Goal: Information Seeking & Learning: Learn about a topic

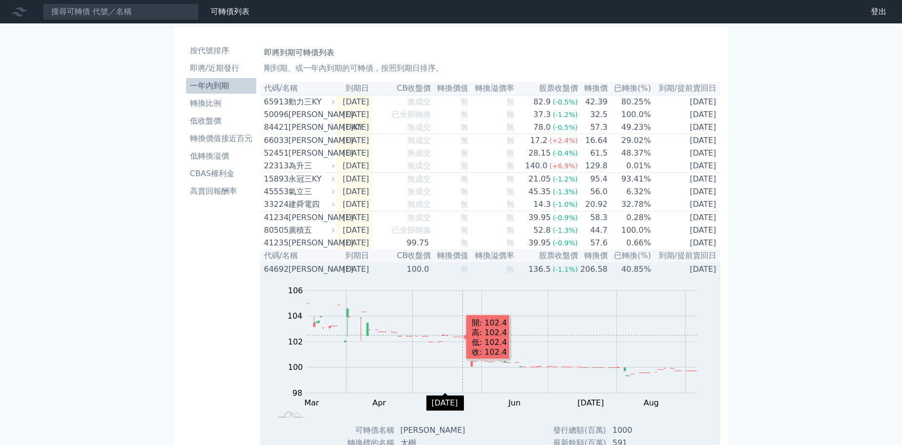
scroll to position [97, 0]
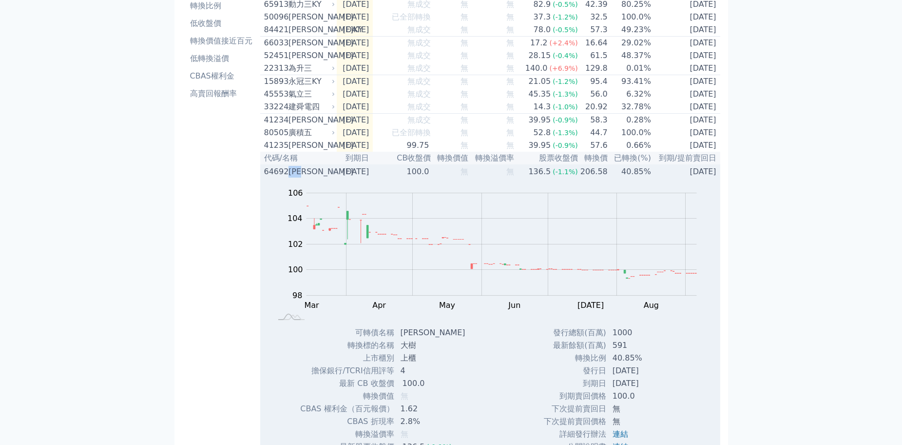
click at [316, 177] on div "[PERSON_NAME]" at bounding box center [311, 172] width 44 height 12
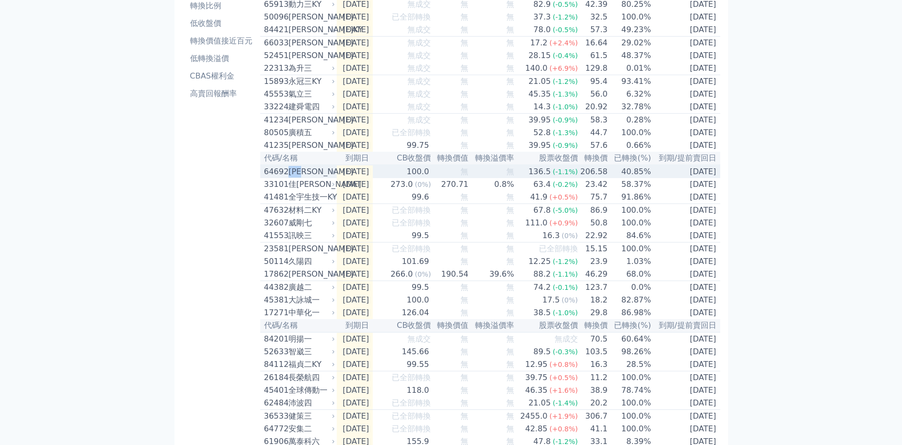
drag, startPoint x: 313, startPoint y: 185, endPoint x: 291, endPoint y: 190, distance: 22.5
click at [291, 177] on div "[PERSON_NAME]" at bounding box center [311, 172] width 44 height 12
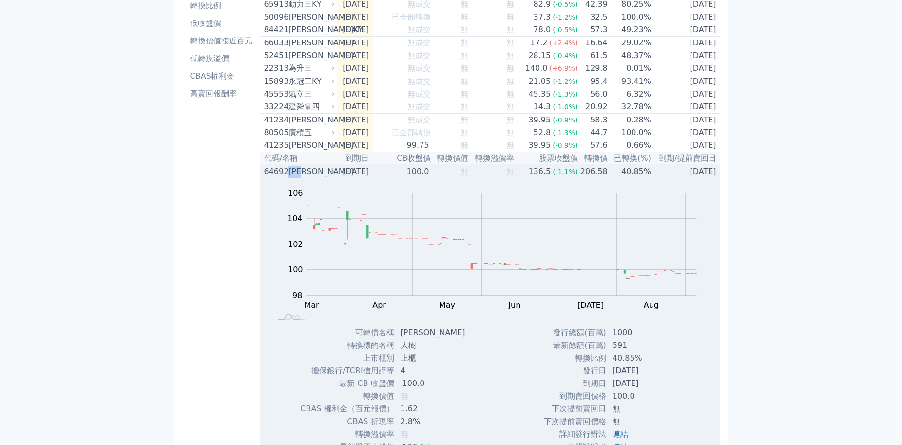
copy div "[PERSON_NAME]"
click at [301, 177] on div "[PERSON_NAME]" at bounding box center [311, 172] width 44 height 12
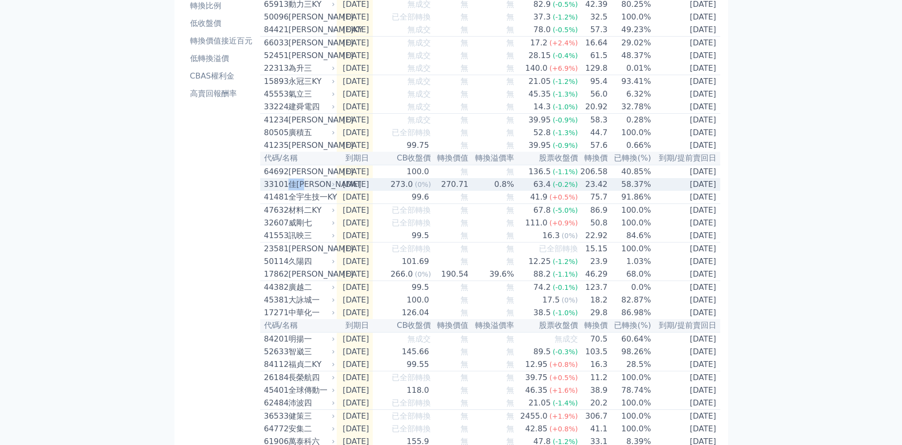
drag, startPoint x: 311, startPoint y: 201, endPoint x: 291, endPoint y: 203, distance: 20.1
click at [291, 190] on div "佳[PERSON_NAME]" at bounding box center [311, 184] width 44 height 12
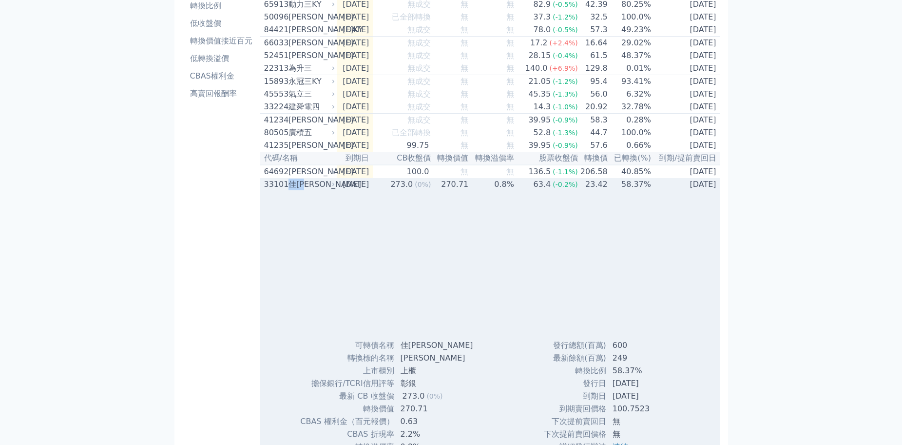
copy div "佳[PERSON_NAME]"
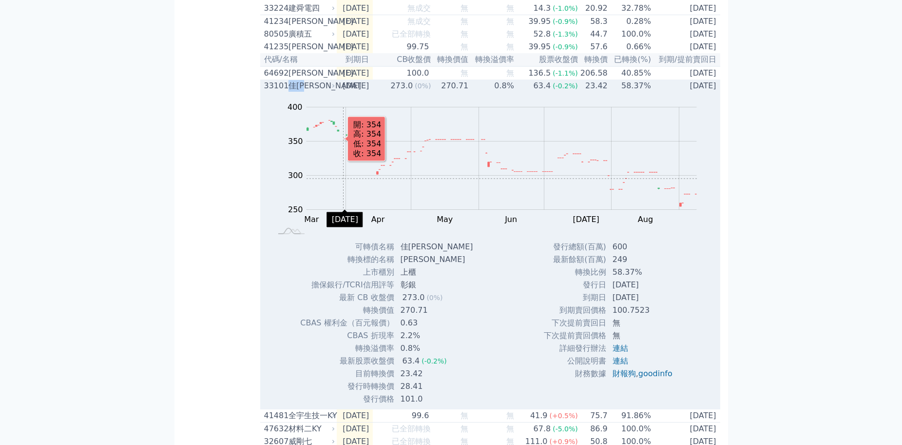
scroll to position [244, 0]
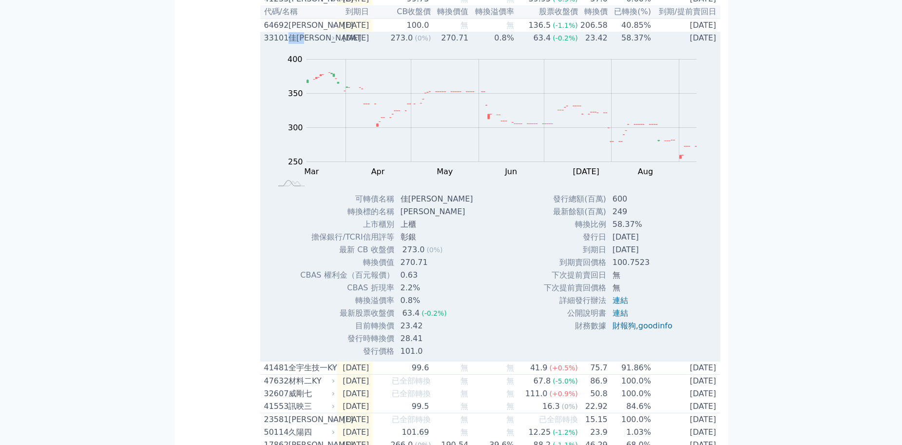
click at [298, 44] on div "佳[PERSON_NAME]" at bounding box center [311, 38] width 44 height 12
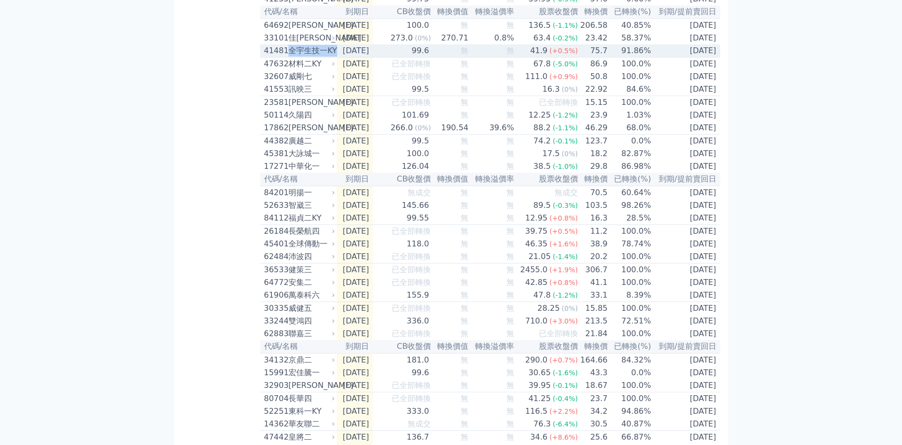
drag, startPoint x: 291, startPoint y: 66, endPoint x: 332, endPoint y: 68, distance: 41.0
click at [332, 57] on div "41481 全宇生技一KY" at bounding box center [300, 51] width 73 height 12
copy tr "全宇生技一KY"
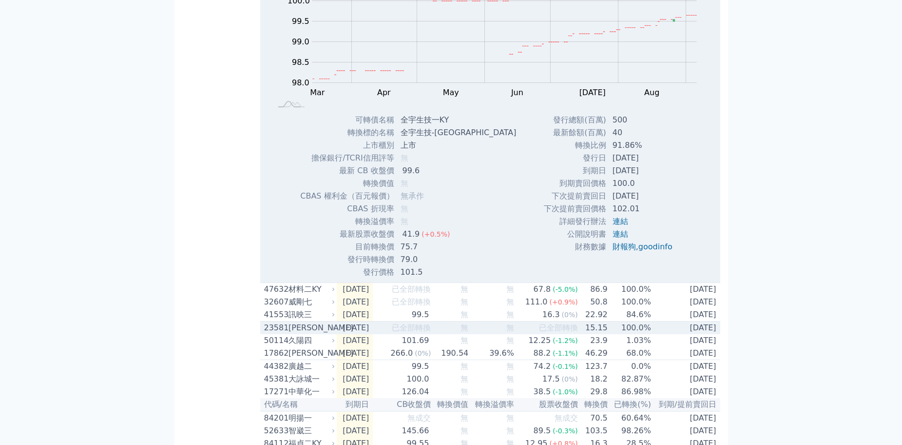
scroll to position [390, 0]
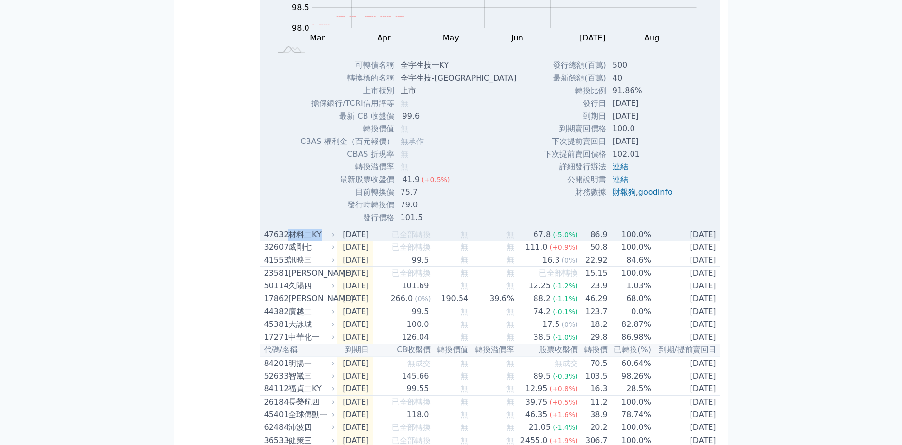
drag, startPoint x: 327, startPoint y: 252, endPoint x: 290, endPoint y: 249, distance: 37.2
click at [290, 240] on div "材料二KY" at bounding box center [311, 235] width 44 height 12
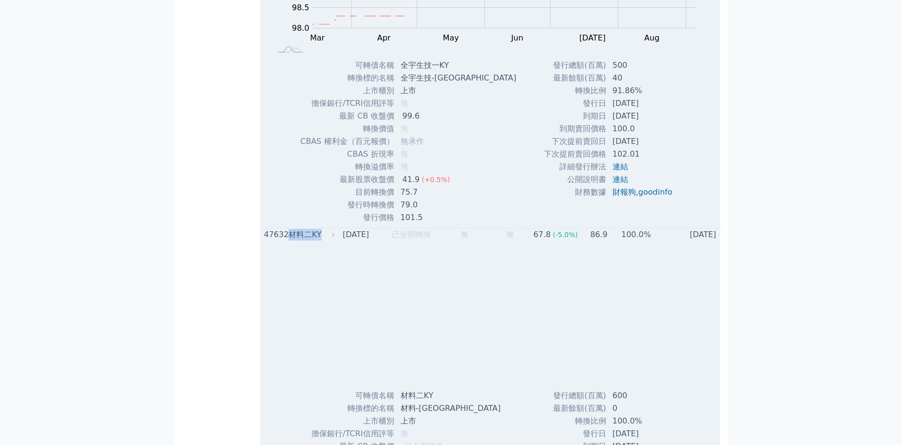
copy div "材料二KY"
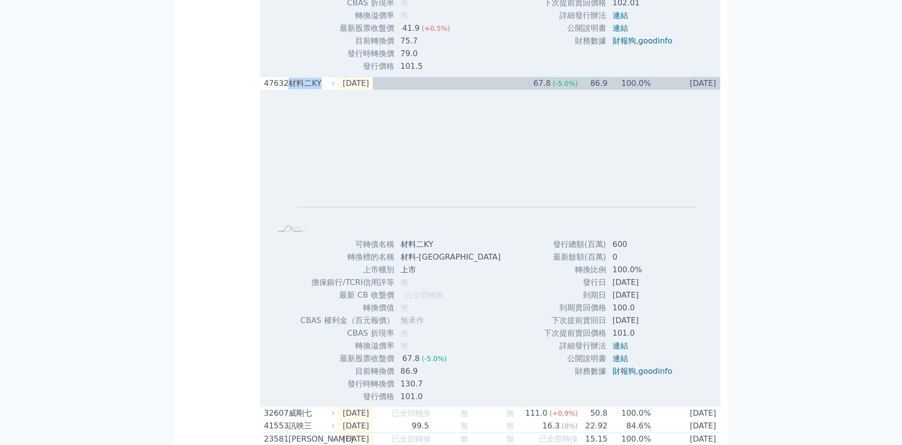
scroll to position [536, 0]
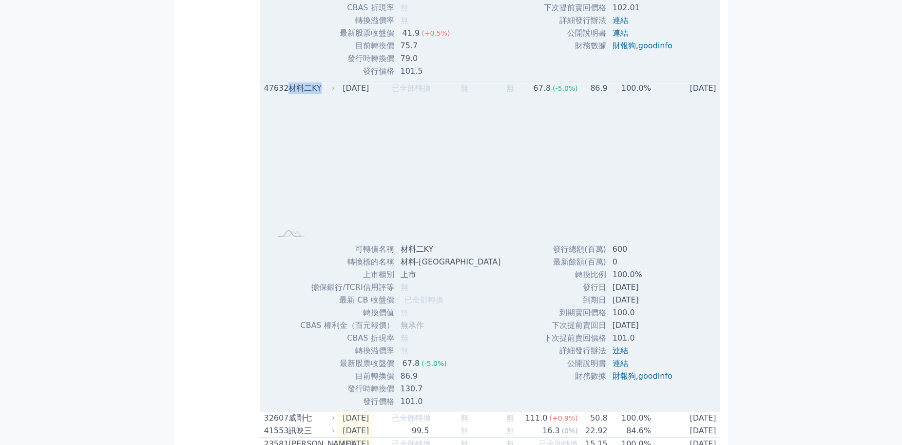
click at [310, 94] on div "材料二KY" at bounding box center [311, 88] width 44 height 12
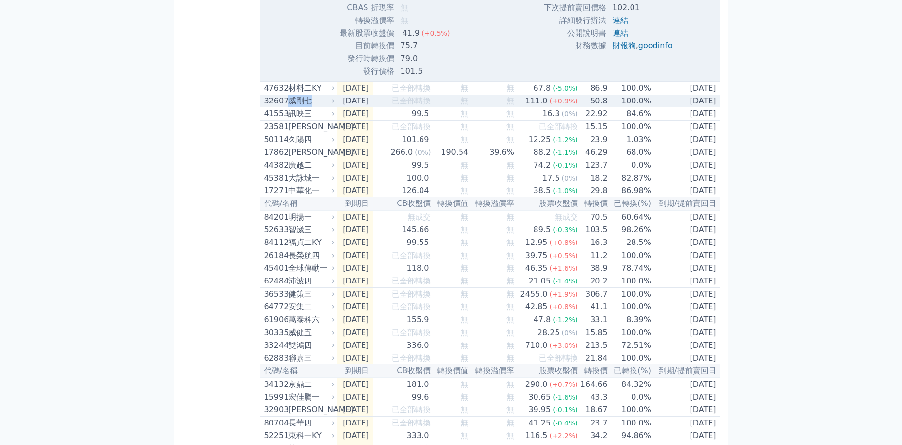
drag, startPoint x: 315, startPoint y: 122, endPoint x: 290, endPoint y: 122, distance: 25.8
click at [290, 107] on div "威剛七" at bounding box center [311, 101] width 44 height 12
copy div "威剛七"
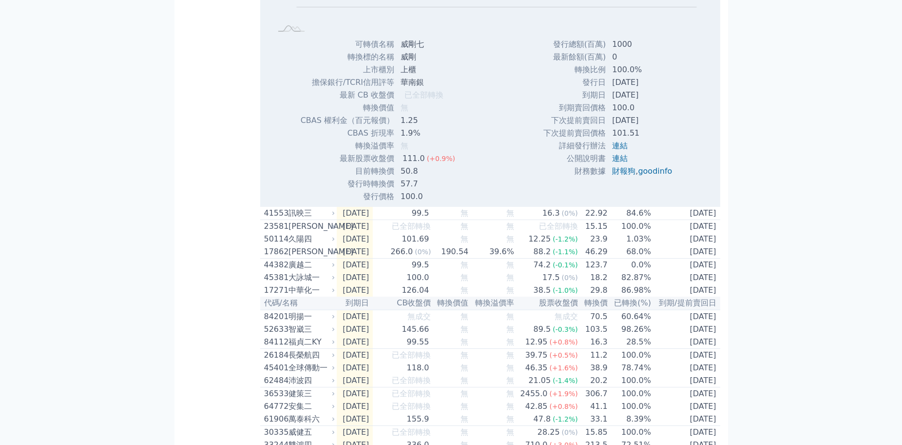
scroll to position [829, 0]
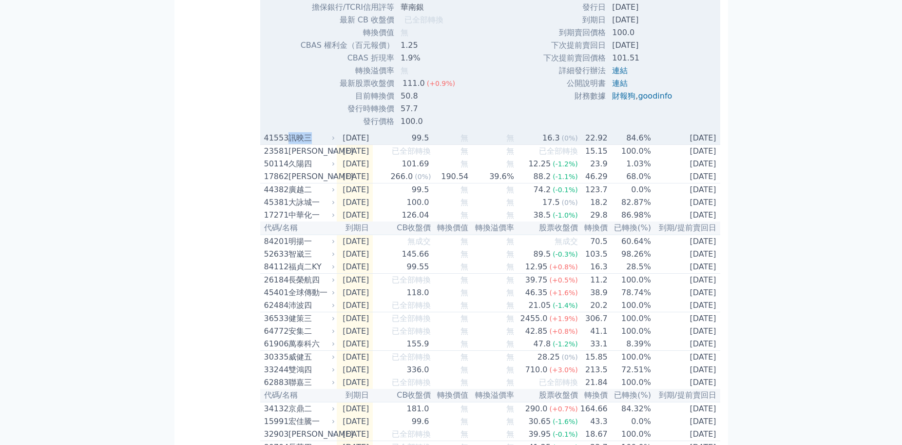
drag, startPoint x: 313, startPoint y: 159, endPoint x: 291, endPoint y: 161, distance: 22.0
click at [291, 144] on div "訊映三" at bounding box center [311, 138] width 44 height 12
copy div "訊映三"
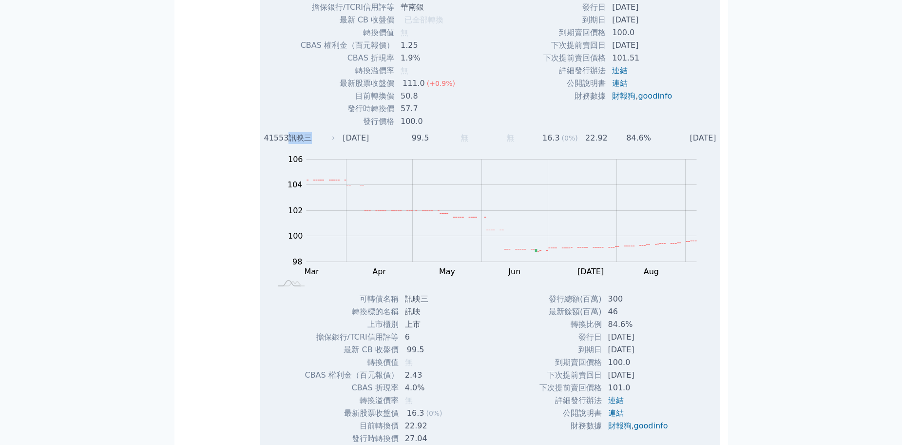
click at [301, 144] on div "訊映三" at bounding box center [311, 138] width 44 height 12
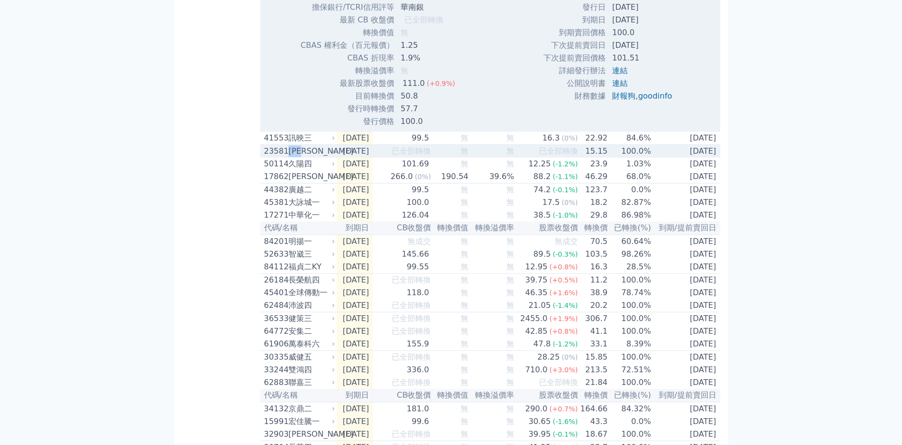
drag, startPoint x: 311, startPoint y: 172, endPoint x: 292, endPoint y: 173, distance: 19.5
click at [292, 157] on div "[PERSON_NAME]" at bounding box center [311, 151] width 44 height 12
copy div "[PERSON_NAME]"
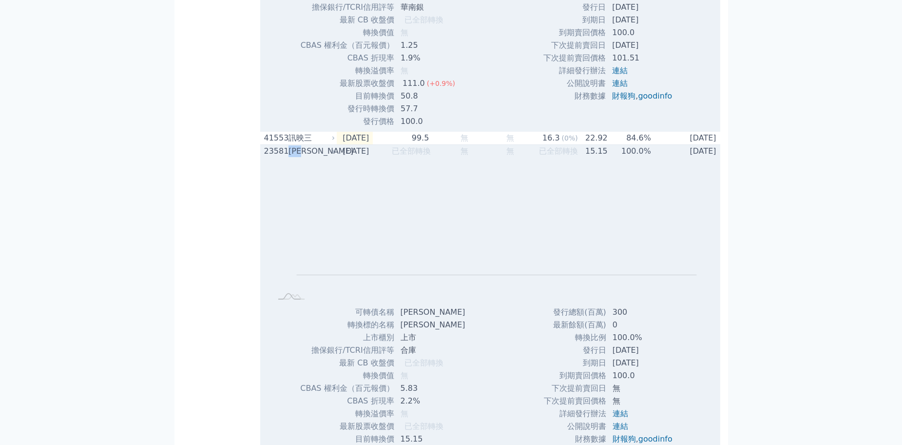
click at [301, 157] on div "[PERSON_NAME]" at bounding box center [311, 151] width 44 height 12
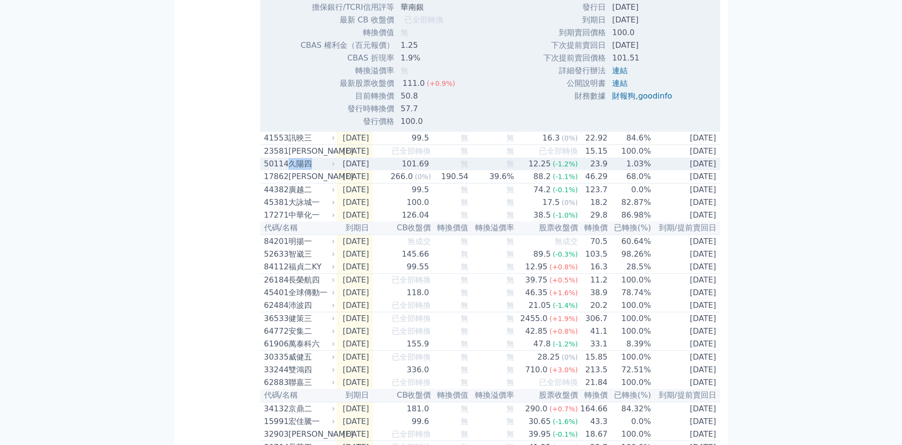
drag, startPoint x: 313, startPoint y: 184, endPoint x: 290, endPoint y: 184, distance: 22.9
click at [290, 170] on div "久陽四" at bounding box center [311, 164] width 44 height 12
copy div "久陽四"
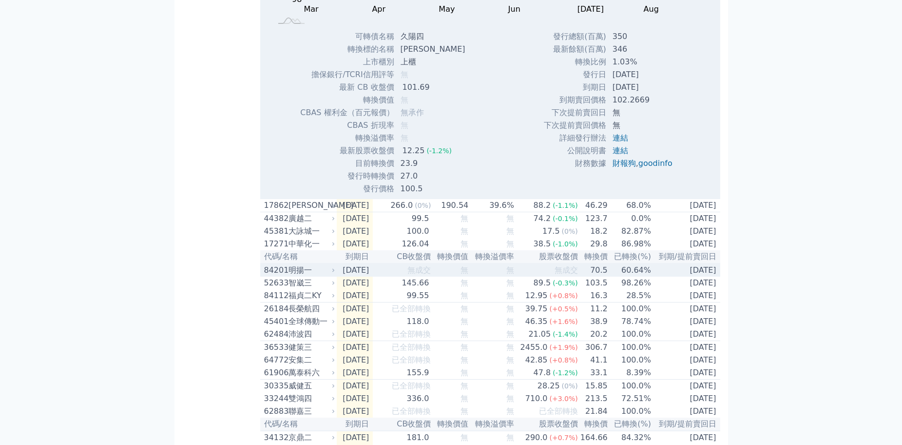
scroll to position [1121, 0]
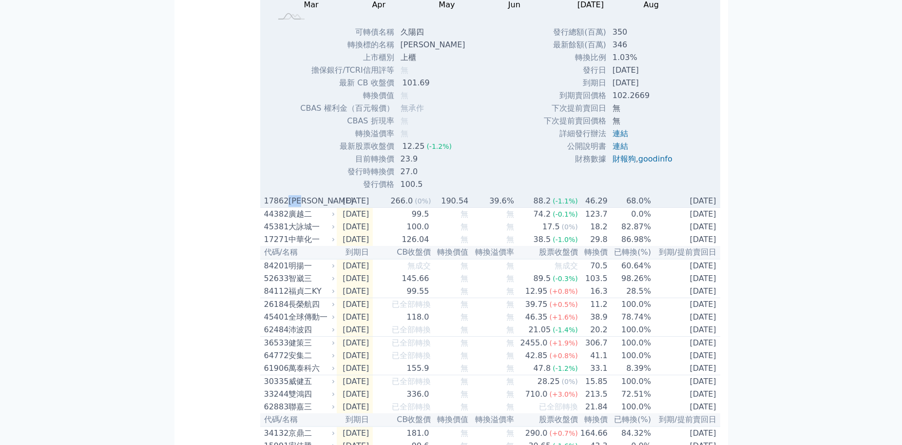
drag, startPoint x: 310, startPoint y: 221, endPoint x: 290, endPoint y: 224, distance: 20.1
click at [290, 207] on div "[PERSON_NAME]" at bounding box center [311, 201] width 44 height 12
copy div "[PERSON_NAME]"
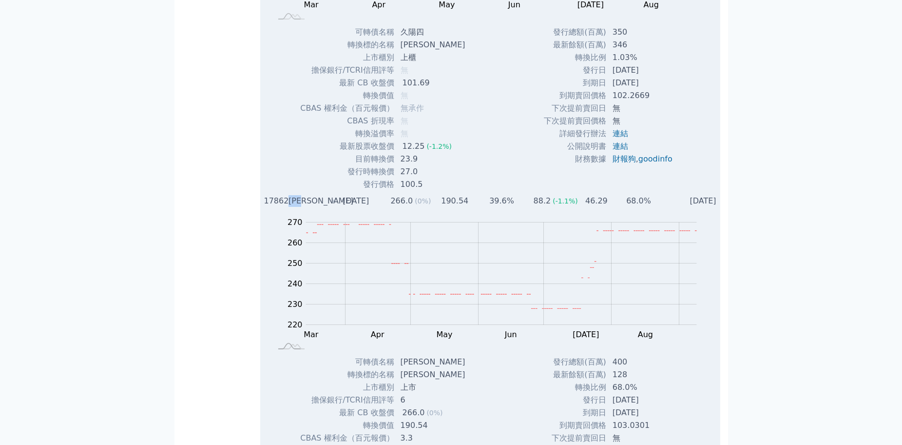
click at [298, 207] on div "[PERSON_NAME]" at bounding box center [311, 201] width 44 height 12
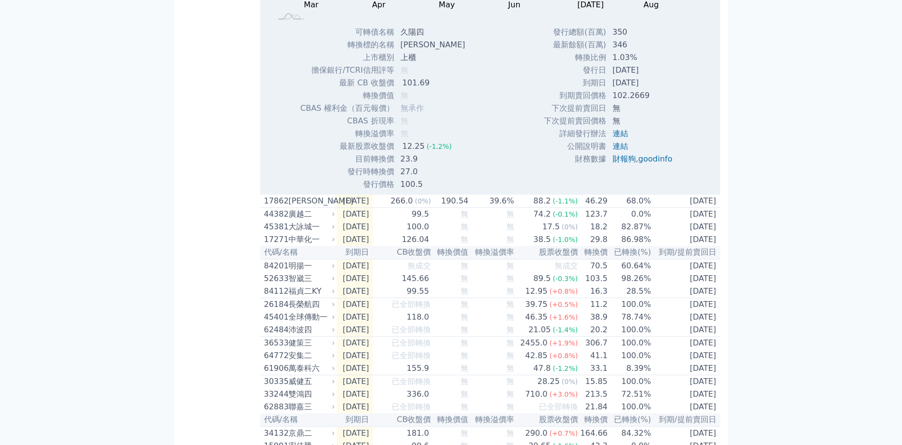
scroll to position [1170, 0]
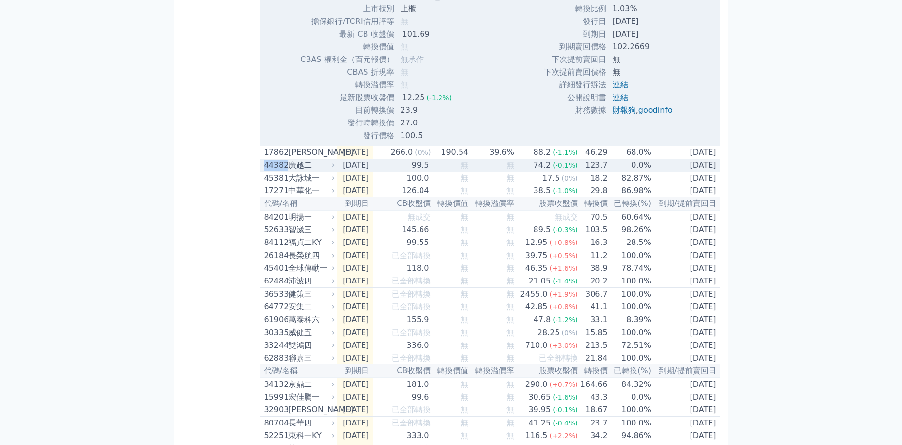
drag, startPoint x: 286, startPoint y: 190, endPoint x: 262, endPoint y: 193, distance: 24.0
click at [262, 172] on td "44382 [PERSON_NAME]" at bounding box center [298, 165] width 77 height 13
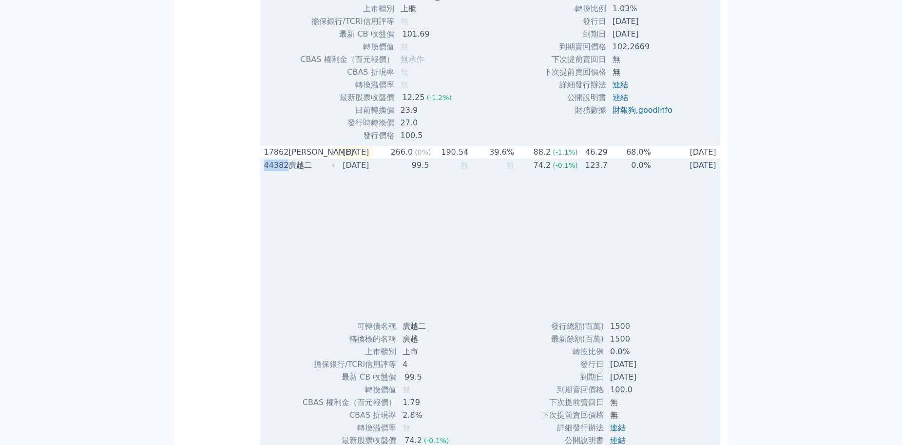
copy div "44382"
drag, startPoint x: 311, startPoint y: 192, endPoint x: 290, endPoint y: 189, distance: 21.6
click at [290, 171] on div "廣越二" at bounding box center [311, 165] width 44 height 12
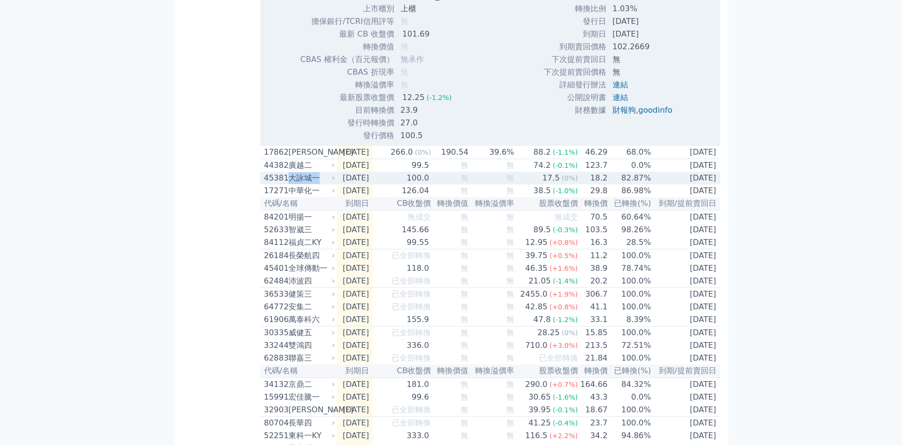
drag, startPoint x: 318, startPoint y: 203, endPoint x: 292, endPoint y: 205, distance: 25.9
click at [292, 184] on div "大詠城一" at bounding box center [311, 178] width 44 height 12
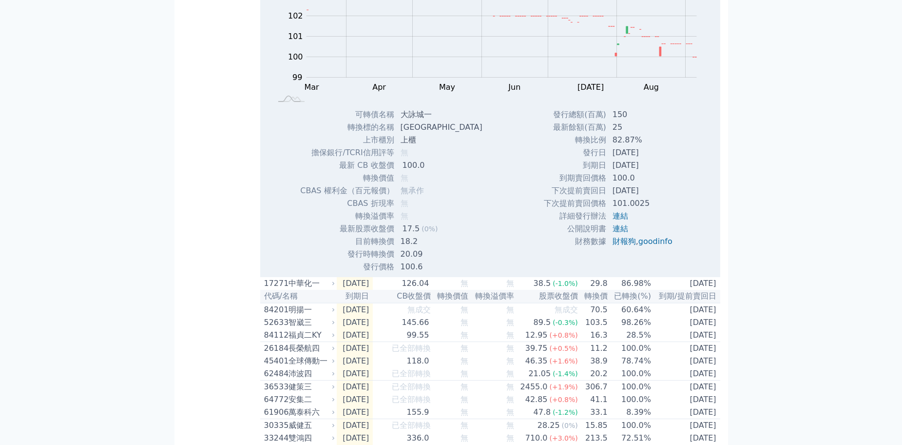
scroll to position [1462, 0]
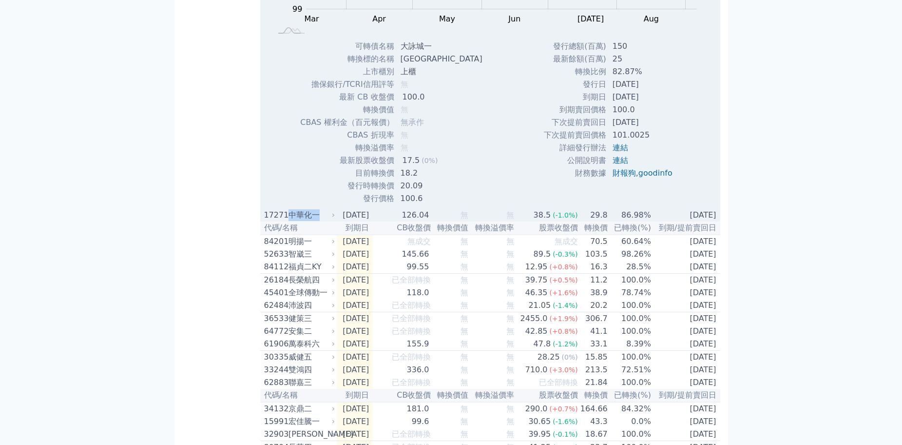
drag, startPoint x: 323, startPoint y: 240, endPoint x: 290, endPoint y: 239, distance: 32.7
click at [290, 221] on div "中華化一" at bounding box center [311, 215] width 44 height 12
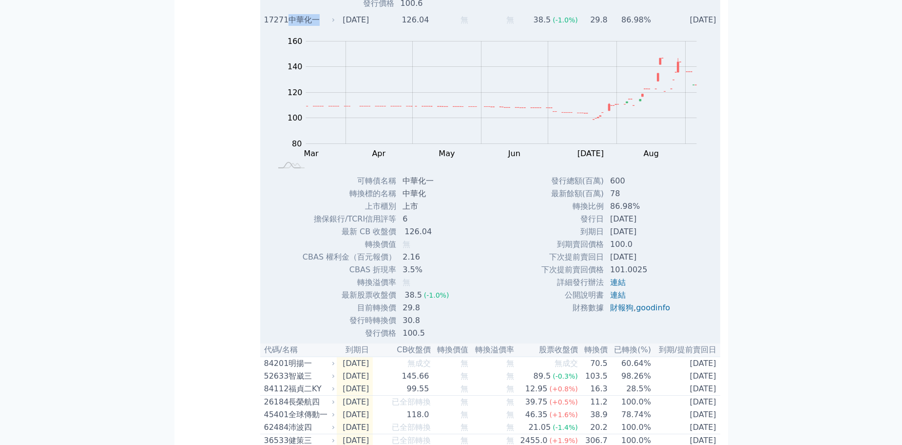
scroll to position [1803, 0]
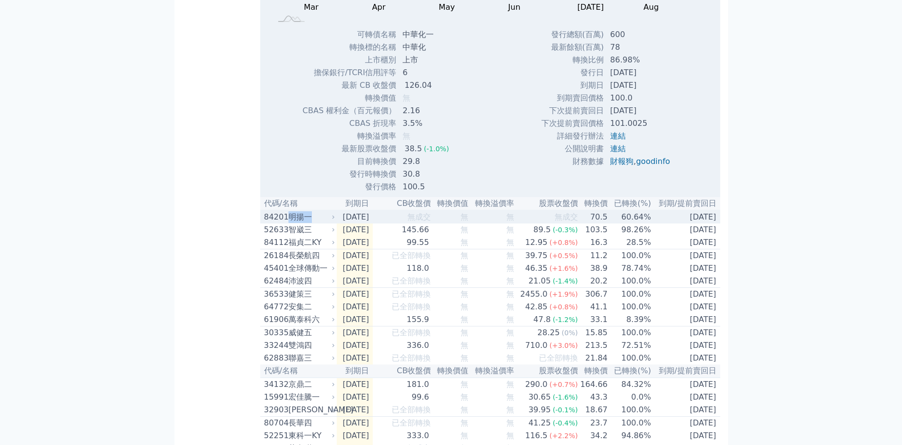
drag, startPoint x: 315, startPoint y: 243, endPoint x: 291, endPoint y: 243, distance: 23.4
click at [291, 223] on div "明揚一" at bounding box center [311, 217] width 44 height 12
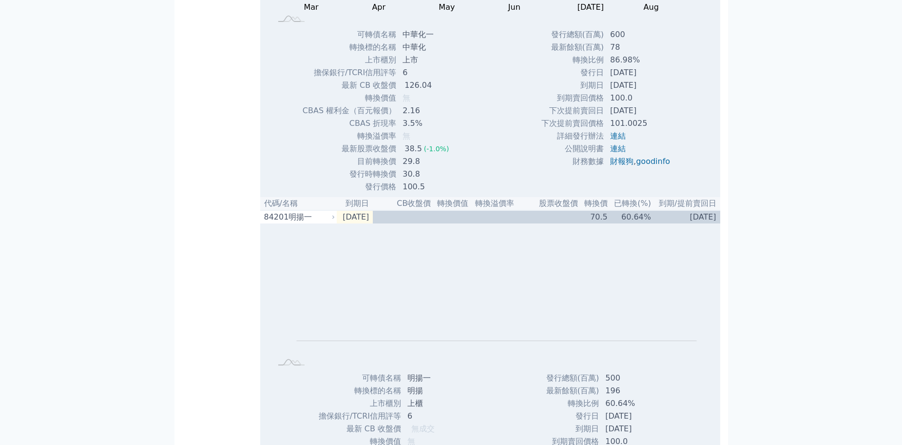
click at [641, 117] on td "[DATE]" at bounding box center [641, 110] width 74 height 13
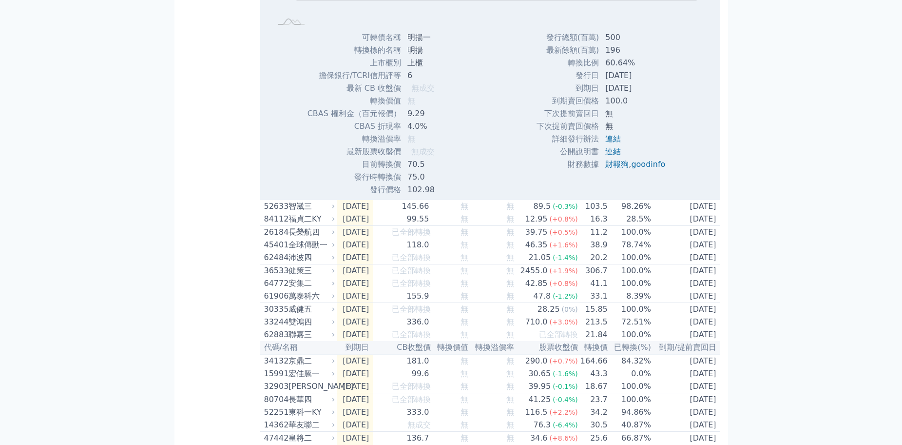
scroll to position [2145, 0]
drag, startPoint x: 314, startPoint y: 233, endPoint x: 290, endPoint y: 234, distance: 23.9
click at [290, 211] on div "智崴三" at bounding box center [311, 205] width 44 height 12
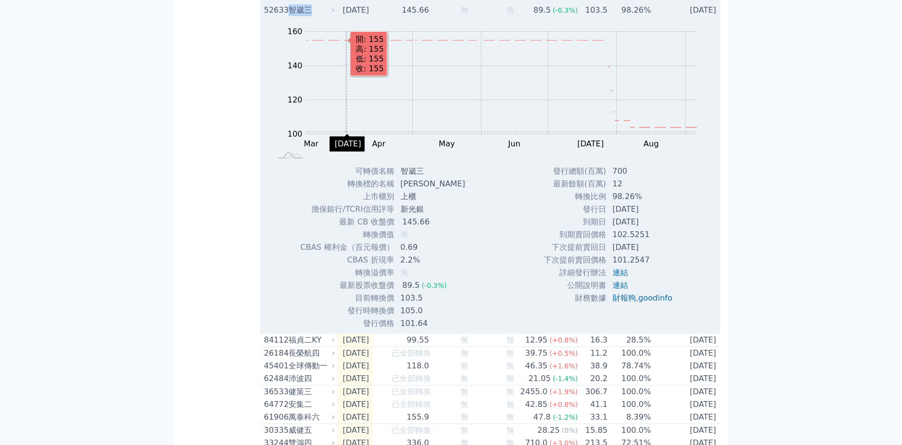
scroll to position [2486, 0]
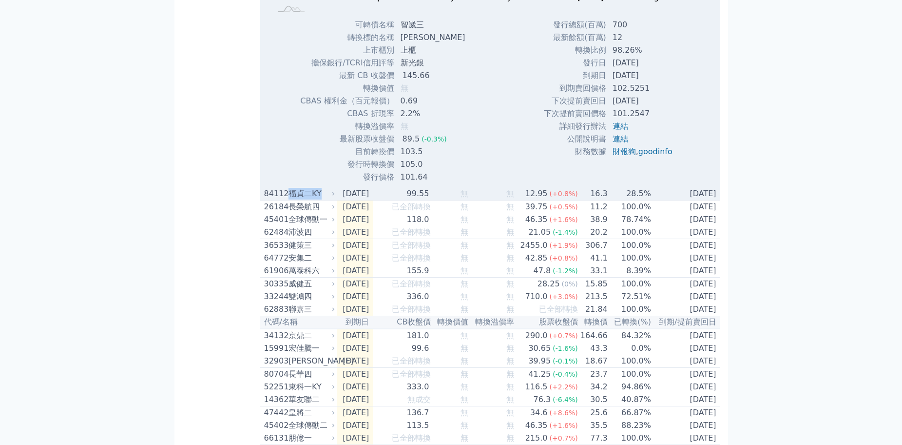
drag, startPoint x: 325, startPoint y: 221, endPoint x: 287, endPoint y: 228, distance: 38.6
click at [290, 199] on div "福貞二KY" at bounding box center [311, 194] width 44 height 12
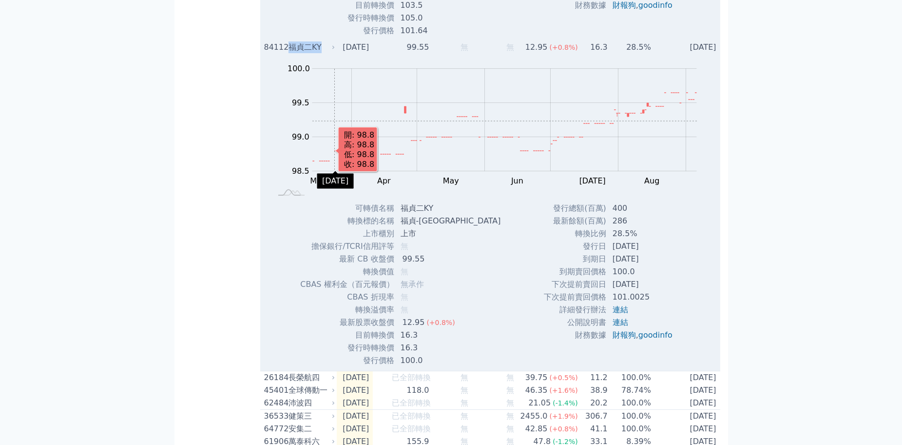
scroll to position [2827, 0]
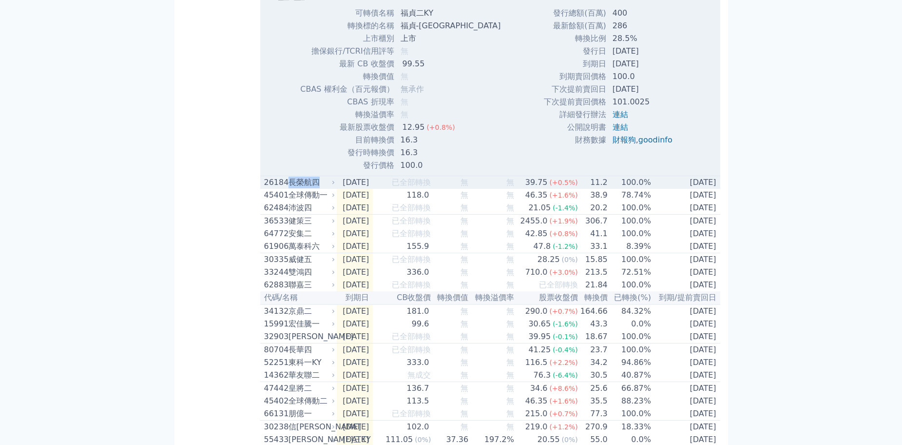
drag, startPoint x: 325, startPoint y: 215, endPoint x: 290, endPoint y: 214, distance: 34.1
click at [290, 188] on div "長榮航四" at bounding box center [311, 182] width 44 height 12
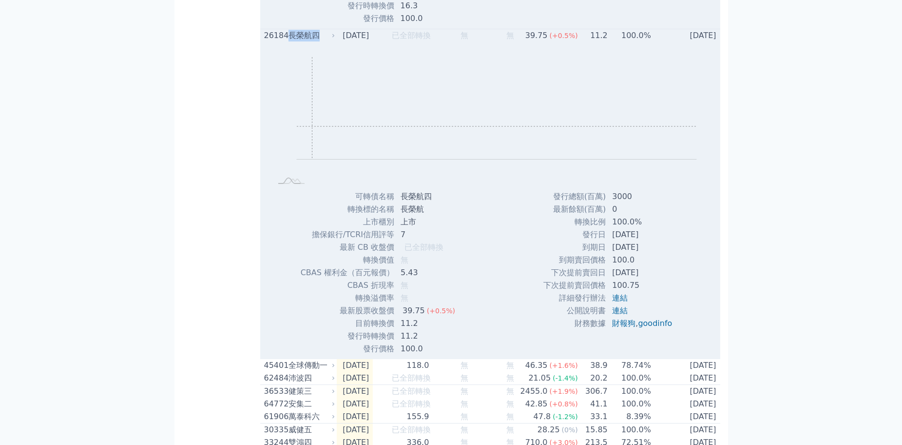
scroll to position [3168, 0]
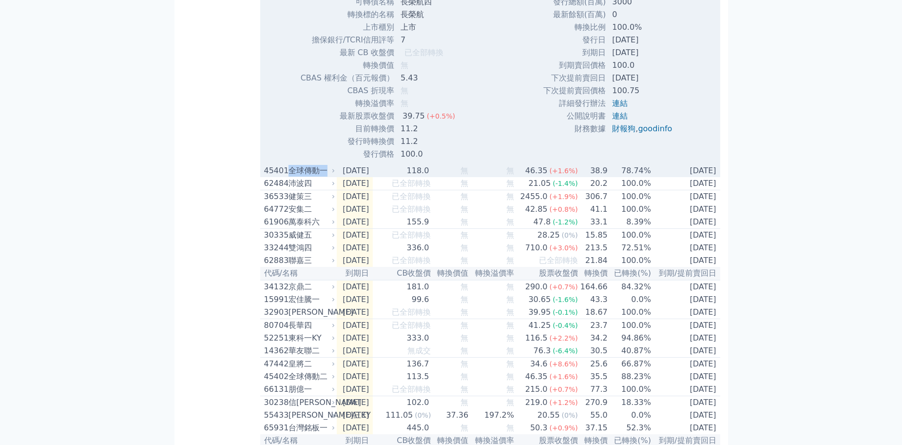
drag, startPoint x: 327, startPoint y: 202, endPoint x: 292, endPoint y: 202, distance: 35.1
click at [292, 176] on div "全球傳動一" at bounding box center [311, 171] width 44 height 12
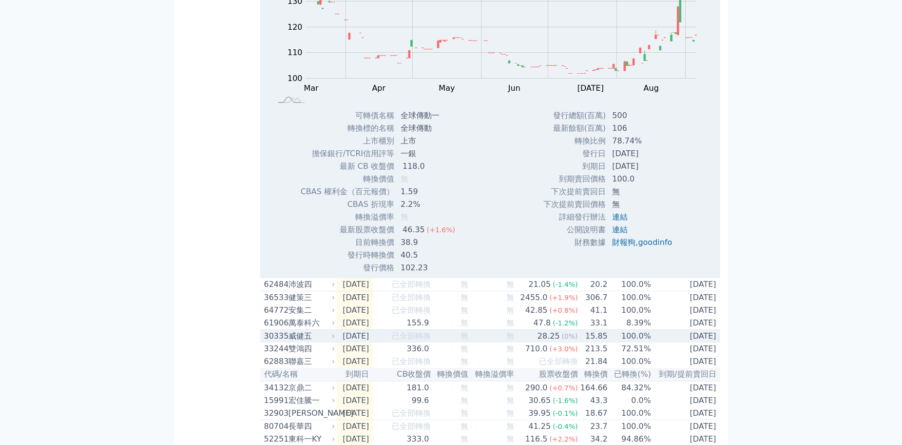
scroll to position [3461, 0]
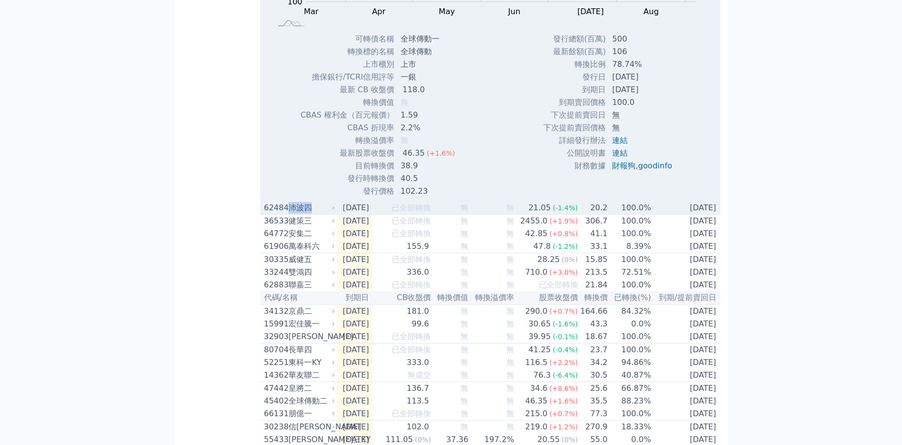
drag, startPoint x: 313, startPoint y: 241, endPoint x: 292, endPoint y: 242, distance: 21.5
click at [292, 213] on div "沛波四" at bounding box center [311, 208] width 44 height 12
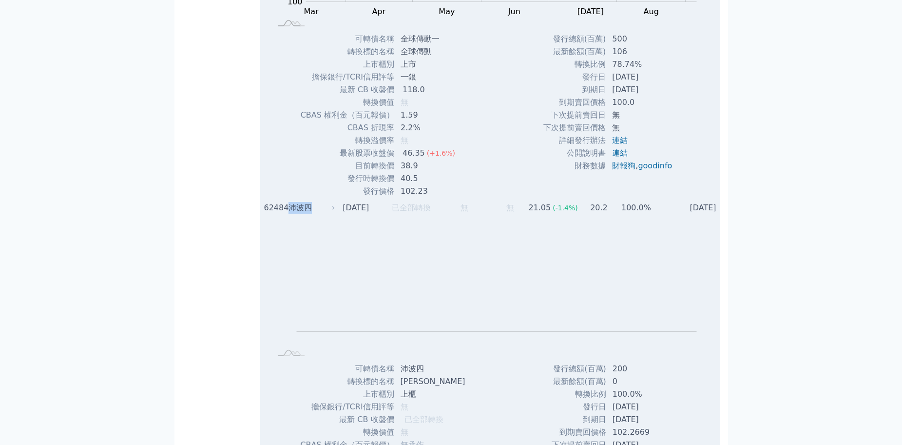
click at [325, 213] on div "沛波四" at bounding box center [311, 208] width 44 height 12
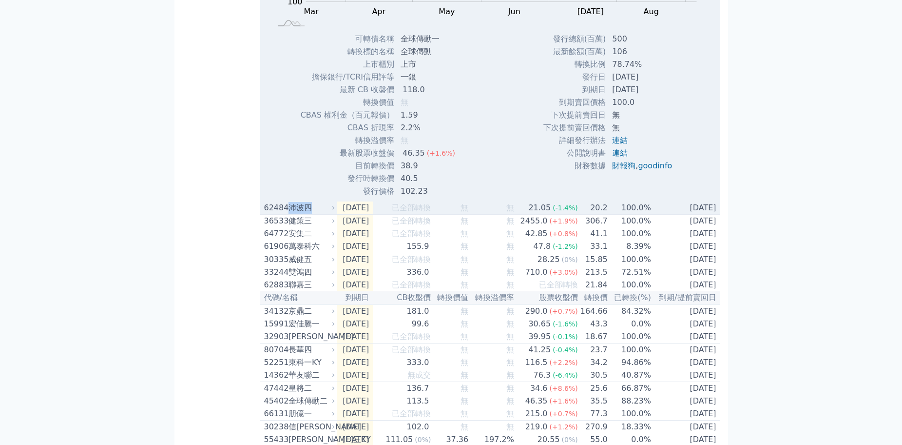
drag, startPoint x: 318, startPoint y: 238, endPoint x: 289, endPoint y: 242, distance: 29.9
click at [289, 213] on div "沛波四" at bounding box center [311, 208] width 44 height 12
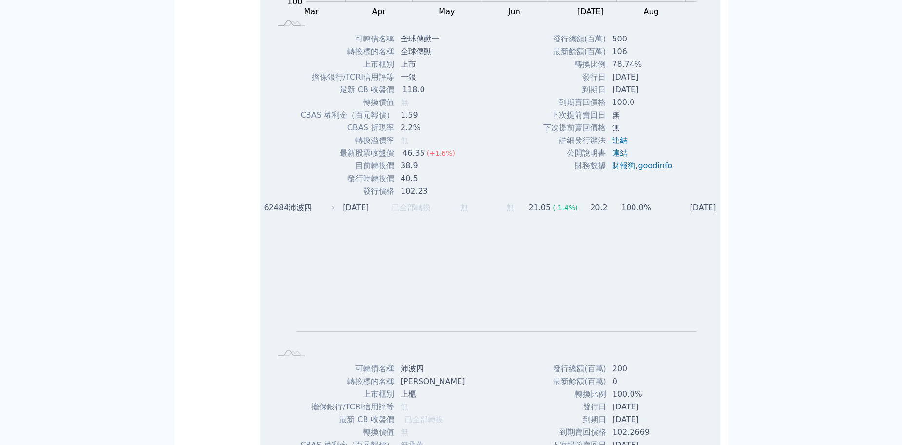
drag, startPoint x: 308, startPoint y: 239, endPoint x: 318, endPoint y: 209, distance: 31.6
click at [318, 185] on td "發行時轉換價" at bounding box center [347, 178] width 95 height 13
drag, startPoint x: 315, startPoint y: 240, endPoint x: 290, endPoint y: 239, distance: 24.9
click at [290, 213] on div "沛波四" at bounding box center [311, 208] width 44 height 12
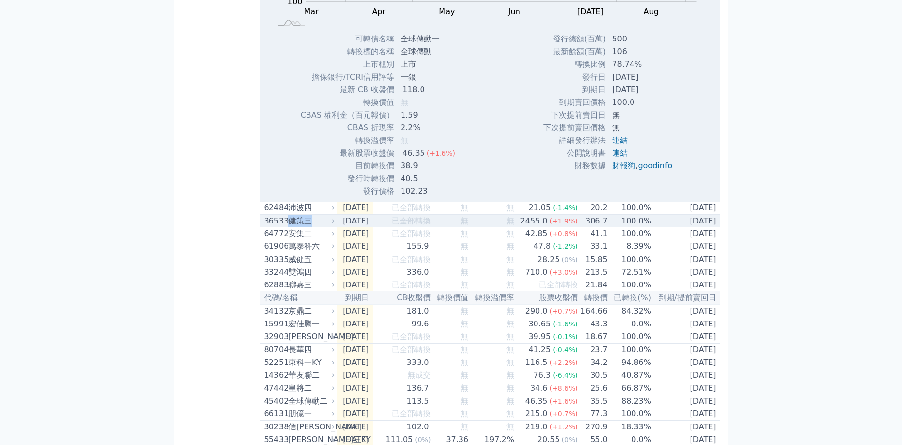
drag, startPoint x: 313, startPoint y: 256, endPoint x: 290, endPoint y: 255, distance: 23.4
click at [290, 227] on div "健策三" at bounding box center [311, 221] width 44 height 12
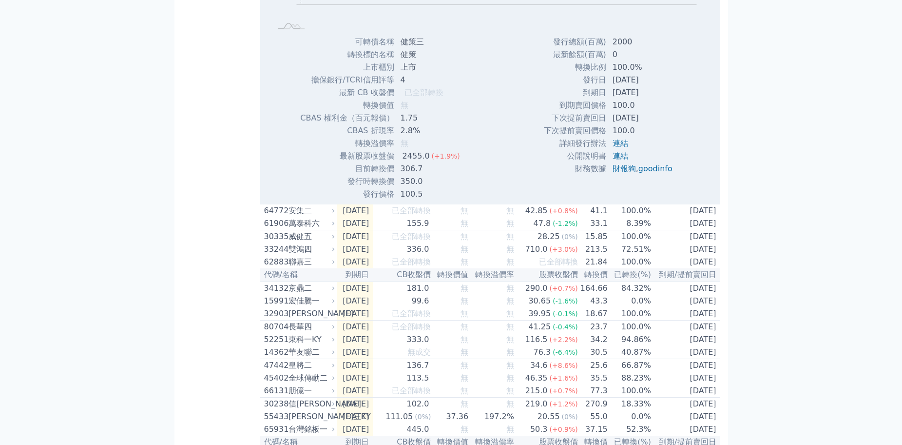
scroll to position [3802, 0]
drag, startPoint x: 313, startPoint y: 243, endPoint x: 291, endPoint y: 241, distance: 22.0
click at [291, 215] on div "安集二" at bounding box center [311, 209] width 44 height 12
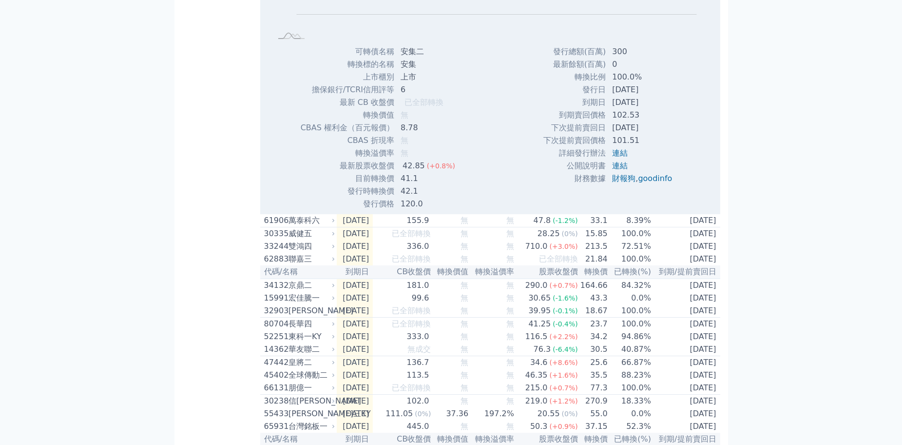
scroll to position [4192, 0]
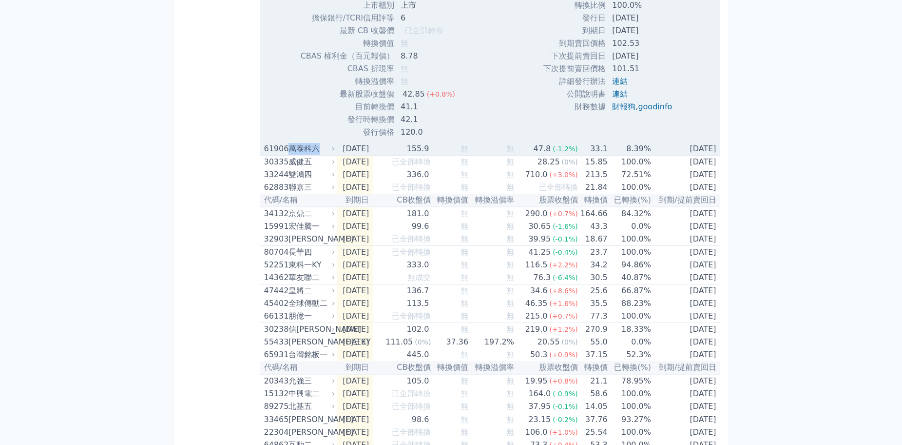
drag, startPoint x: 320, startPoint y: 184, endPoint x: 290, endPoint y: 182, distance: 29.8
click at [290, 155] on div "萬泰科六" at bounding box center [311, 149] width 44 height 12
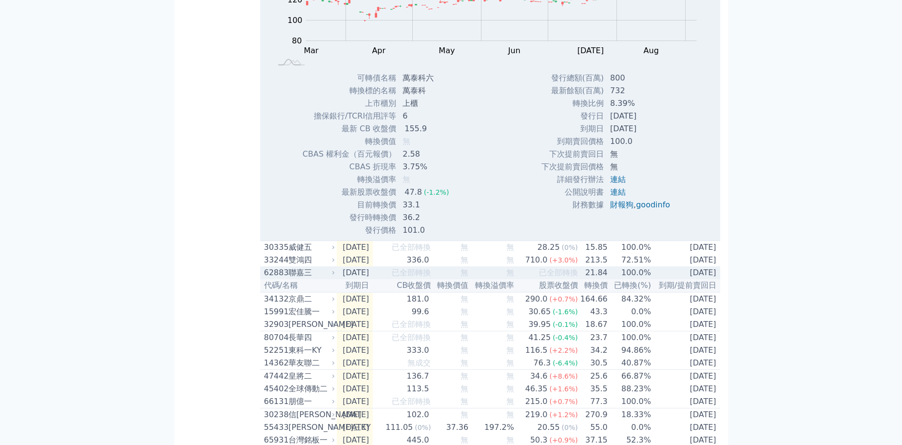
scroll to position [4484, 0]
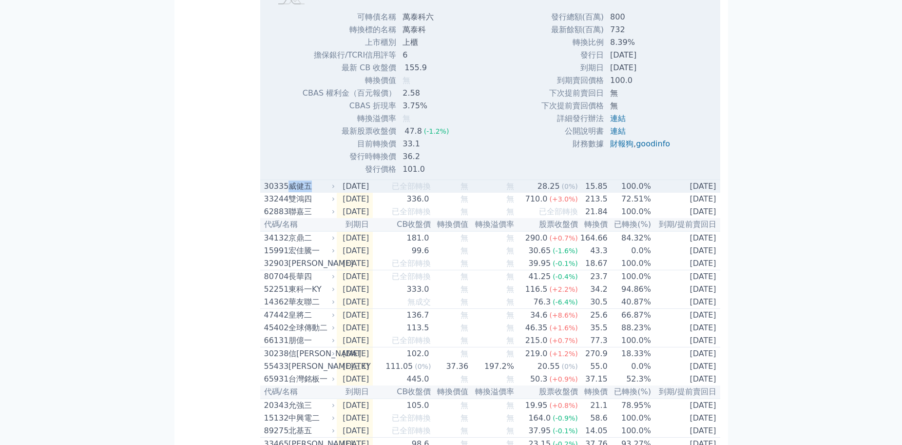
drag, startPoint x: 318, startPoint y: 225, endPoint x: 291, endPoint y: 218, distance: 27.7
click at [291, 192] on div "威健五" at bounding box center [311, 186] width 44 height 12
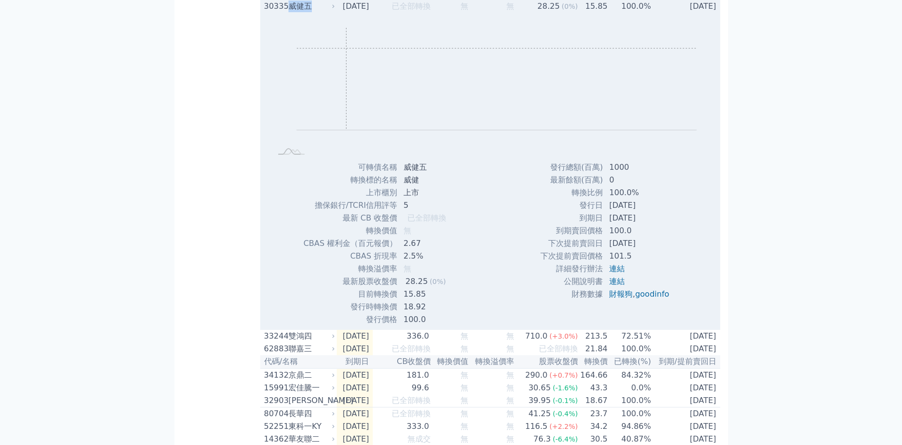
scroll to position [4777, 0]
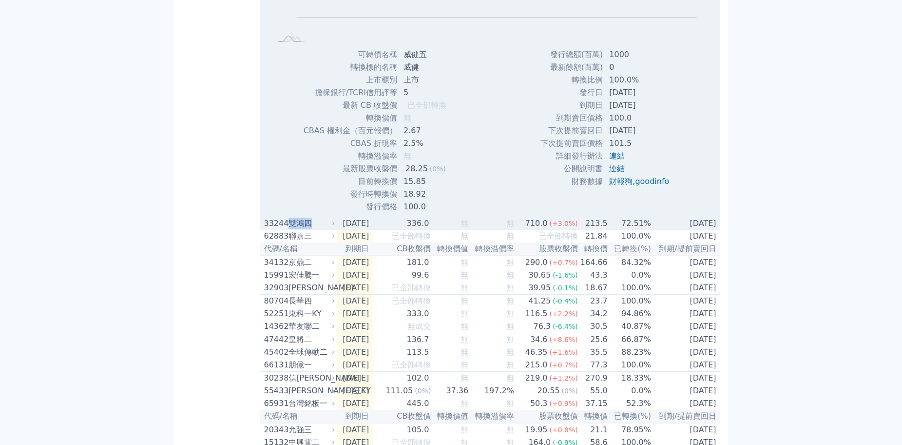
drag, startPoint x: 312, startPoint y: 259, endPoint x: 290, endPoint y: 261, distance: 22.0
click at [290, 229] on div "雙鴻四" at bounding box center [311, 223] width 44 height 12
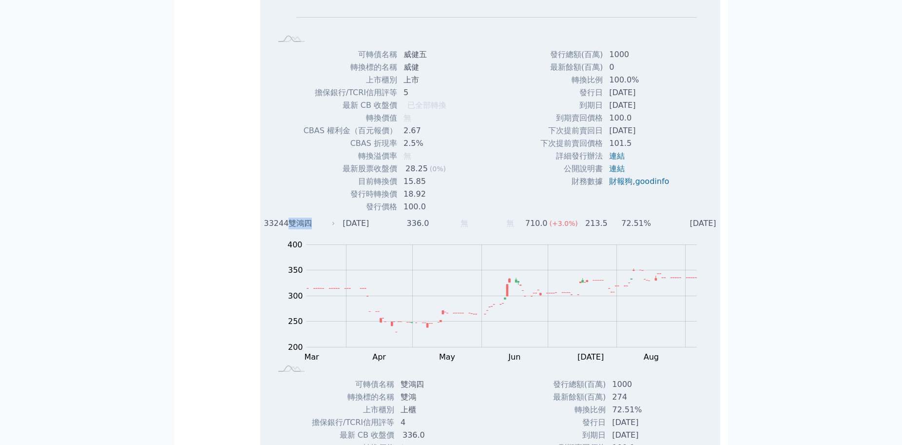
click at [296, 229] on div "雙鴻四" at bounding box center [311, 223] width 44 height 12
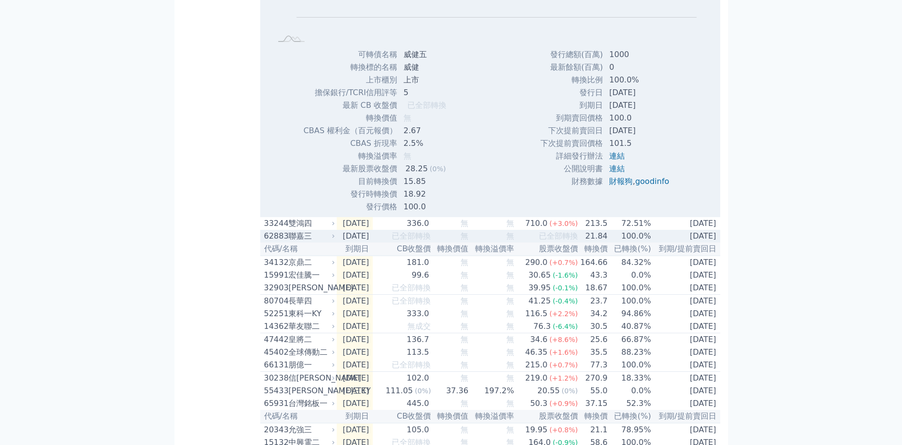
click at [302, 242] on div "聯嘉三" at bounding box center [311, 236] width 44 height 12
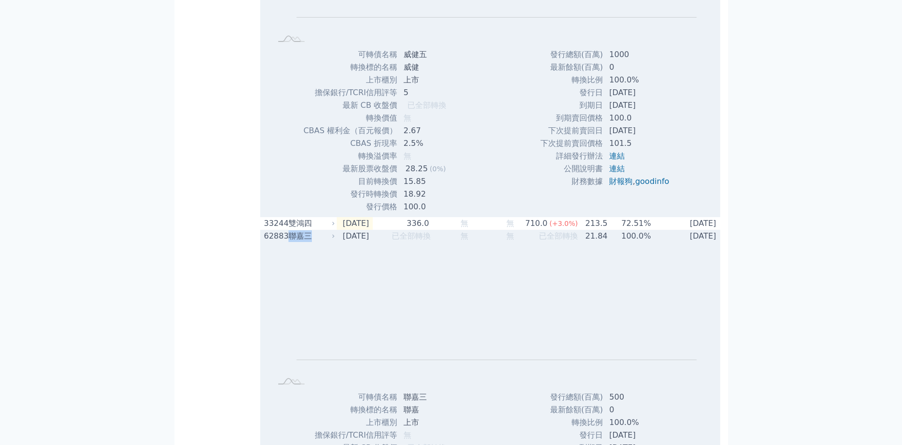
drag, startPoint x: 311, startPoint y: 276, endPoint x: 289, endPoint y: 279, distance: 22.7
click at [289, 242] on div "聯嘉三" at bounding box center [311, 236] width 44 height 12
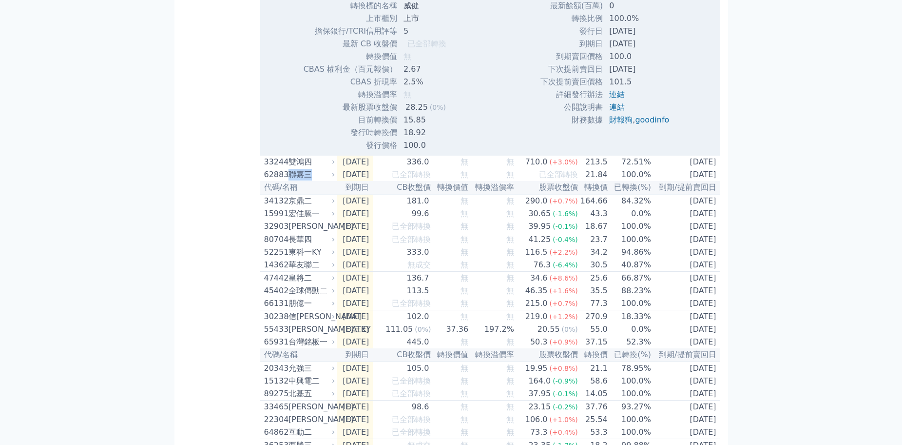
scroll to position [4923, 0]
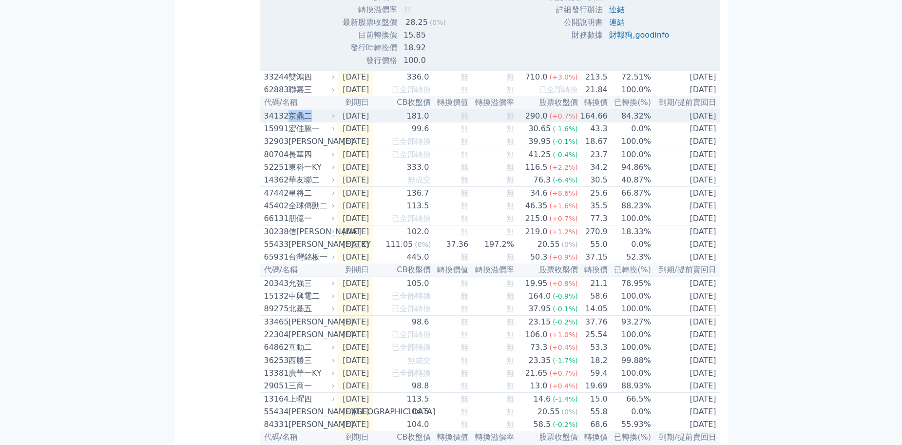
drag, startPoint x: 317, startPoint y: 155, endPoint x: 290, endPoint y: 156, distance: 27.3
click at [290, 122] on div "京鼎二" at bounding box center [311, 116] width 44 height 12
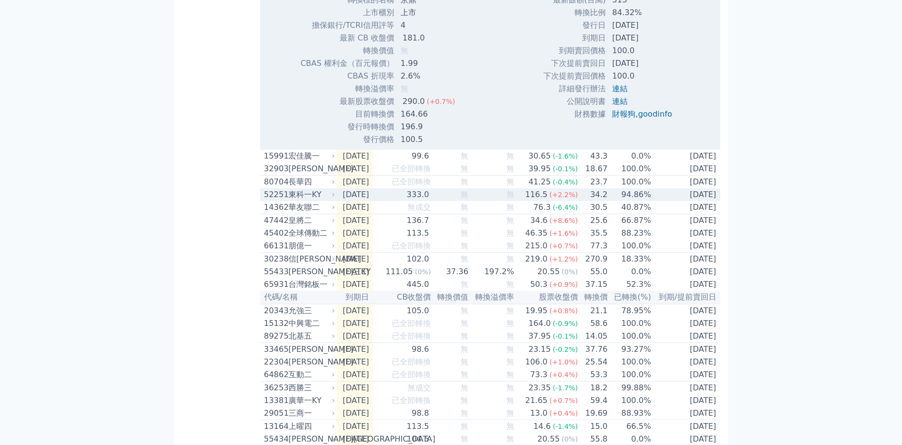
scroll to position [5215, 0]
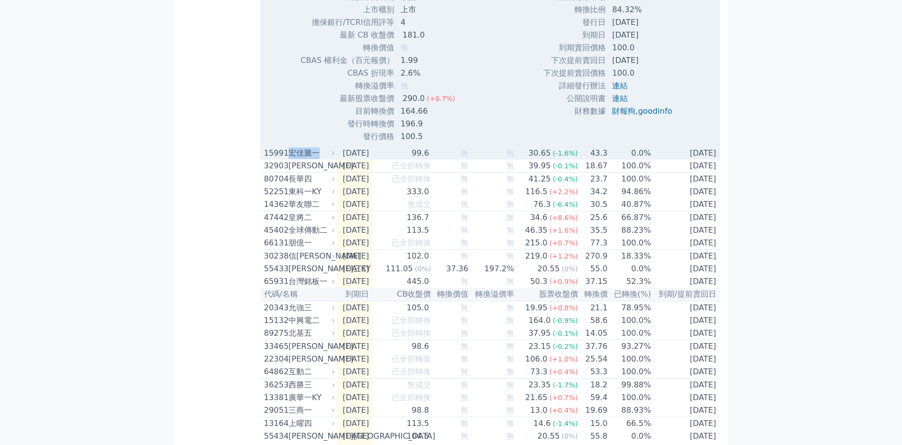
drag, startPoint x: 319, startPoint y: 195, endPoint x: 291, endPoint y: 197, distance: 27.4
click at [291, 159] on div "宏佳騰一" at bounding box center [311, 153] width 44 height 12
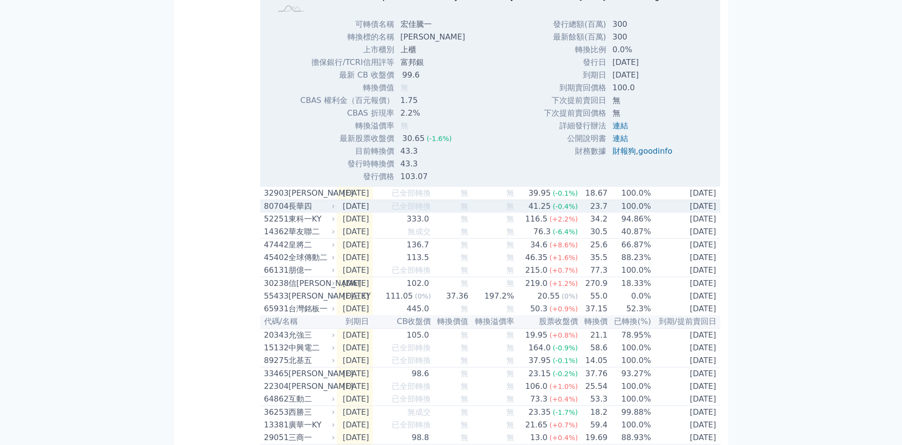
scroll to position [5508, 0]
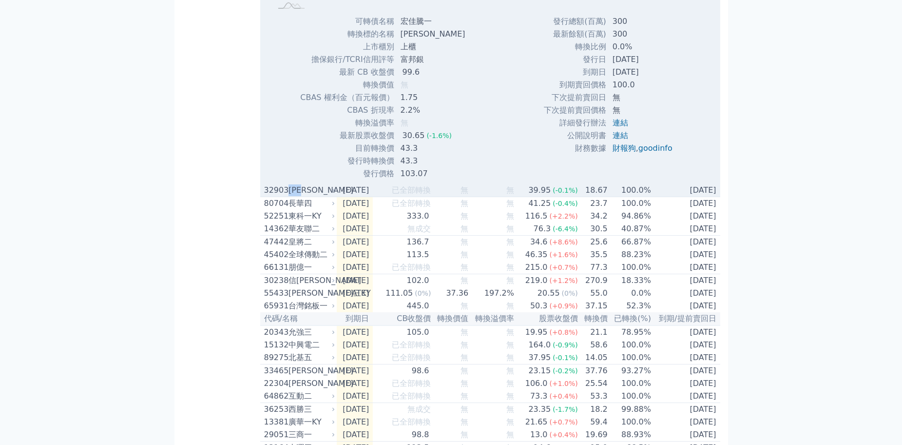
drag, startPoint x: 312, startPoint y: 228, endPoint x: 291, endPoint y: 230, distance: 21.0
click at [291, 196] on div "[PERSON_NAME]" at bounding box center [311, 190] width 44 height 12
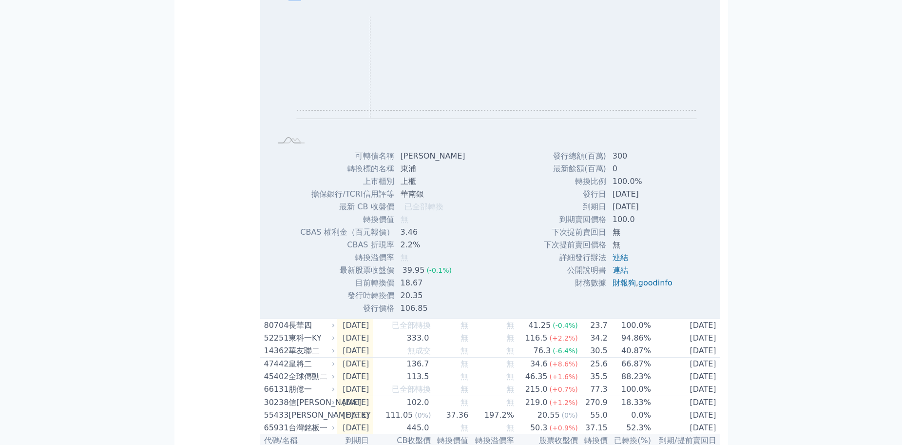
scroll to position [5898, 0]
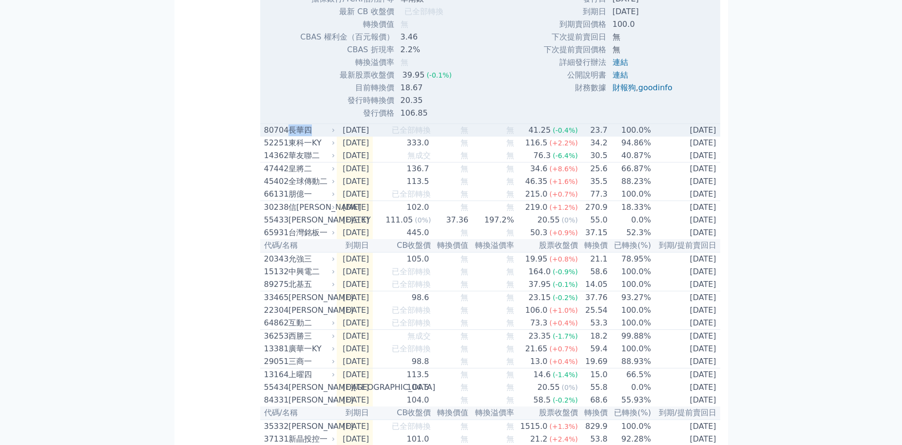
drag, startPoint x: 314, startPoint y: 170, endPoint x: 290, endPoint y: 172, distance: 24.4
click at [290, 136] on div "長華四" at bounding box center [311, 130] width 44 height 12
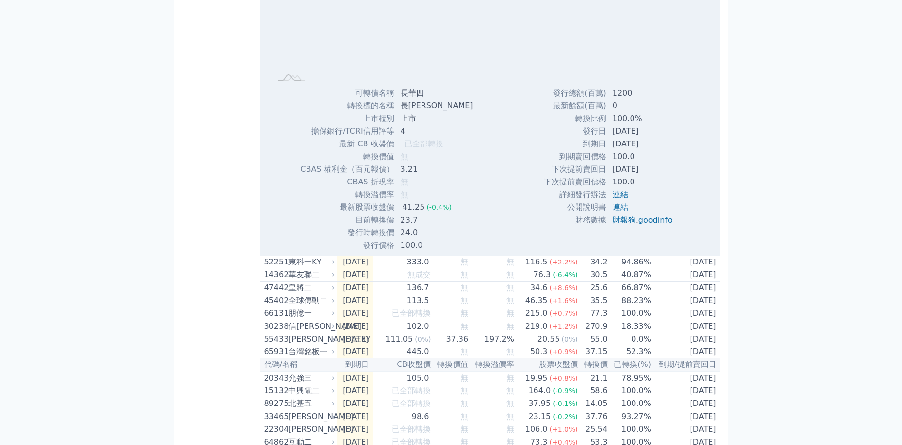
scroll to position [6190, 0]
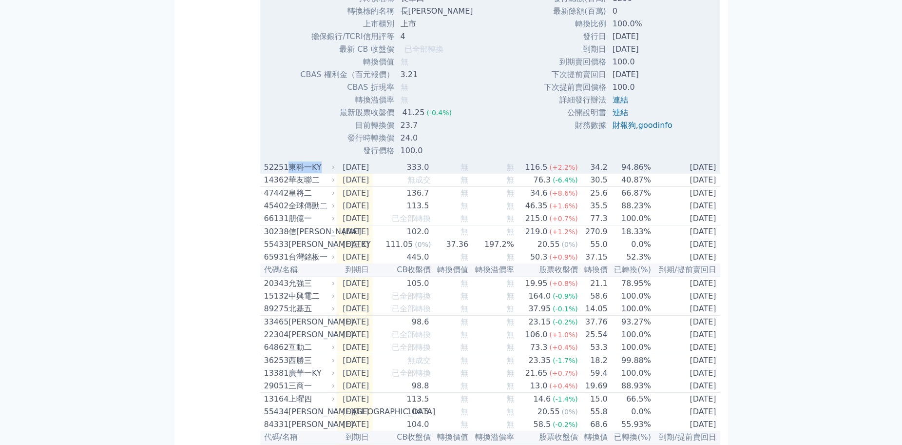
drag, startPoint x: 322, startPoint y: 209, endPoint x: 291, endPoint y: 212, distance: 31.3
click at [291, 173] on div "東科一KY" at bounding box center [311, 167] width 44 height 12
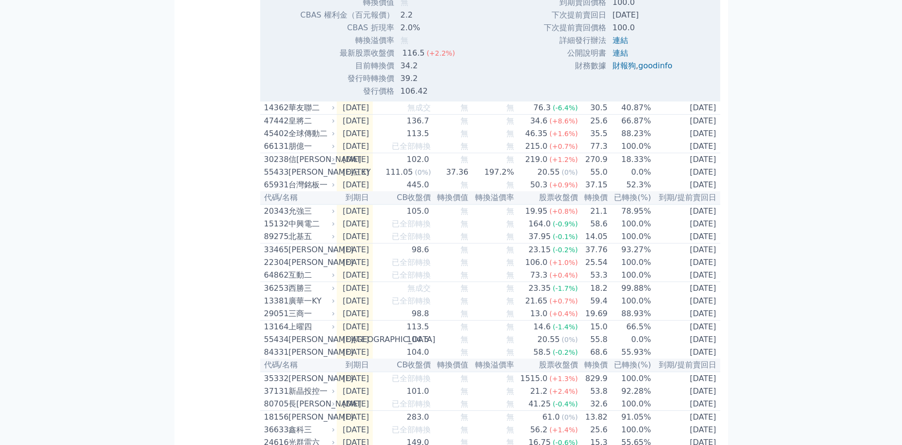
scroll to position [6497, 0]
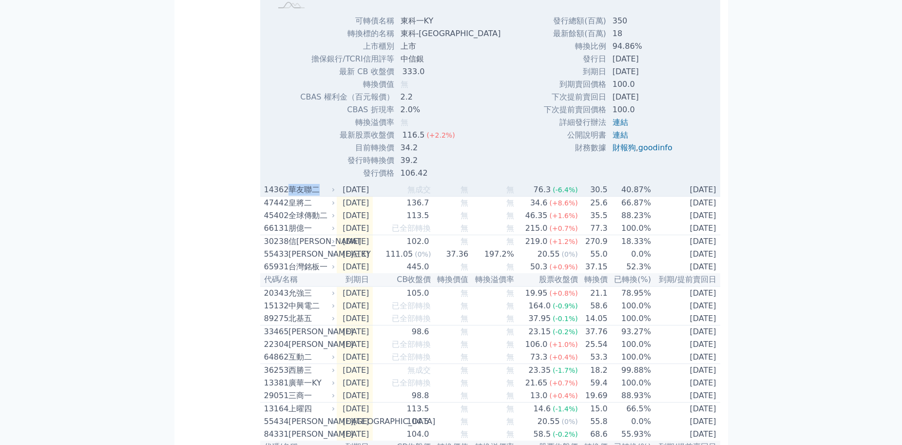
drag, startPoint x: 307, startPoint y: 234, endPoint x: 291, endPoint y: 236, distance: 15.7
click at [291, 195] on div "華友聯二" at bounding box center [311, 190] width 44 height 12
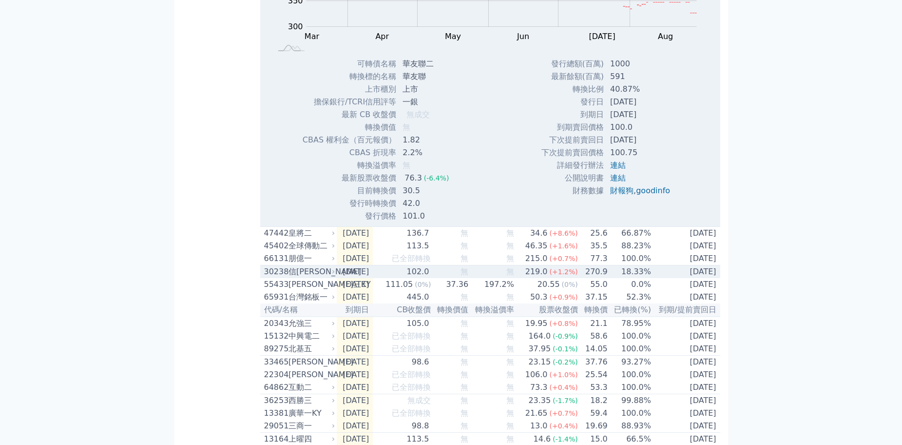
scroll to position [6887, 0]
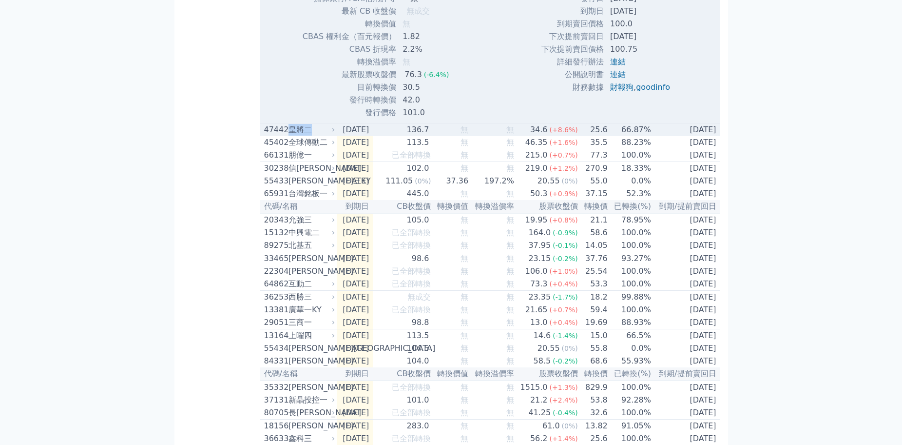
drag, startPoint x: 311, startPoint y: 174, endPoint x: 289, endPoint y: 176, distance: 22.1
click at [289, 136] on div "皇將二" at bounding box center [311, 130] width 44 height 12
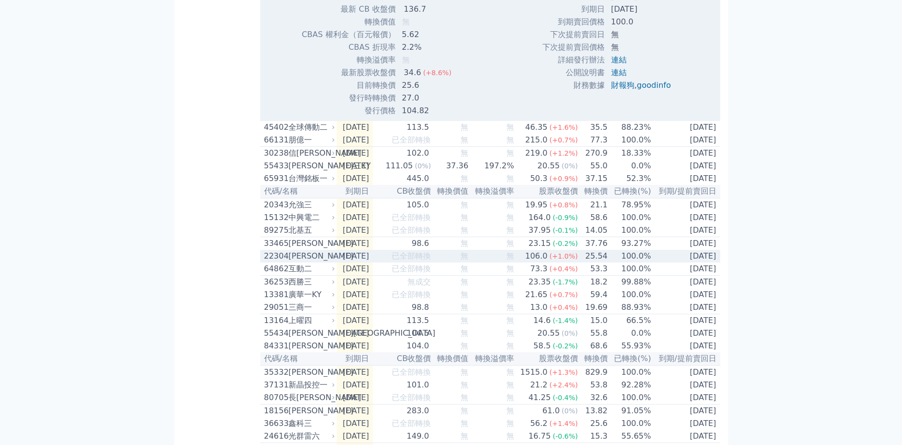
scroll to position [7228, 0]
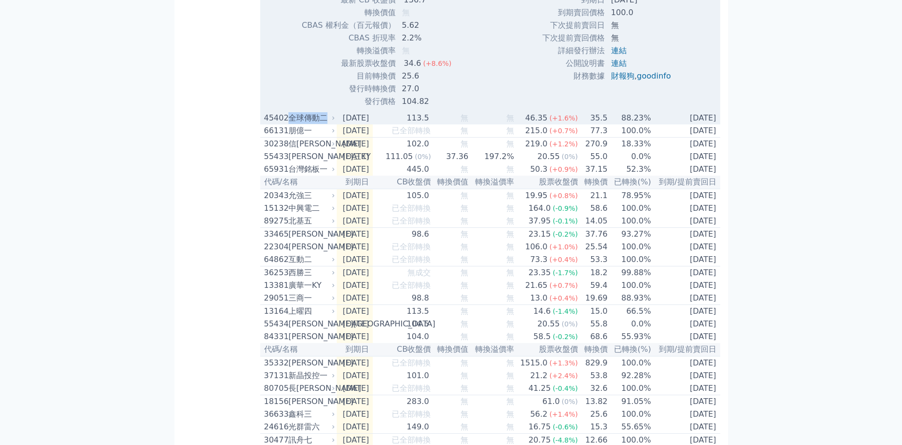
drag, startPoint x: 328, startPoint y: 166, endPoint x: 290, endPoint y: 165, distance: 38.5
click at [290, 124] on div "全球傳動二" at bounding box center [311, 118] width 44 height 12
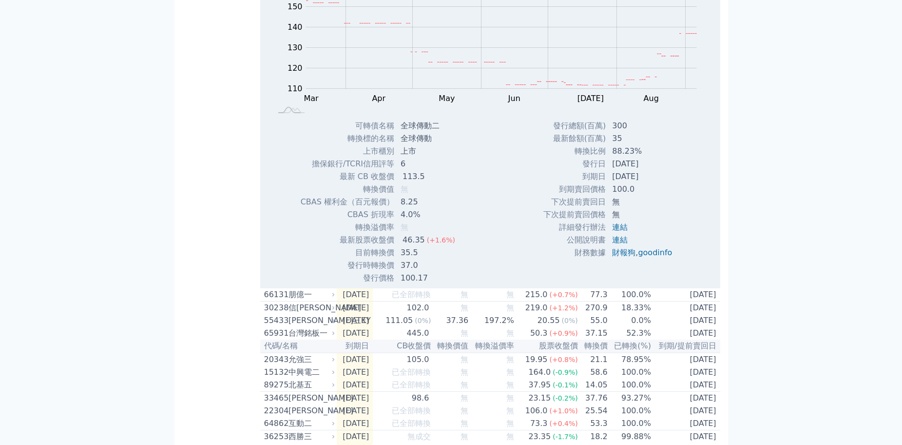
scroll to position [7569, 0]
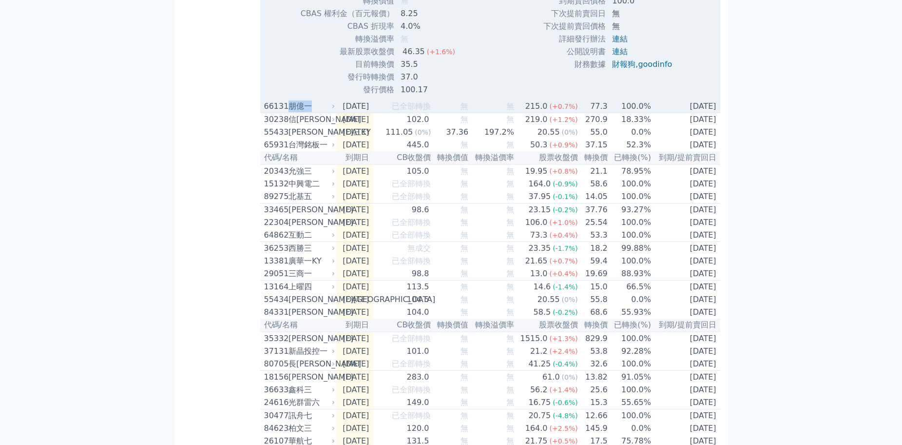
drag, startPoint x: 316, startPoint y: 153, endPoint x: 290, endPoint y: 154, distance: 26.3
click at [290, 112] on div "朋億一" at bounding box center [311, 106] width 44 height 12
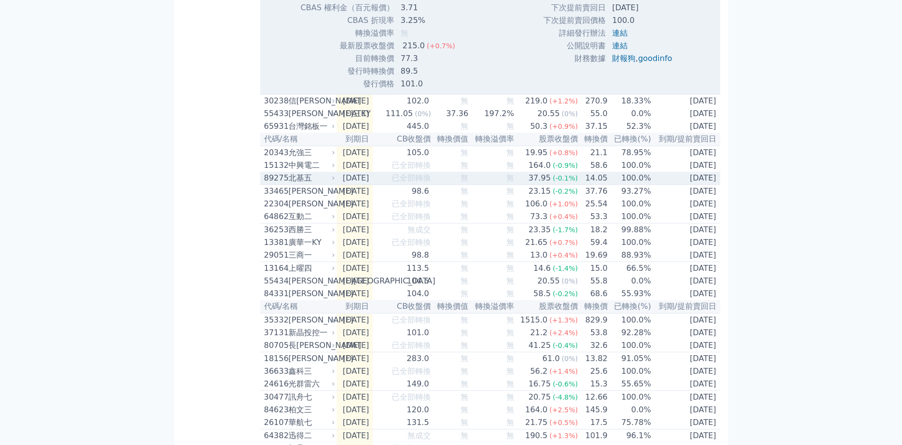
scroll to position [7911, 0]
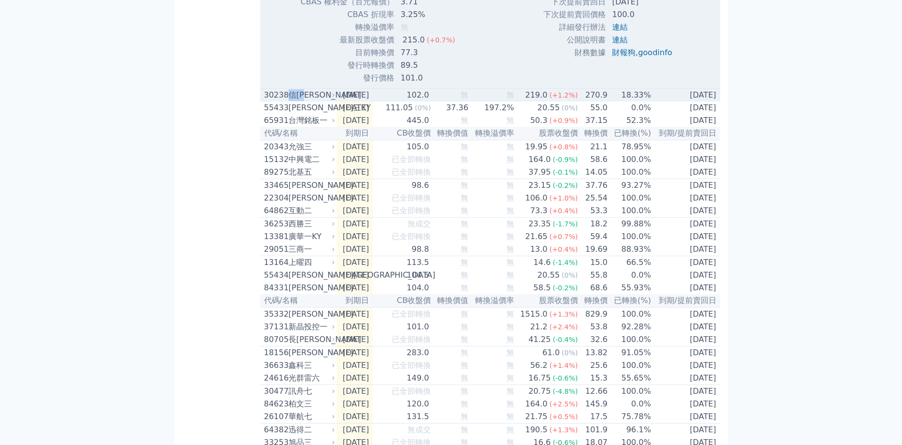
drag, startPoint x: 313, startPoint y: 143, endPoint x: 291, endPoint y: 148, distance: 22.8
click at [291, 101] on div "信[PERSON_NAME]" at bounding box center [311, 95] width 44 height 12
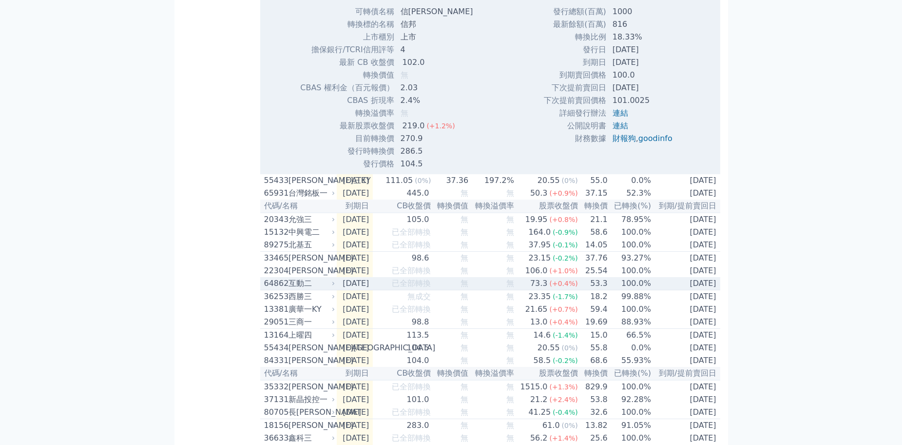
scroll to position [8154, 0]
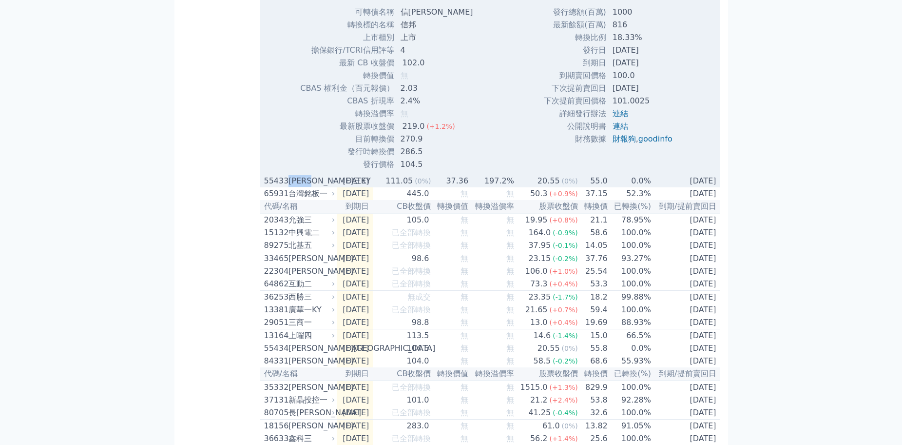
drag, startPoint x: 321, startPoint y: 228, endPoint x: 291, endPoint y: 231, distance: 29.9
click at [291, 187] on div "[PERSON_NAME]三KY" at bounding box center [311, 181] width 44 height 12
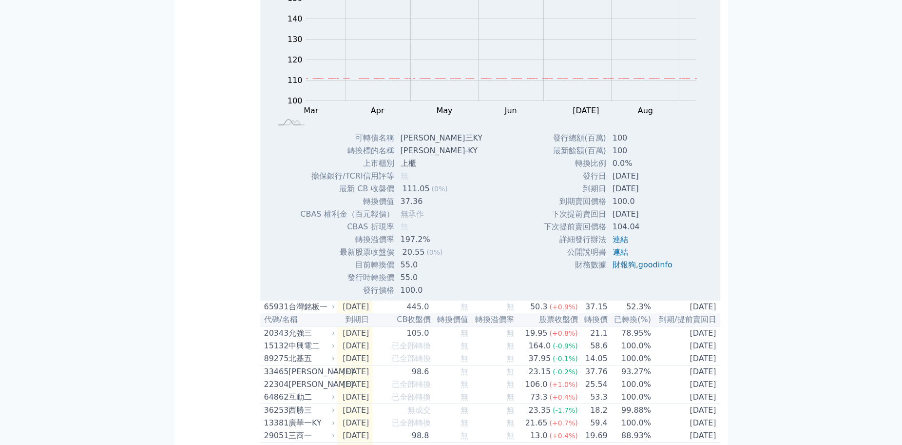
scroll to position [8496, 0]
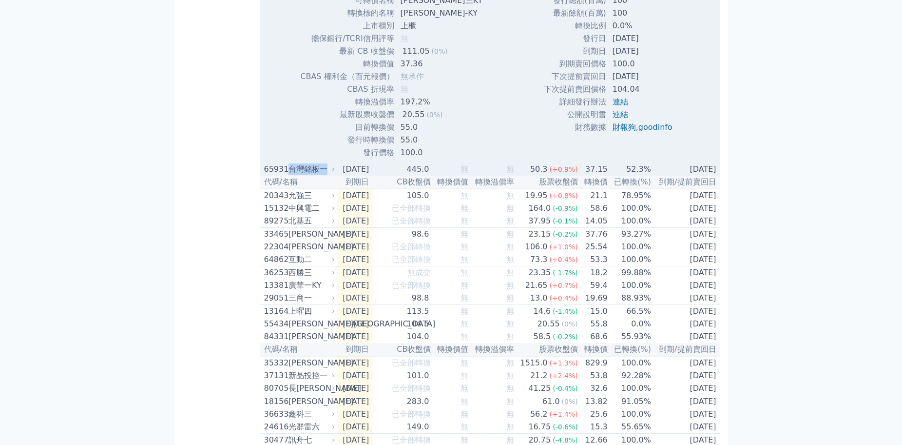
drag, startPoint x: 328, startPoint y: 221, endPoint x: 291, endPoint y: 223, distance: 37.1
click at [291, 175] on div "台灣銘板一" at bounding box center [311, 169] width 44 height 12
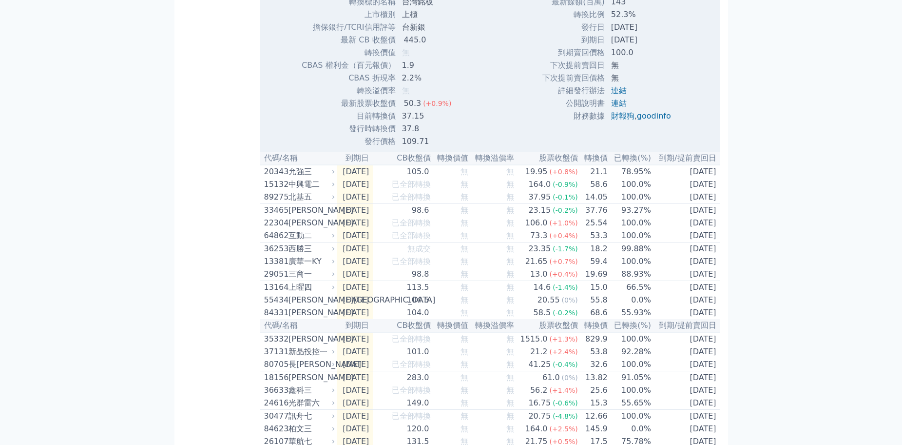
scroll to position [8837, 0]
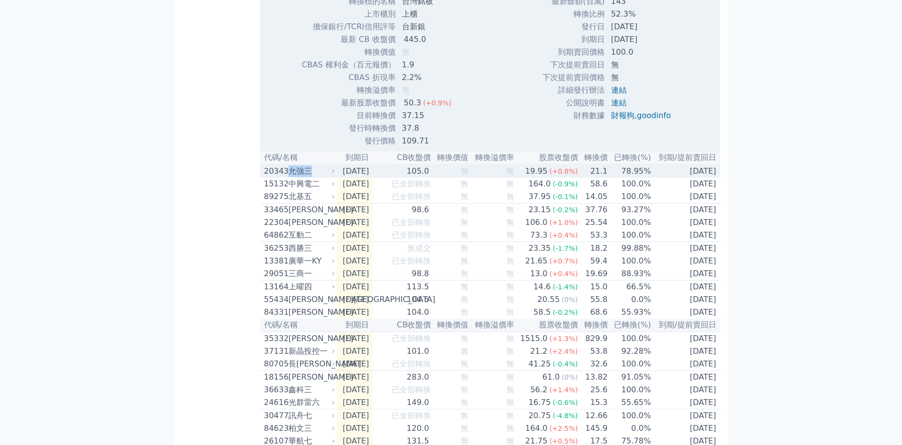
drag, startPoint x: 319, startPoint y: 226, endPoint x: 290, endPoint y: 232, distance: 29.7
click at [291, 177] on div "允強三" at bounding box center [311, 171] width 44 height 12
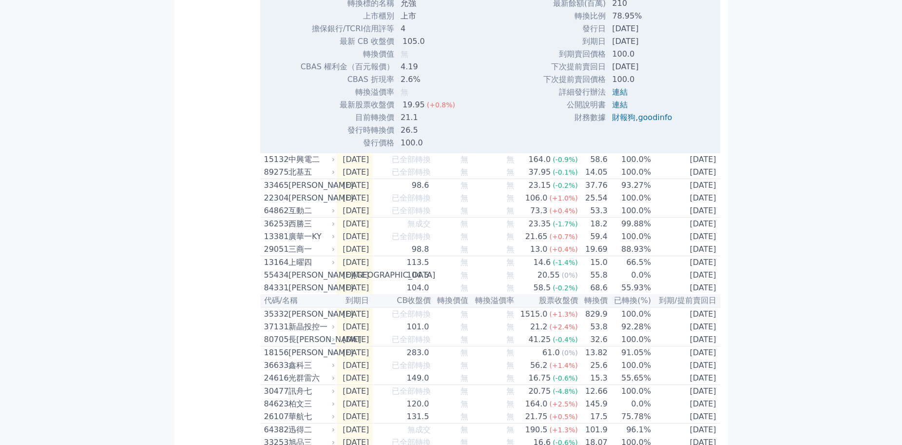
scroll to position [9227, 0]
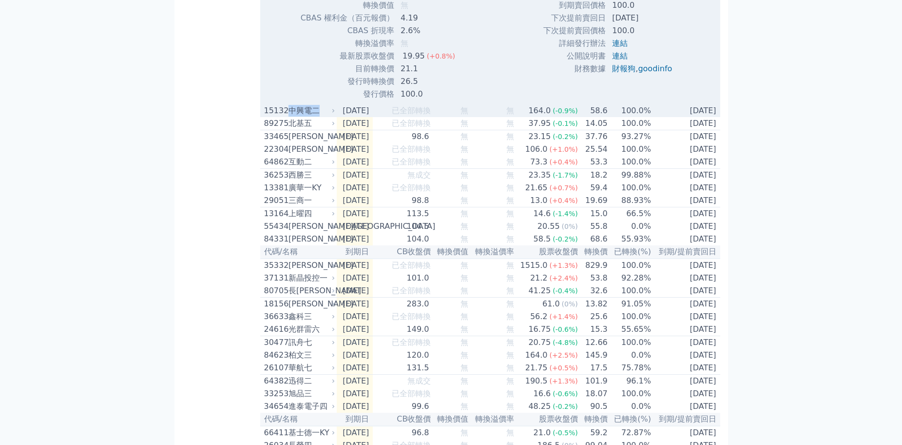
drag, startPoint x: 322, startPoint y: 167, endPoint x: 290, endPoint y: 166, distance: 32.2
click at [290, 116] on div "中興電二" at bounding box center [311, 111] width 44 height 12
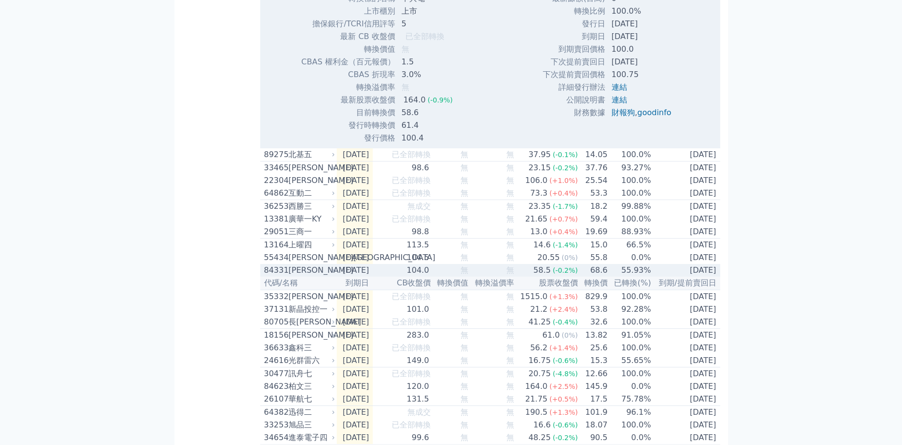
scroll to position [9617, 0]
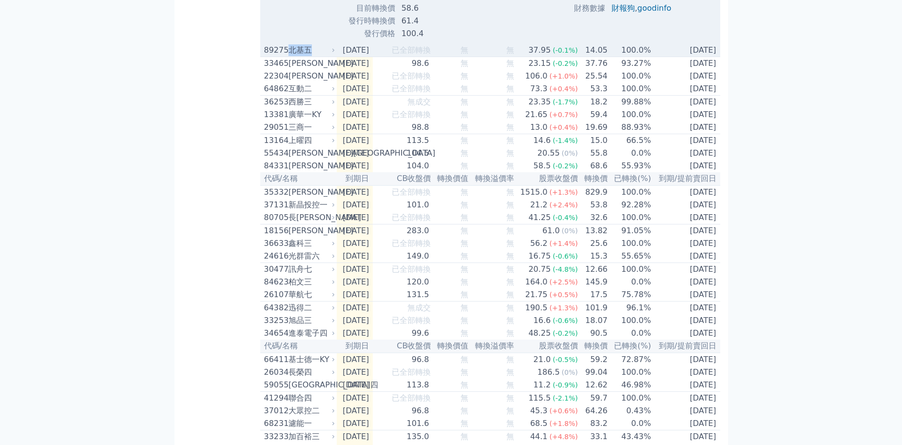
drag, startPoint x: 316, startPoint y: 103, endPoint x: 290, endPoint y: 107, distance: 26.7
click at [290, 56] on div "北基五" at bounding box center [311, 50] width 44 height 12
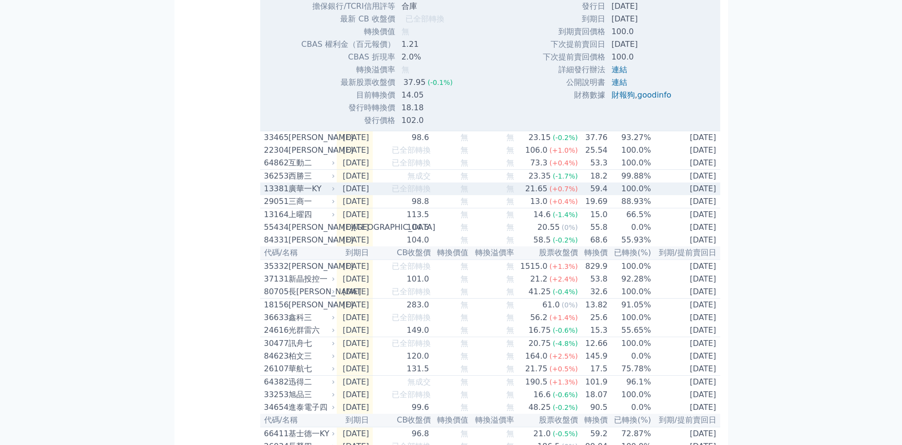
scroll to position [9860, 0]
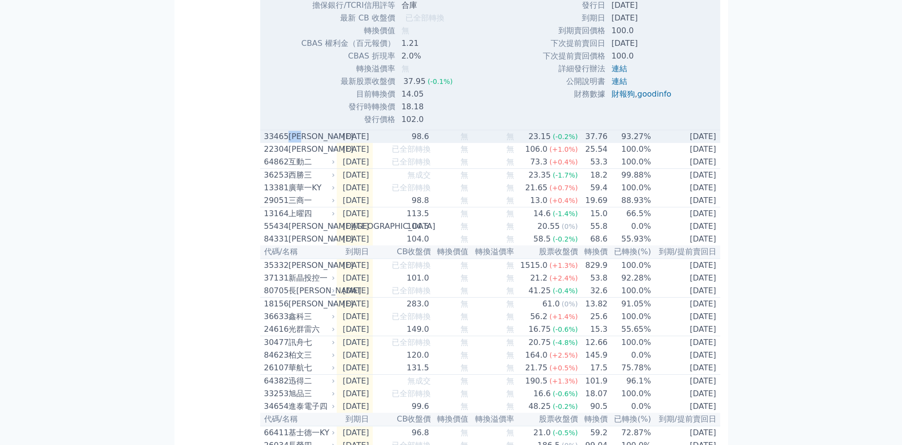
drag, startPoint x: 315, startPoint y: 193, endPoint x: 290, endPoint y: 190, distance: 25.0
click at [290, 142] on div "[PERSON_NAME]" at bounding box center [311, 137] width 44 height 12
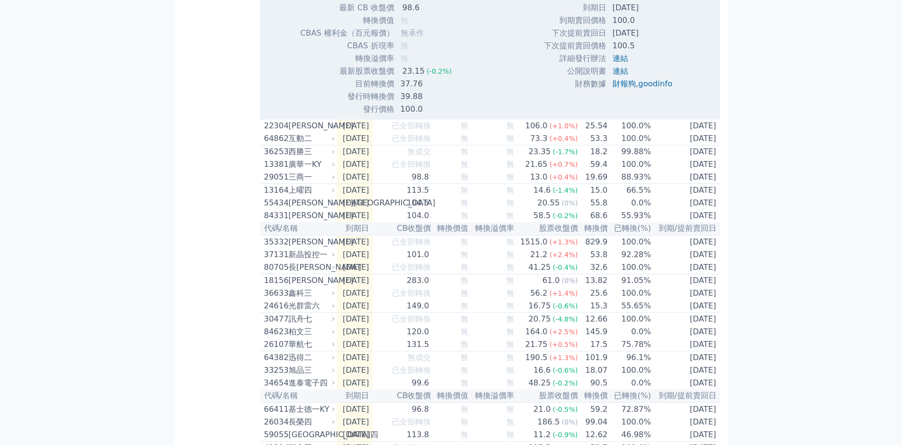
scroll to position [10202, 0]
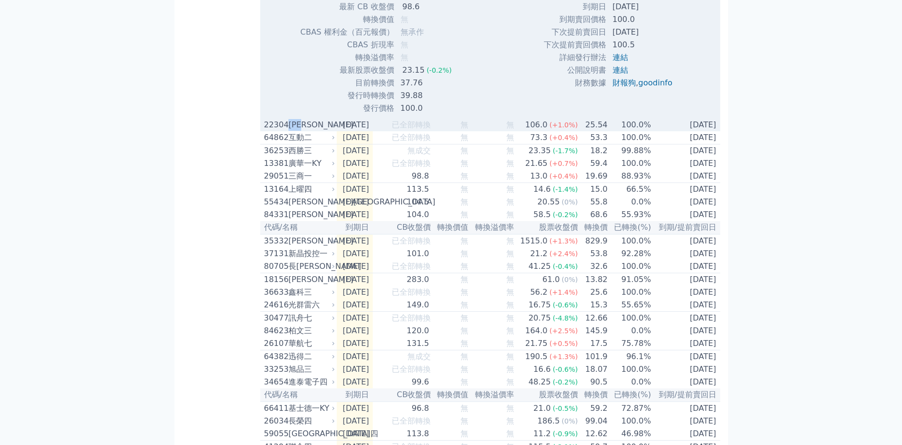
drag, startPoint x: 313, startPoint y: 181, endPoint x: 293, endPoint y: 187, distance: 21.2
click at [290, 131] on div "[PERSON_NAME]" at bounding box center [311, 125] width 44 height 12
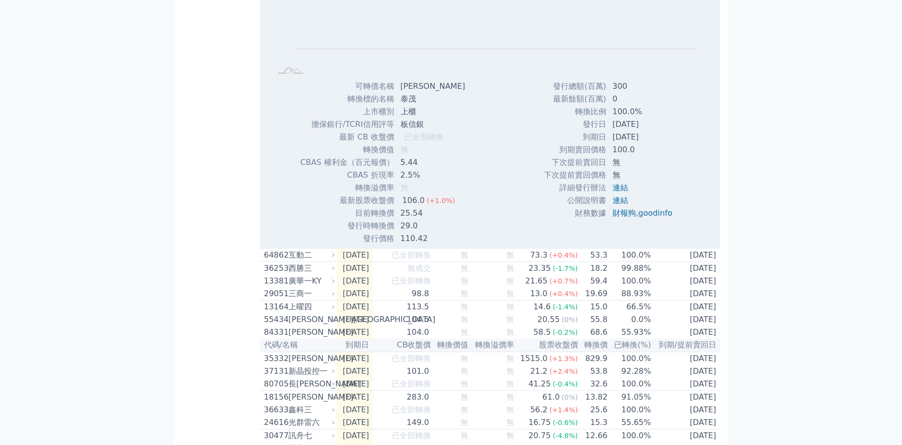
scroll to position [10445, 0]
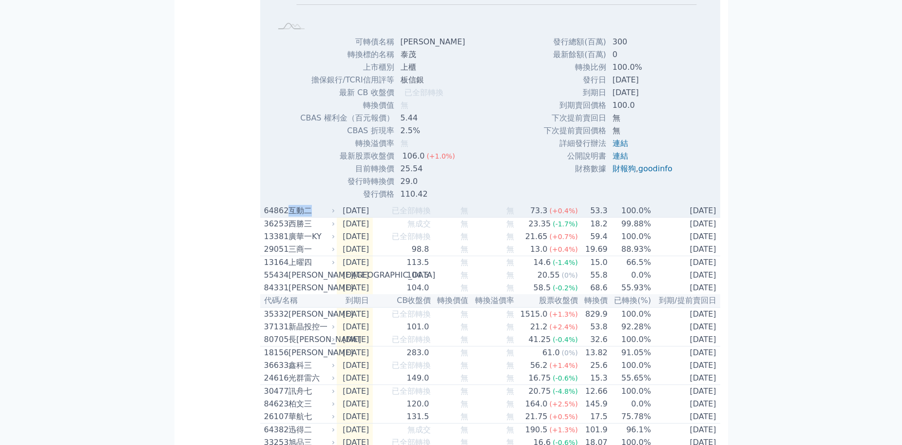
drag, startPoint x: 313, startPoint y: 269, endPoint x: 290, endPoint y: 268, distance: 22.5
click at [290, 216] on div "互動二" at bounding box center [311, 211] width 44 height 12
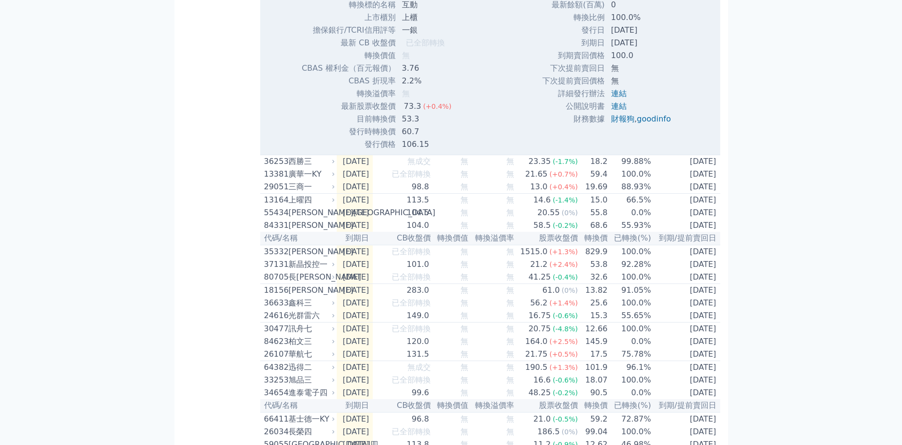
scroll to position [10884, 0]
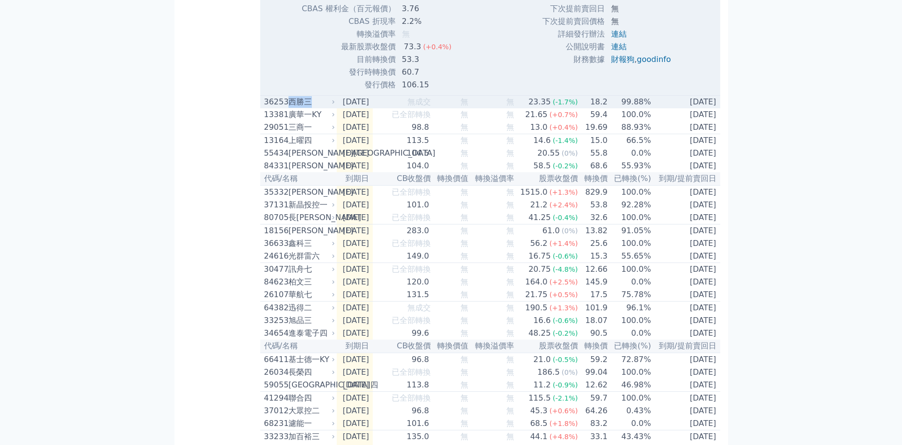
drag, startPoint x: 312, startPoint y: 160, endPoint x: 289, endPoint y: 160, distance: 23.4
click at [289, 108] on div "西勝三" at bounding box center [311, 102] width 44 height 12
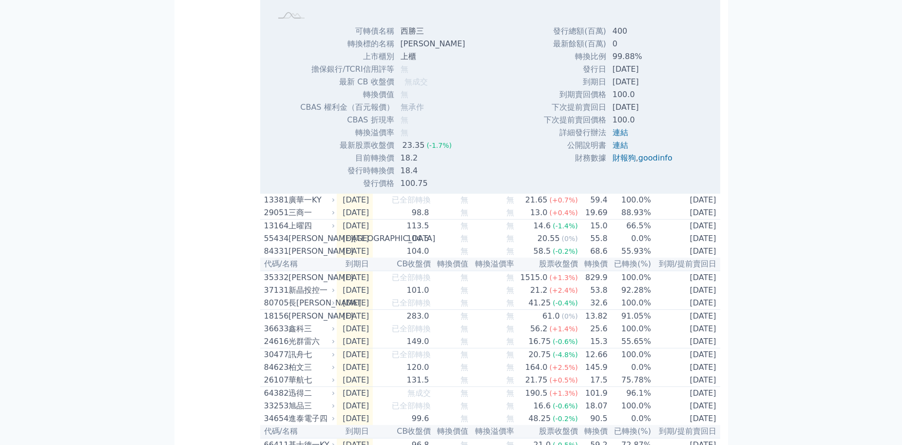
scroll to position [11176, 0]
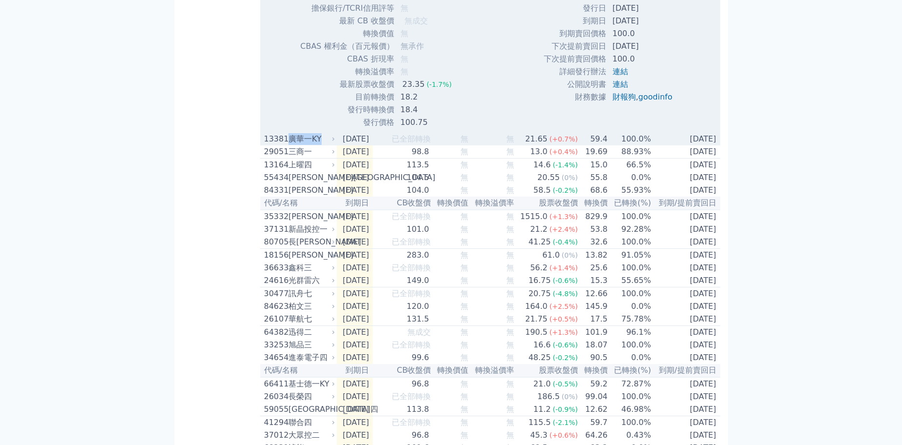
drag, startPoint x: 313, startPoint y: 201, endPoint x: 292, endPoint y: 202, distance: 20.5
click at [292, 145] on div "廣華一KY" at bounding box center [311, 139] width 44 height 12
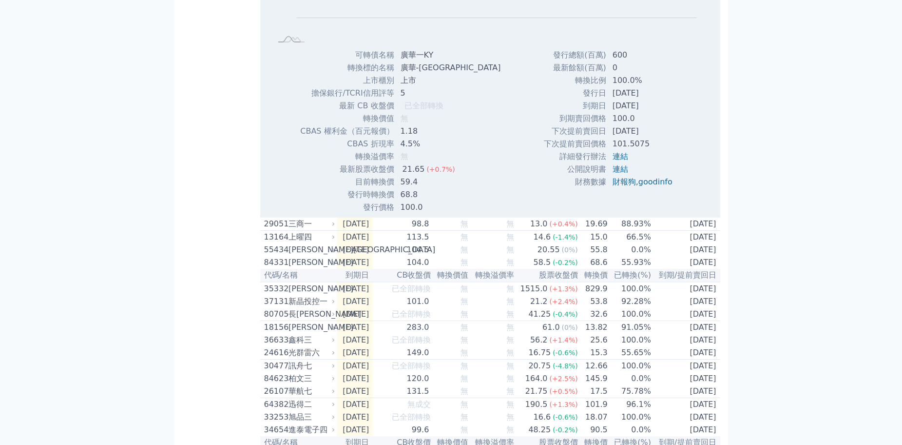
scroll to position [11469, 0]
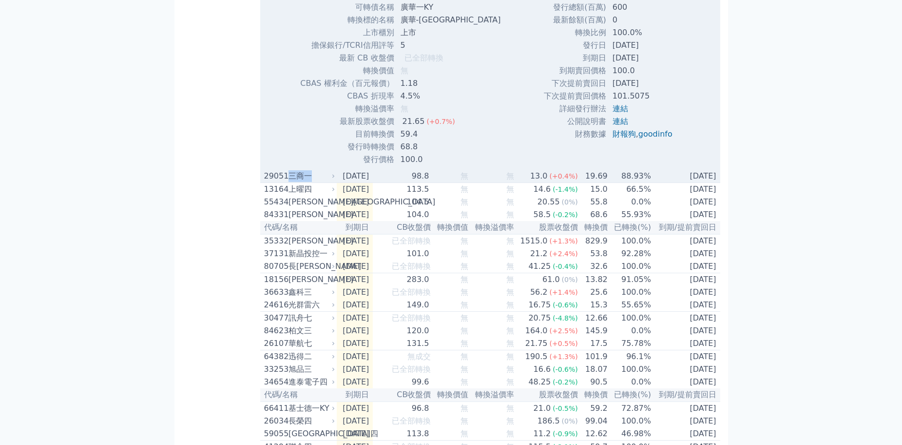
drag, startPoint x: 310, startPoint y: 235, endPoint x: 291, endPoint y: 233, distance: 18.6
click at [291, 182] on div "三商一" at bounding box center [311, 176] width 44 height 12
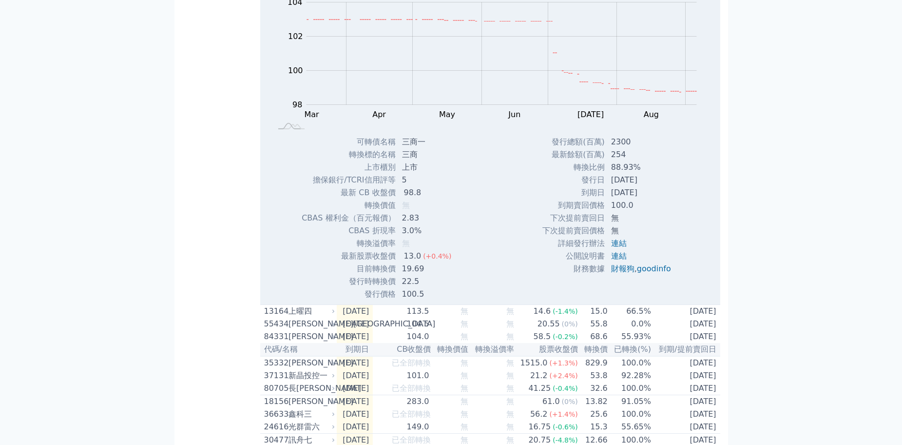
scroll to position [11810, 0]
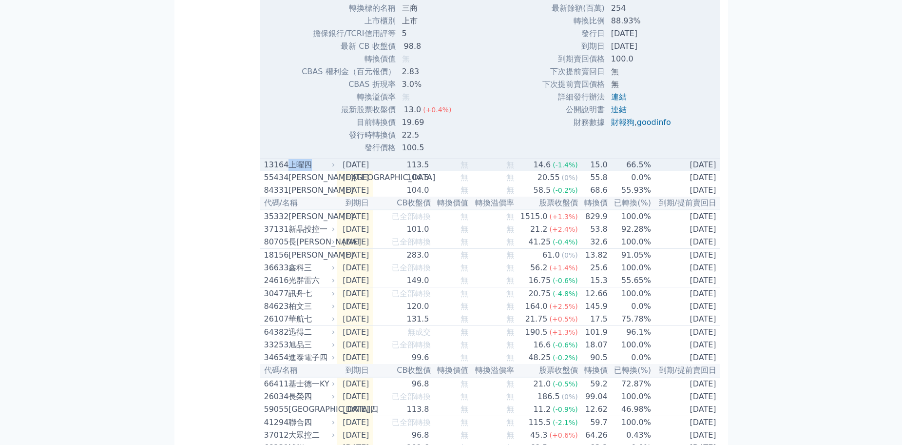
drag, startPoint x: 311, startPoint y: 227, endPoint x: 291, endPoint y: 230, distance: 19.6
click at [291, 171] on div "上曜四" at bounding box center [311, 165] width 44 height 12
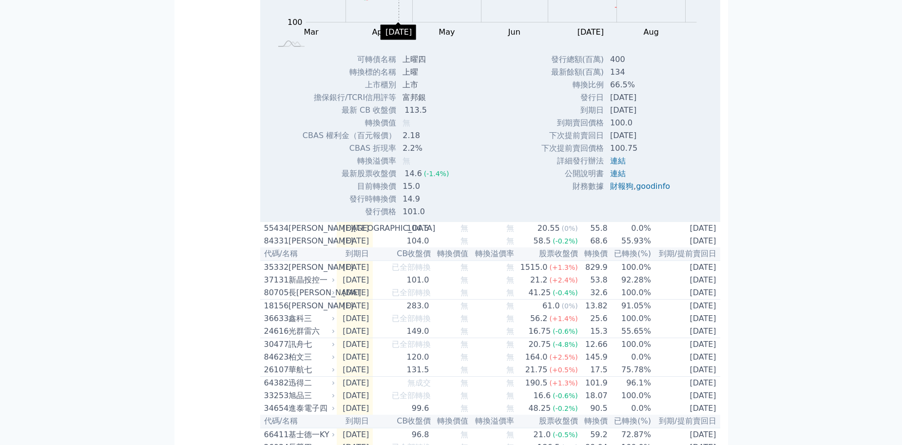
scroll to position [12151, 0]
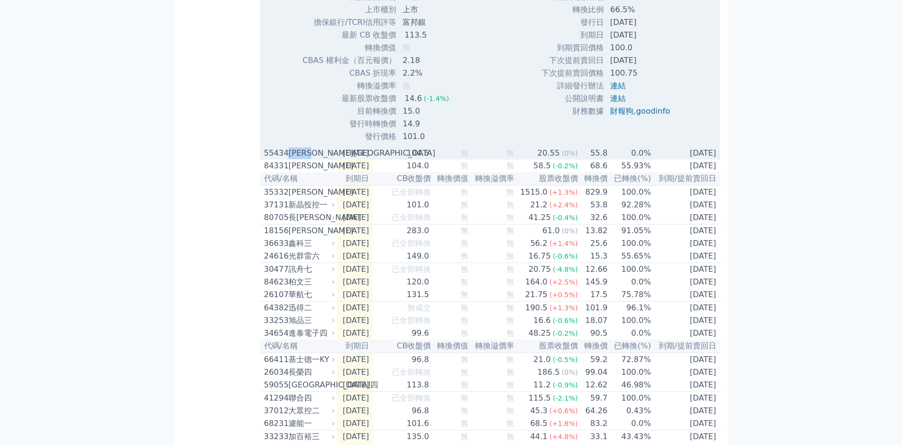
drag, startPoint x: 324, startPoint y: 211, endPoint x: 290, endPoint y: 218, distance: 34.4
click at [290, 159] on div "[PERSON_NAME][GEOGRAPHIC_DATA]" at bounding box center [311, 153] width 44 height 12
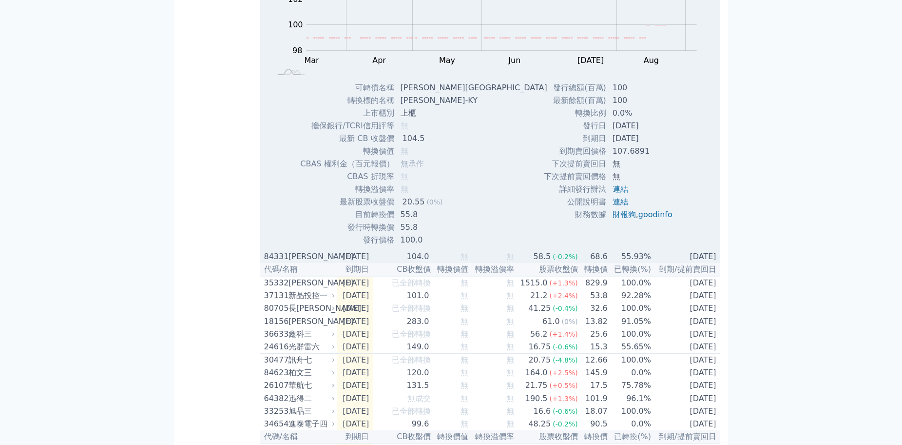
scroll to position [12395, 0]
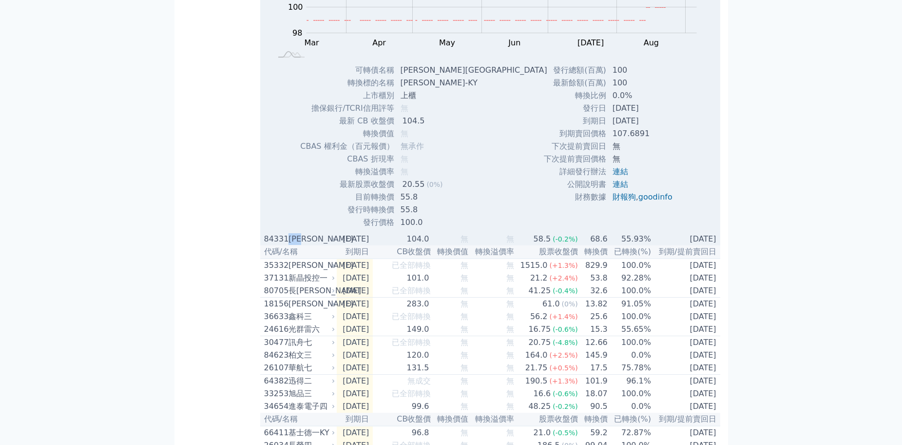
drag, startPoint x: 314, startPoint y: 305, endPoint x: 291, endPoint y: 304, distance: 22.5
click at [291, 245] on div "[PERSON_NAME]" at bounding box center [311, 239] width 44 height 12
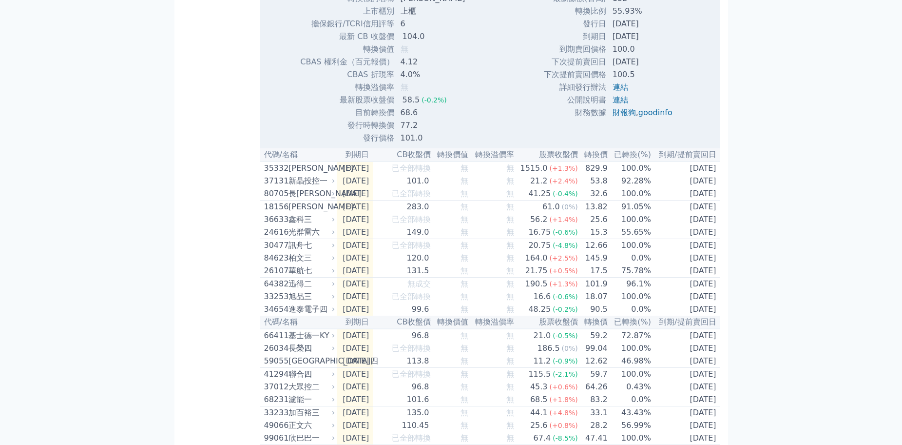
scroll to position [12834, 0]
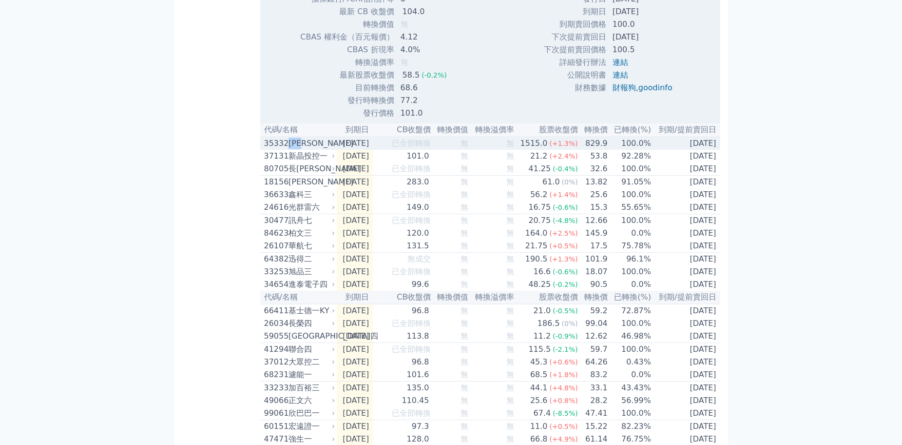
drag, startPoint x: 315, startPoint y: 208, endPoint x: 290, endPoint y: 207, distance: 25.9
click at [290, 149] on div "[PERSON_NAME]" at bounding box center [311, 143] width 44 height 12
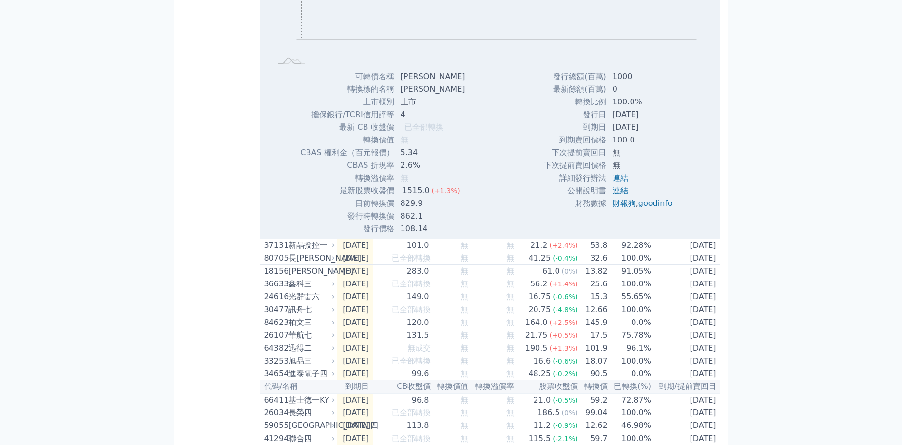
scroll to position [13175, 0]
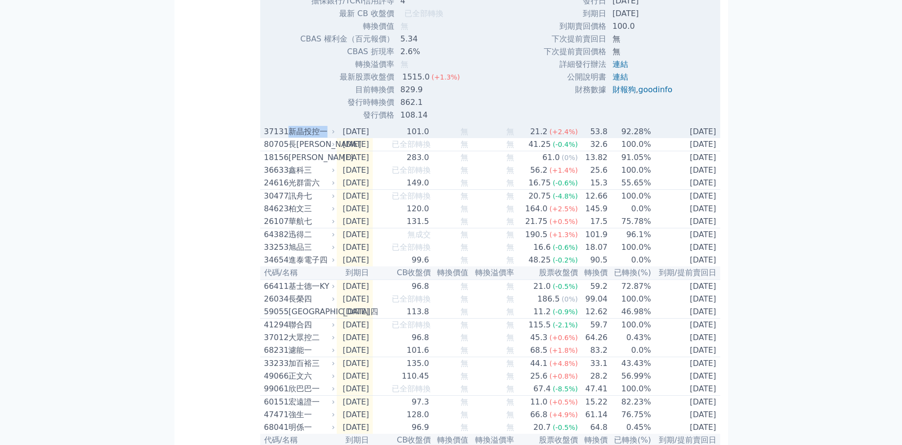
drag, startPoint x: 327, startPoint y: 198, endPoint x: 290, endPoint y: 199, distance: 37.0
click at [290, 137] on div "新晶投控一" at bounding box center [311, 132] width 44 height 12
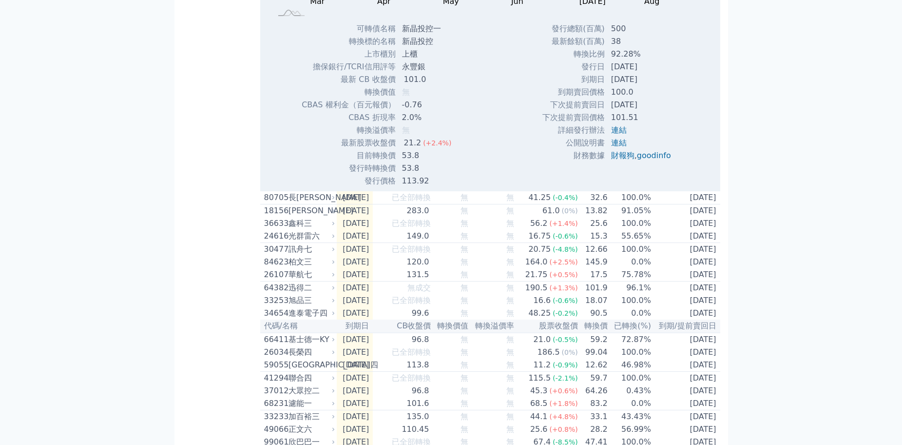
scroll to position [13516, 0]
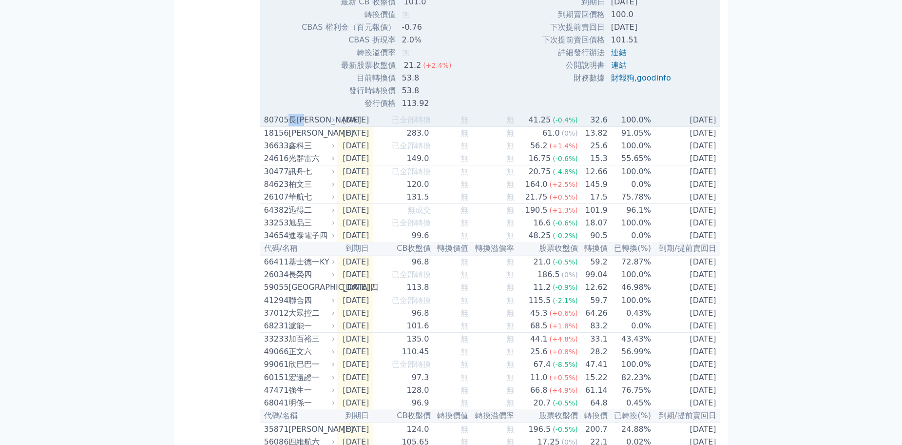
drag, startPoint x: 314, startPoint y: 188, endPoint x: 292, endPoint y: 191, distance: 22.1
click at [292, 126] on div "長[PERSON_NAME]" at bounding box center [311, 120] width 44 height 12
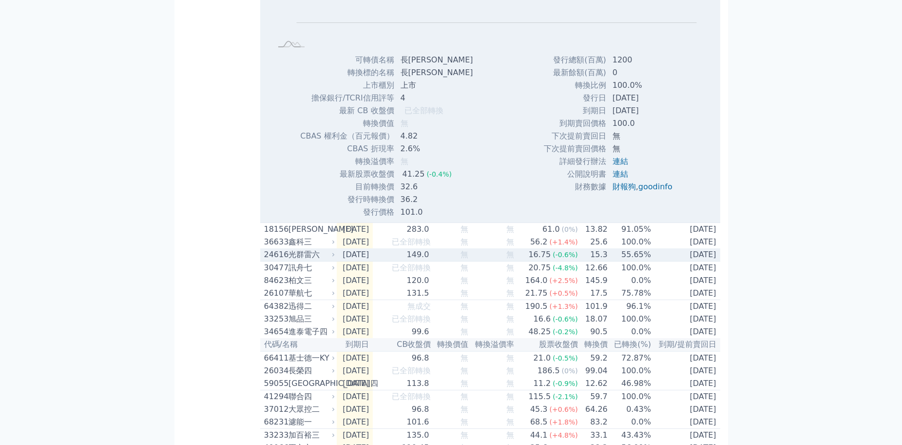
scroll to position [13857, 0]
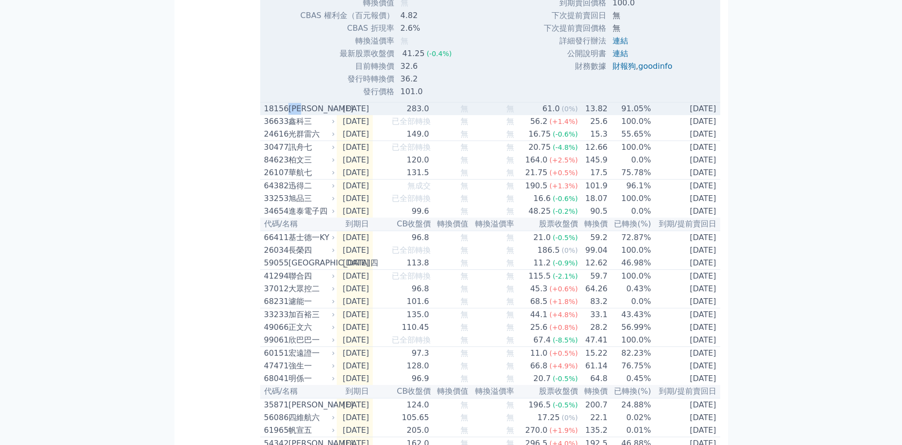
drag, startPoint x: 310, startPoint y: 176, endPoint x: 289, endPoint y: 177, distance: 22.0
click at [289, 115] on div "[PERSON_NAME]" at bounding box center [311, 109] width 44 height 12
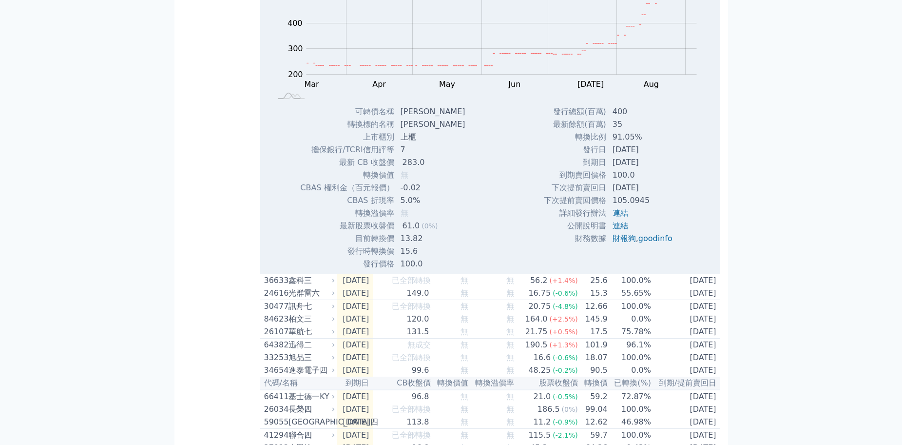
scroll to position [14101, 0]
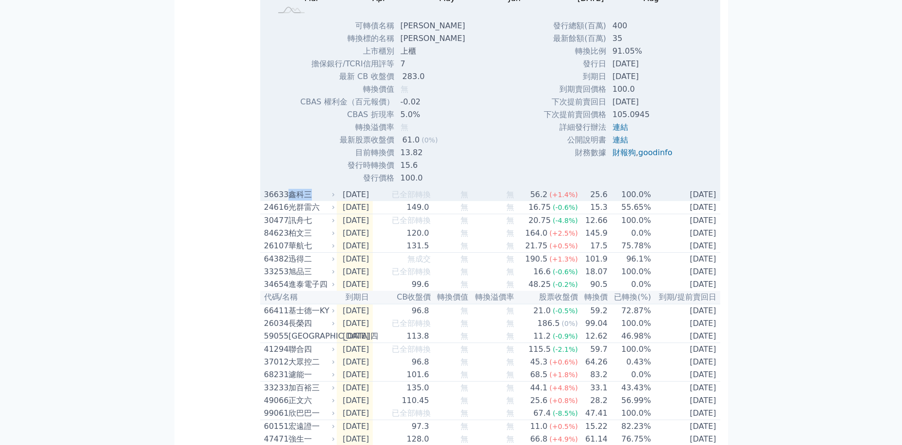
drag, startPoint x: 310, startPoint y: 266, endPoint x: 291, endPoint y: 267, distance: 19.5
click at [291, 200] on div "鑫科三" at bounding box center [311, 195] width 44 height 12
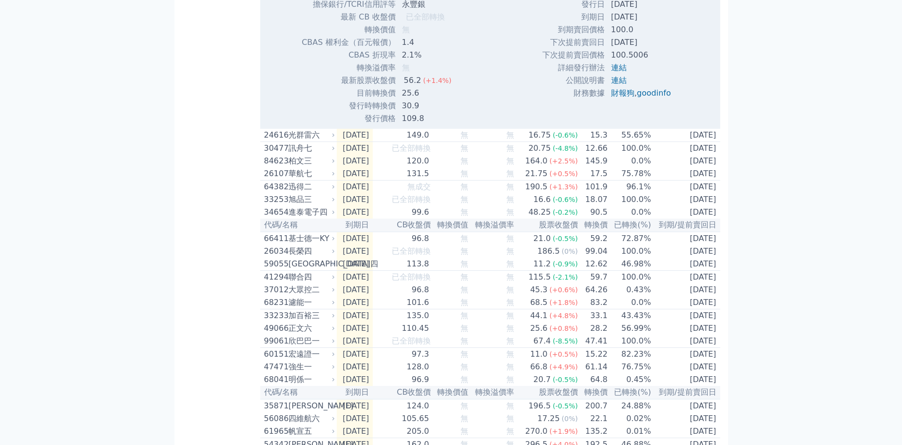
scroll to position [14491, 0]
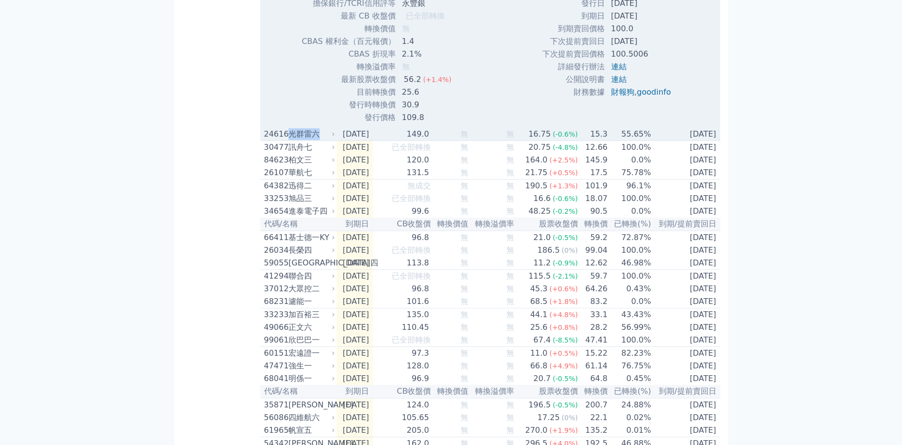
drag, startPoint x: 323, startPoint y: 202, endPoint x: 291, endPoint y: 201, distance: 31.7
click at [291, 140] on div "光群雷六" at bounding box center [311, 134] width 44 height 12
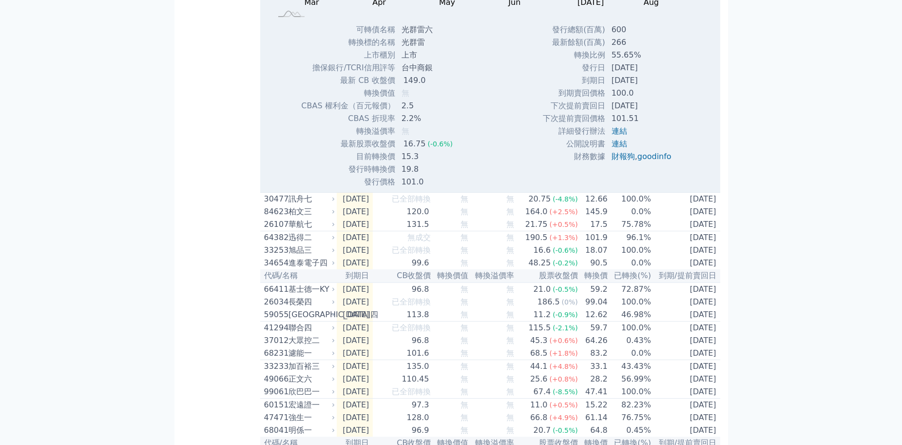
scroll to position [14832, 0]
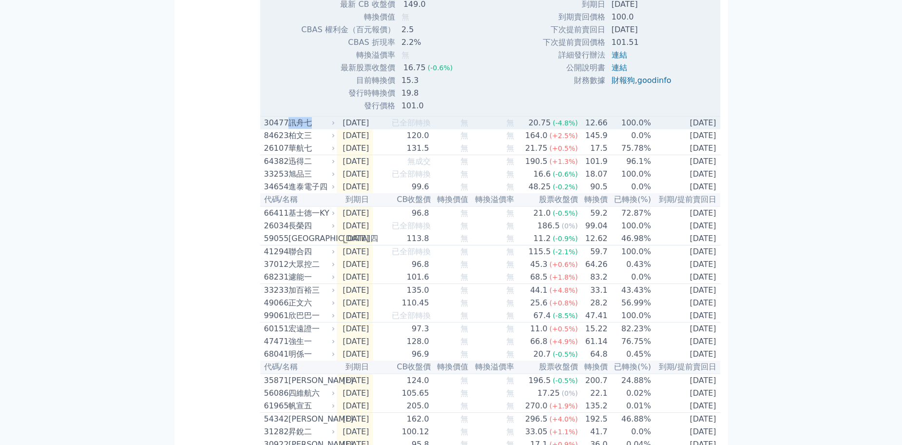
drag, startPoint x: 310, startPoint y: 195, endPoint x: 290, endPoint y: 198, distance: 20.6
click at [290, 129] on div "訊舟七" at bounding box center [311, 123] width 44 height 12
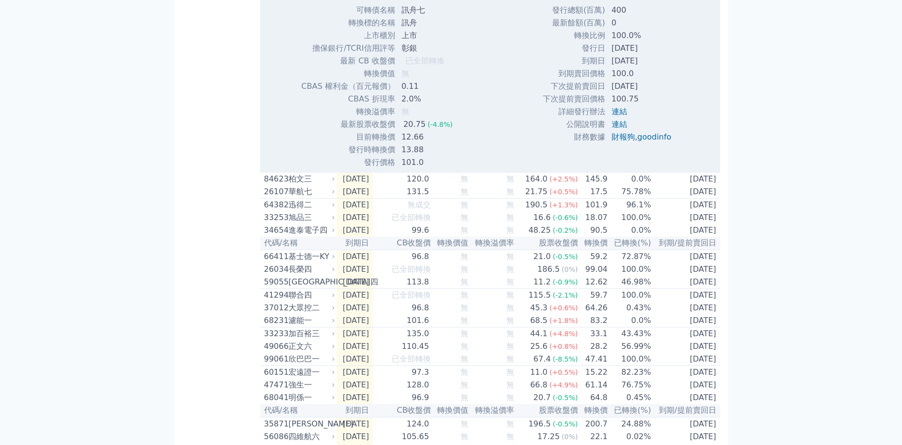
scroll to position [15173, 0]
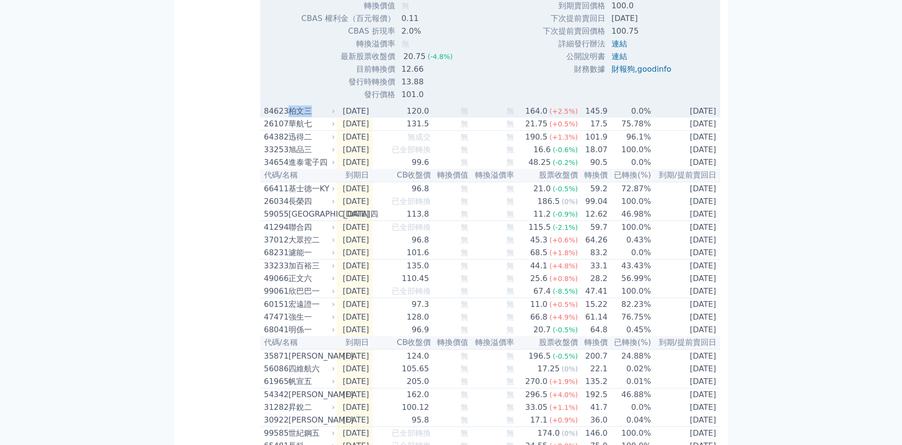
drag, startPoint x: 312, startPoint y: 184, endPoint x: 290, endPoint y: 184, distance: 21.9
click at [290, 117] on div "柏文三" at bounding box center [311, 111] width 44 height 12
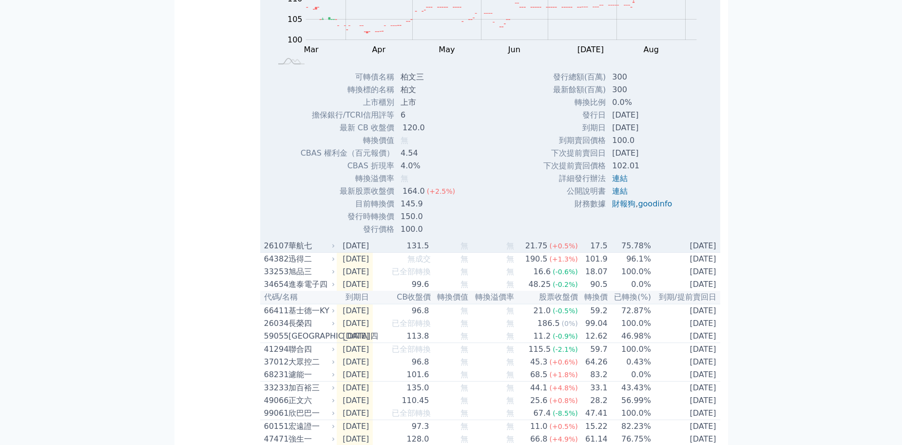
scroll to position [15514, 0]
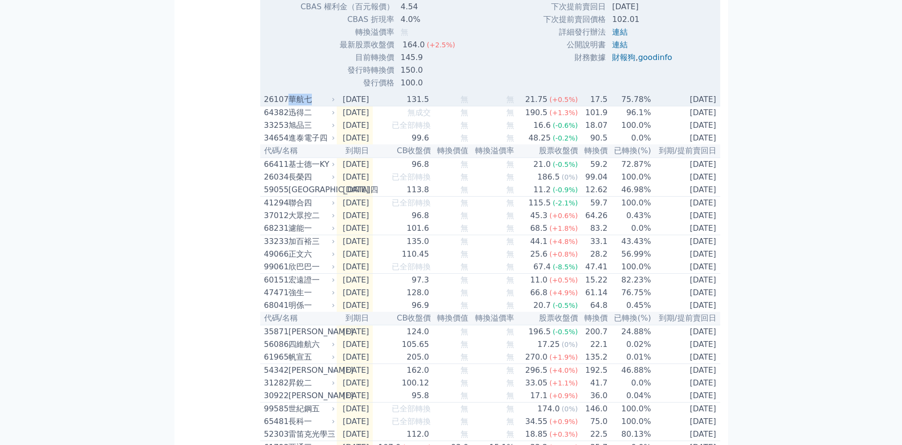
drag, startPoint x: 312, startPoint y: 171, endPoint x: 291, endPoint y: 174, distance: 20.6
click at [291, 105] on div "華航七" at bounding box center [311, 100] width 44 height 12
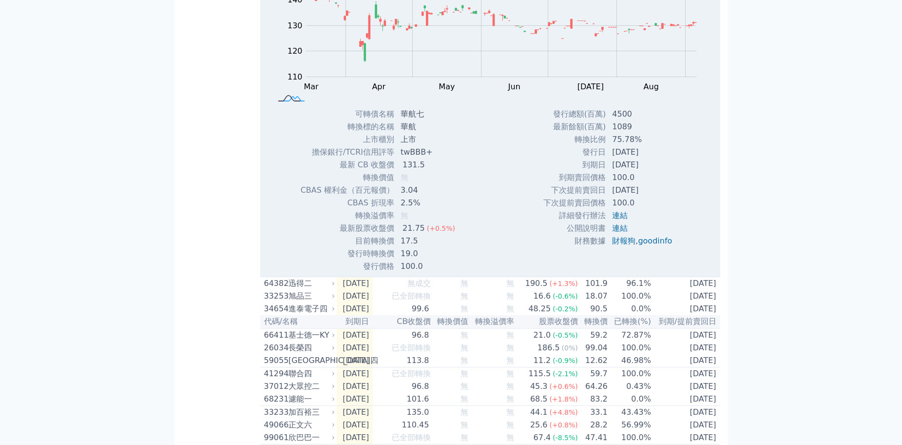
scroll to position [15855, 0]
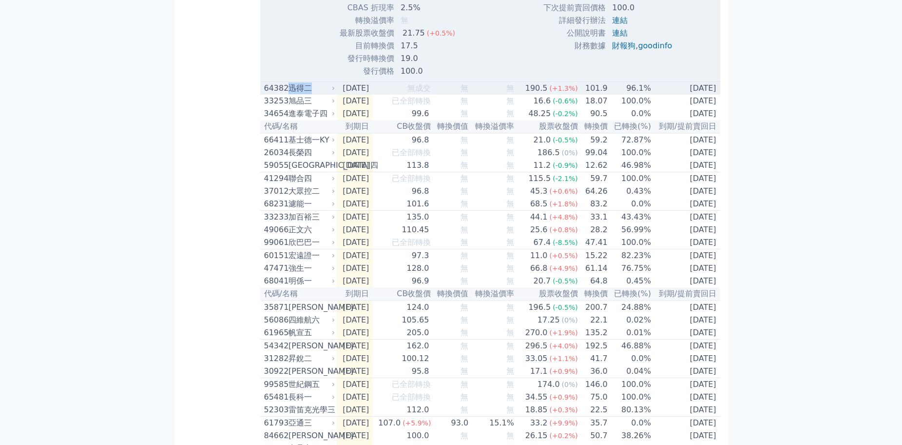
drag, startPoint x: 313, startPoint y: 162, endPoint x: 290, endPoint y: 166, distance: 22.8
click at [290, 94] on div "迅得二" at bounding box center [311, 88] width 44 height 12
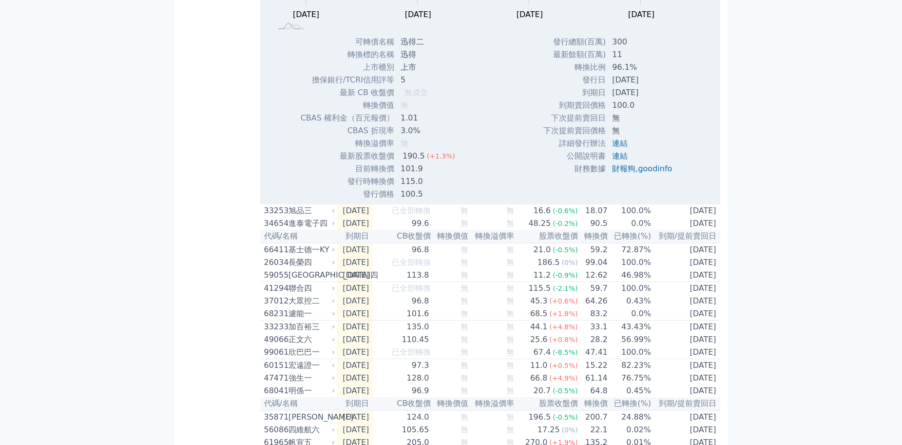
scroll to position [16148, 0]
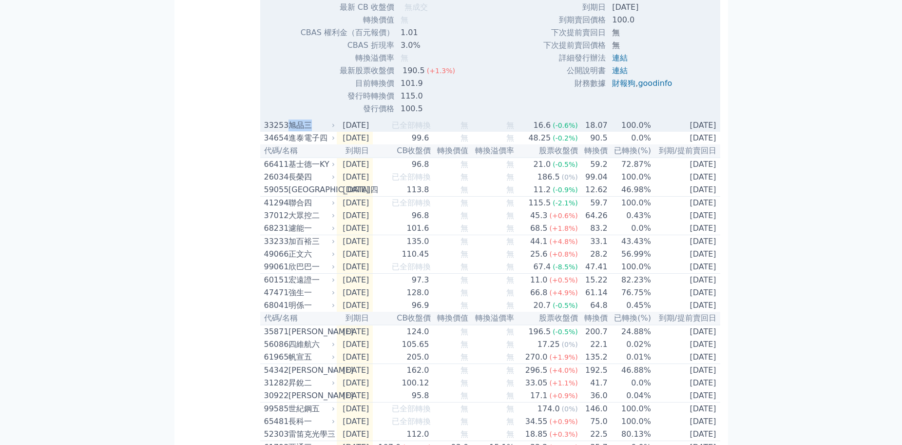
drag, startPoint x: 315, startPoint y: 203, endPoint x: 290, endPoint y: 203, distance: 24.4
click at [290, 131] on div "旭品三" at bounding box center [311, 125] width 44 height 12
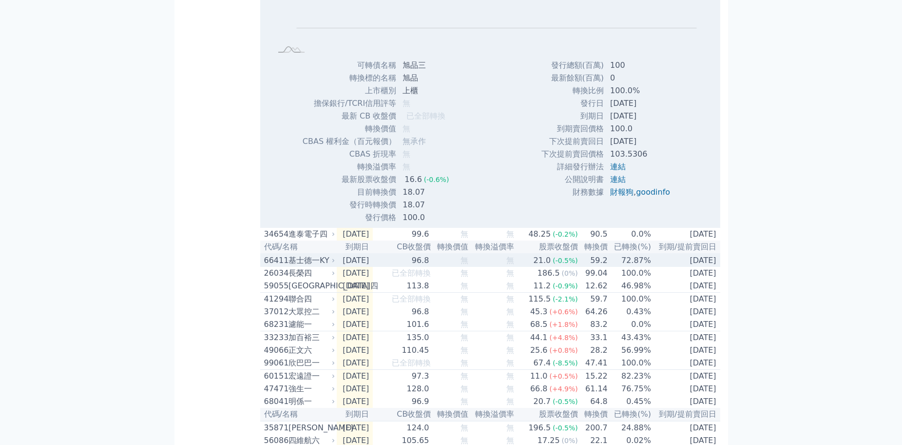
scroll to position [16440, 0]
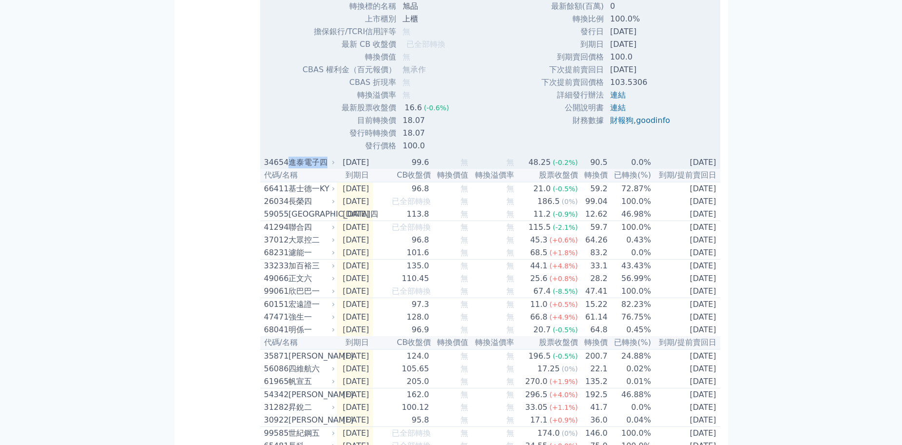
drag, startPoint x: 326, startPoint y: 238, endPoint x: 288, endPoint y: 239, distance: 38.0
click at [288, 168] on div "34654 進泰電子四" at bounding box center [297, 162] width 67 height 12
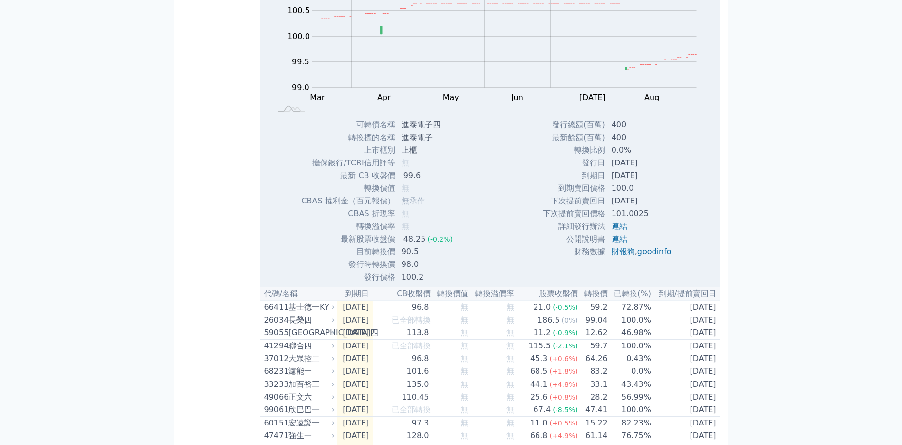
scroll to position [16733, 0]
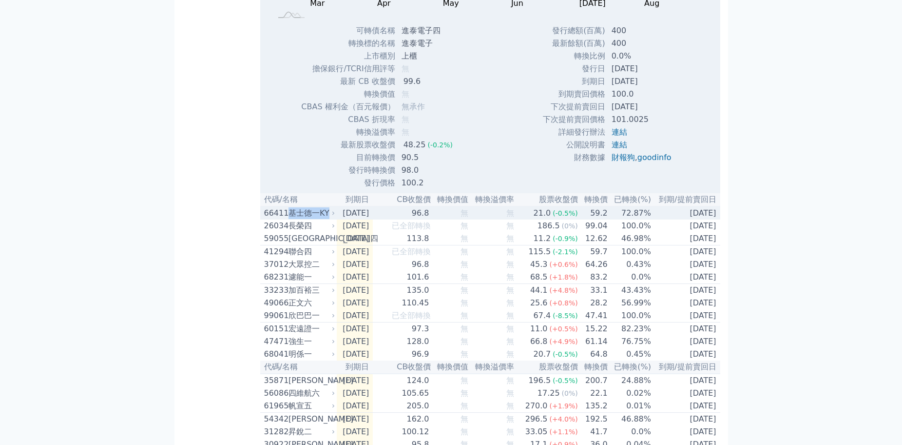
drag, startPoint x: 329, startPoint y: 292, endPoint x: 291, endPoint y: 290, distance: 37.6
click at [291, 219] on div "基士德一KY" at bounding box center [311, 213] width 44 height 12
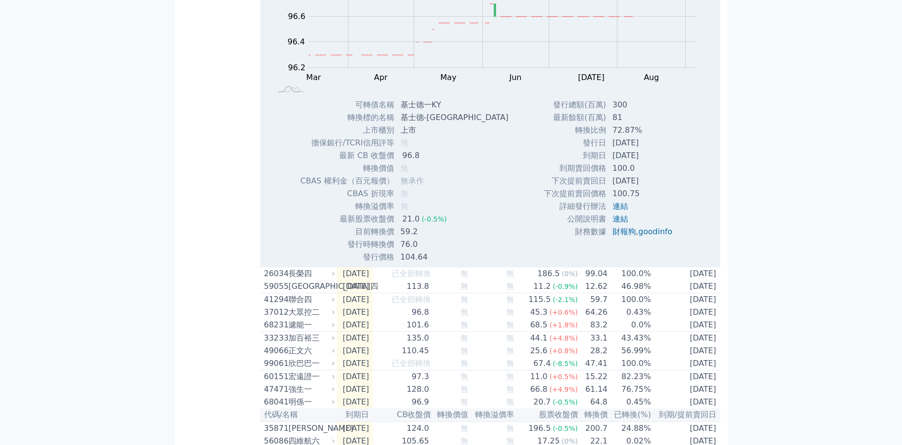
scroll to position [17074, 0]
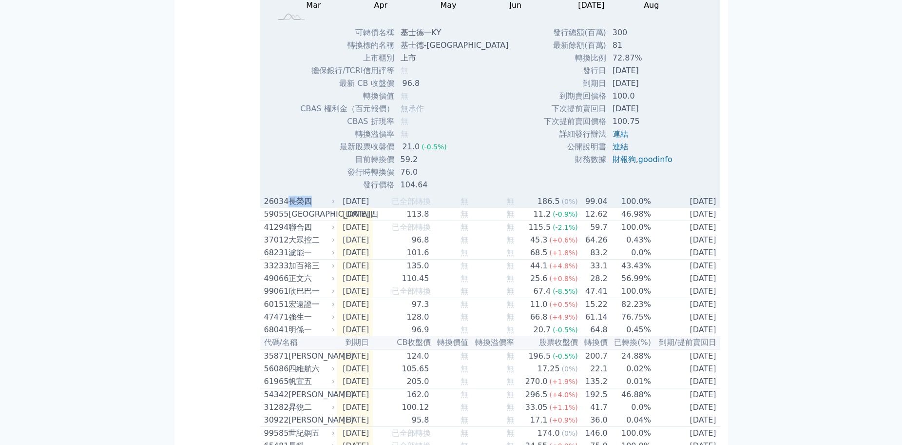
drag, startPoint x: 317, startPoint y: 276, endPoint x: 291, endPoint y: 284, distance: 26.4
click at [291, 207] on div "長榮四" at bounding box center [311, 201] width 44 height 12
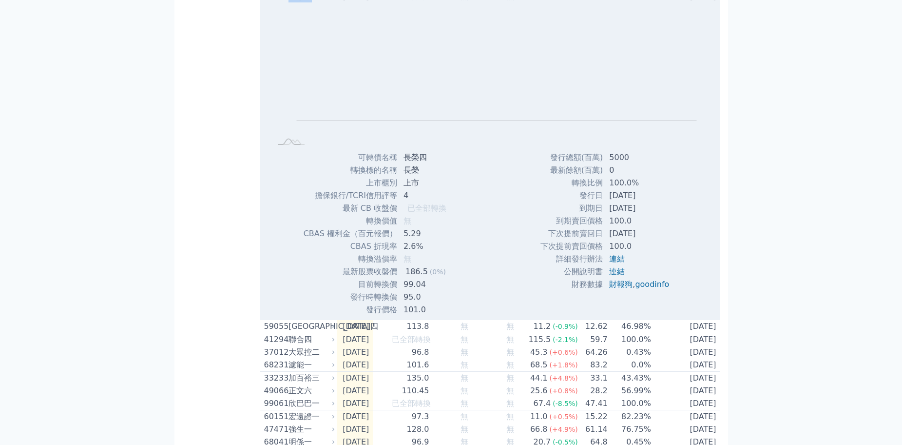
scroll to position [17415, 0]
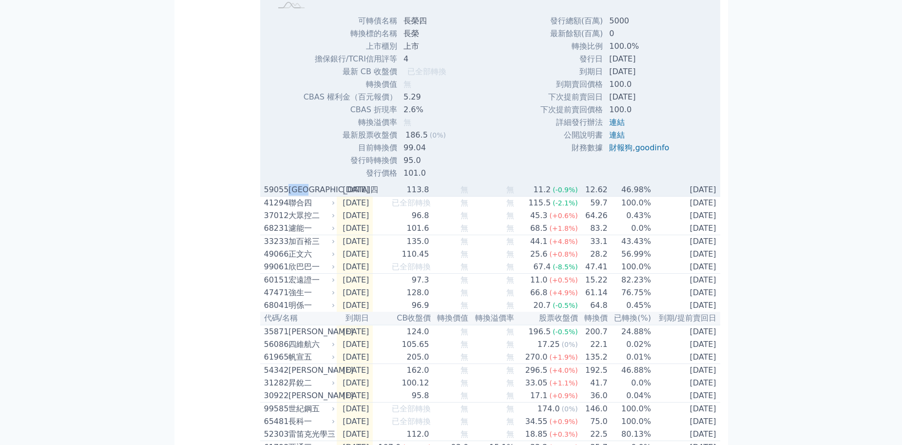
drag, startPoint x: 321, startPoint y: 266, endPoint x: 290, endPoint y: 270, distance: 31.4
click at [290, 195] on div "[GEOGRAPHIC_DATA]四" at bounding box center [311, 190] width 44 height 12
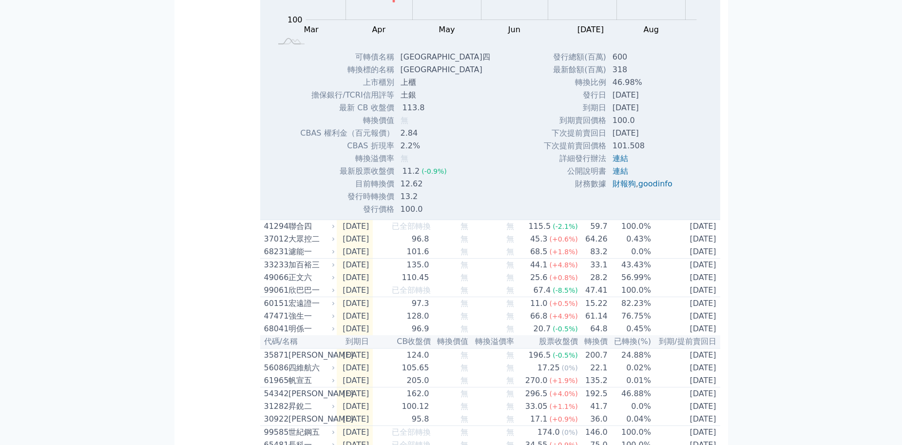
scroll to position [17756, 0]
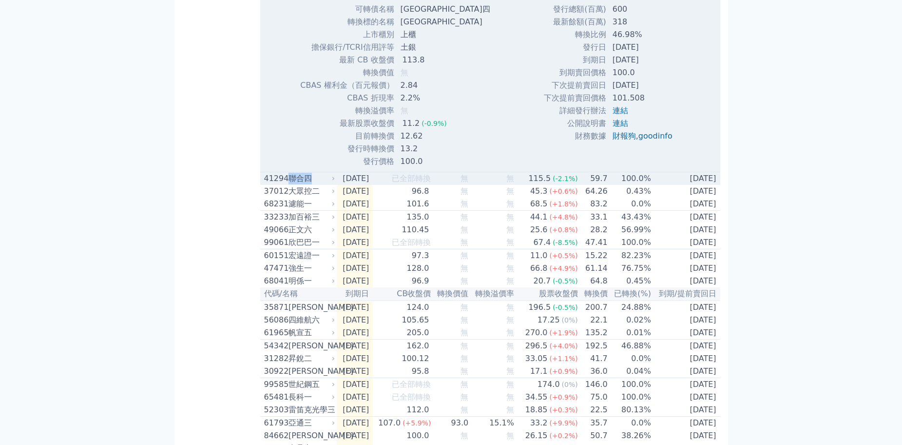
drag, startPoint x: 313, startPoint y: 261, endPoint x: 291, endPoint y: 264, distance: 22.6
click at [291, 184] on div "聯合四" at bounding box center [311, 179] width 44 height 12
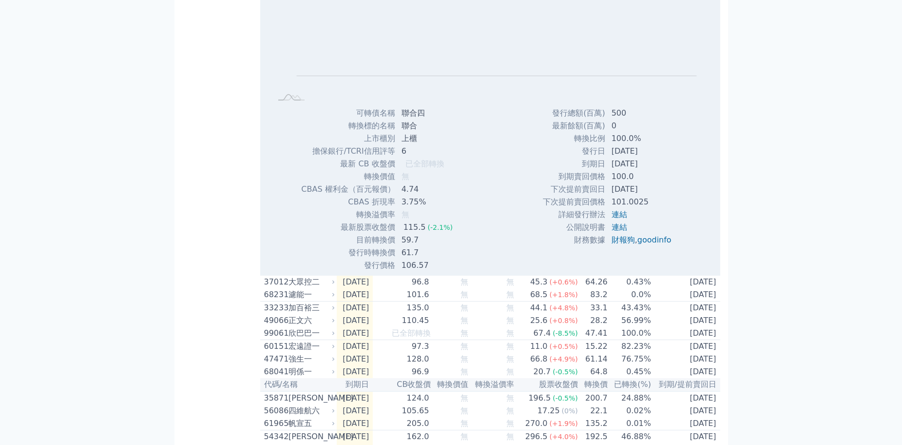
scroll to position [18098, 0]
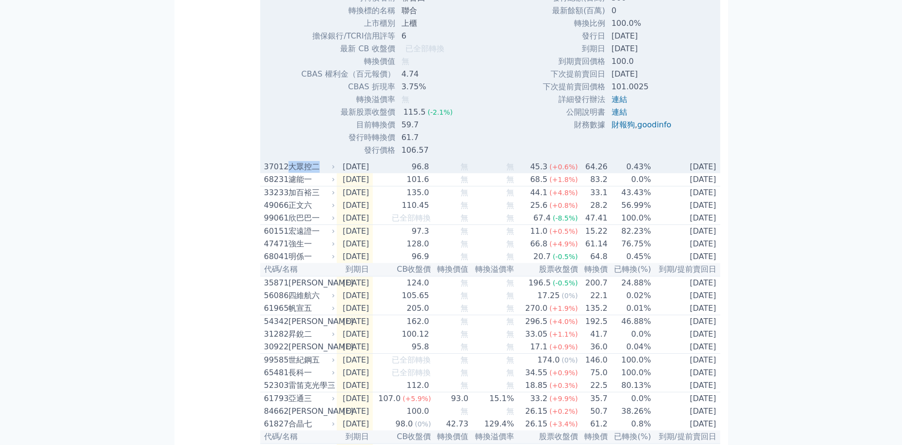
drag, startPoint x: 323, startPoint y: 249, endPoint x: 291, endPoint y: 250, distance: 31.2
click at [291, 173] on div "大眾控二" at bounding box center [311, 167] width 44 height 12
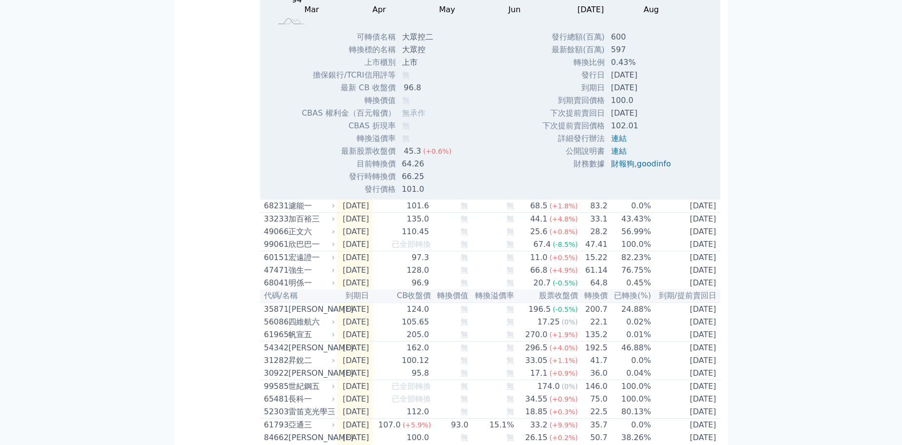
scroll to position [18390, 0]
drag, startPoint x: 310, startPoint y: 290, endPoint x: 291, endPoint y: 290, distance: 18.5
click at [291, 210] on div "濾能一" at bounding box center [311, 204] width 44 height 12
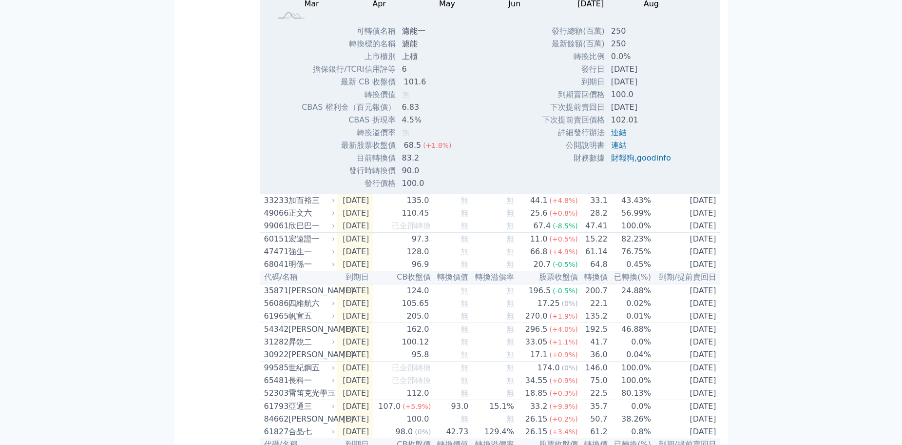
scroll to position [18731, 0]
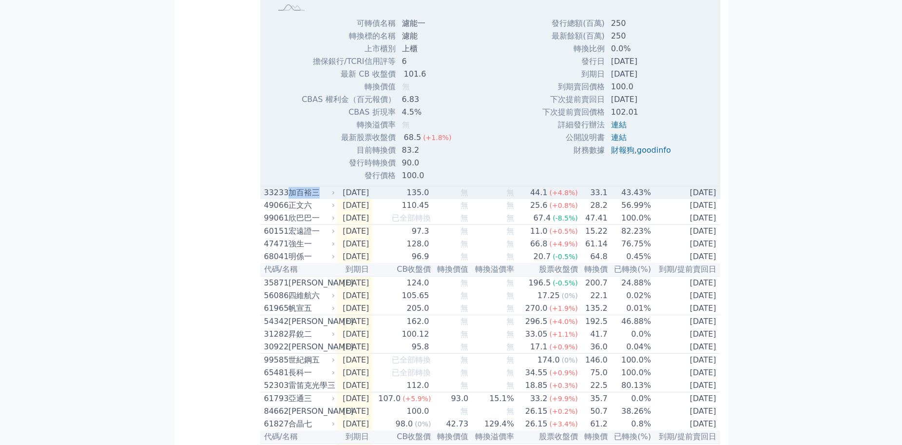
drag, startPoint x: 321, startPoint y: 277, endPoint x: 292, endPoint y: 281, distance: 29.0
click at [292, 198] on div "加百裕三" at bounding box center [311, 193] width 44 height 12
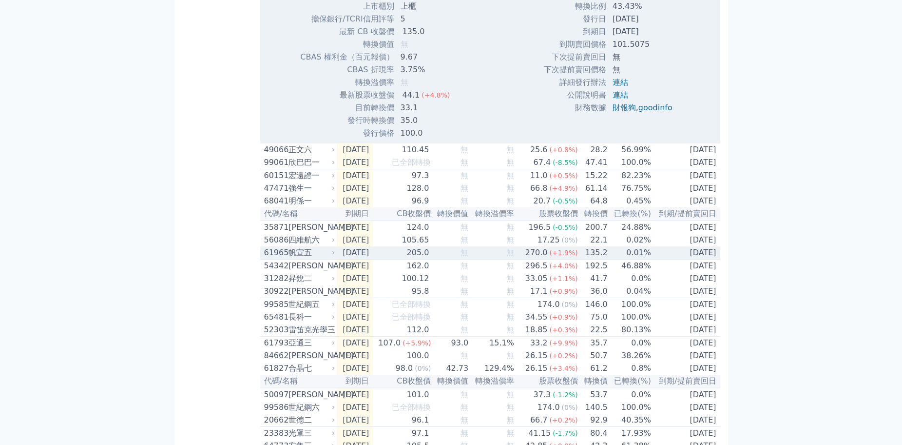
scroll to position [19121, 0]
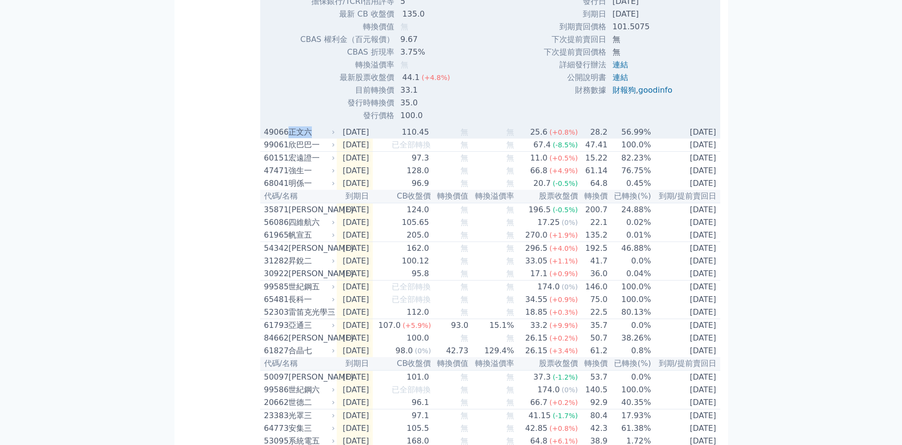
drag, startPoint x: 314, startPoint y: 219, endPoint x: 290, endPoint y: 221, distance: 24.4
click at [290, 138] on div "正文六" at bounding box center [311, 132] width 44 height 12
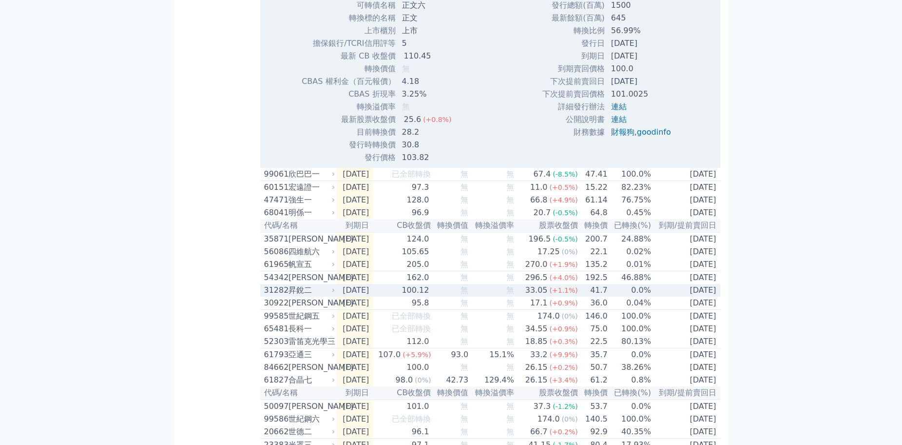
scroll to position [19462, 0]
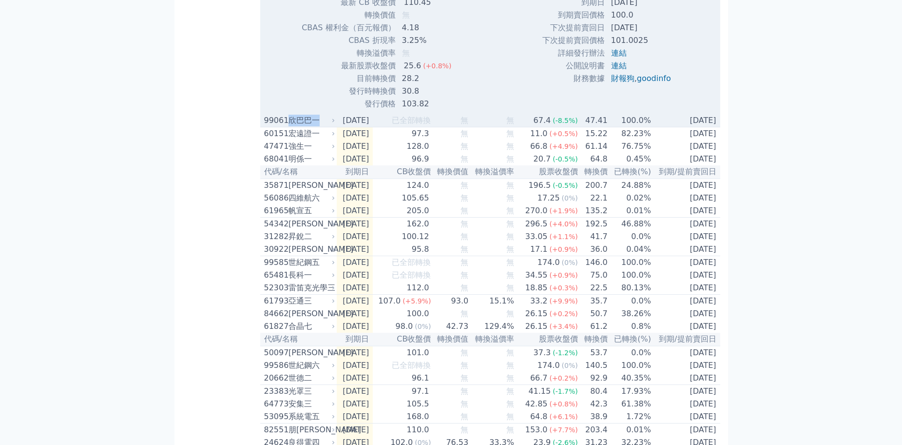
drag, startPoint x: 322, startPoint y: 207, endPoint x: 291, endPoint y: 207, distance: 31.2
click at [291, 126] on div "欣巴巴一" at bounding box center [311, 121] width 44 height 12
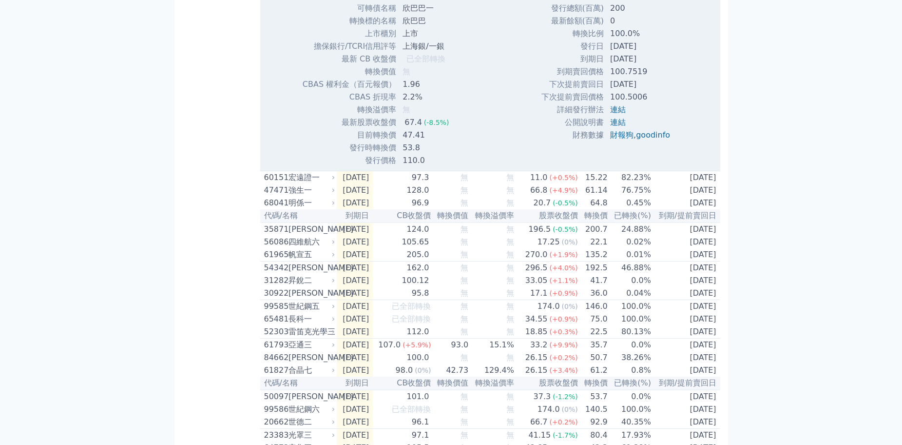
scroll to position [19804, 0]
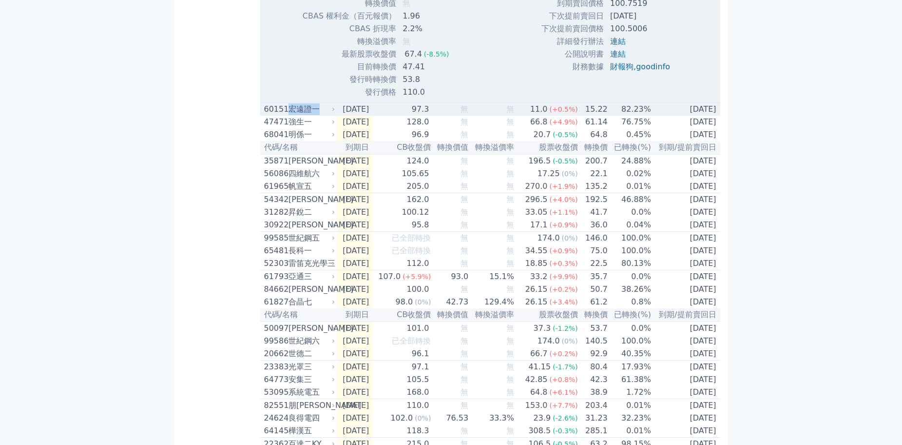
drag, startPoint x: 318, startPoint y: 197, endPoint x: 291, endPoint y: 197, distance: 26.3
click at [291, 115] on div "宏遠證一" at bounding box center [311, 109] width 44 height 12
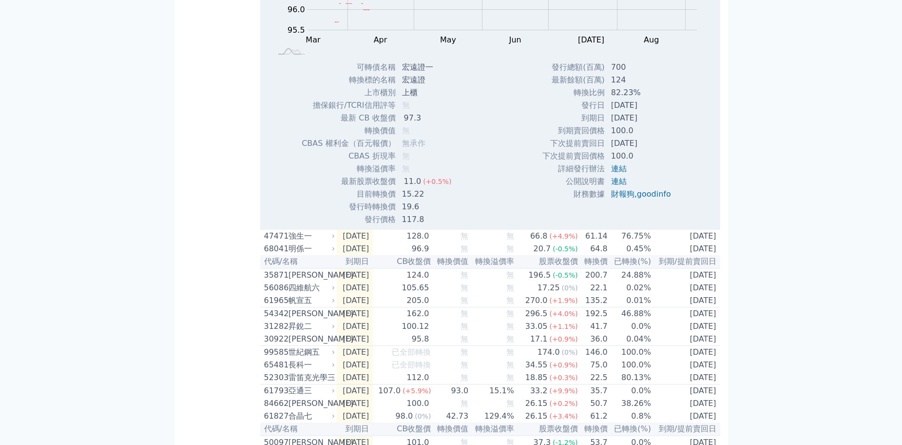
scroll to position [20047, 0]
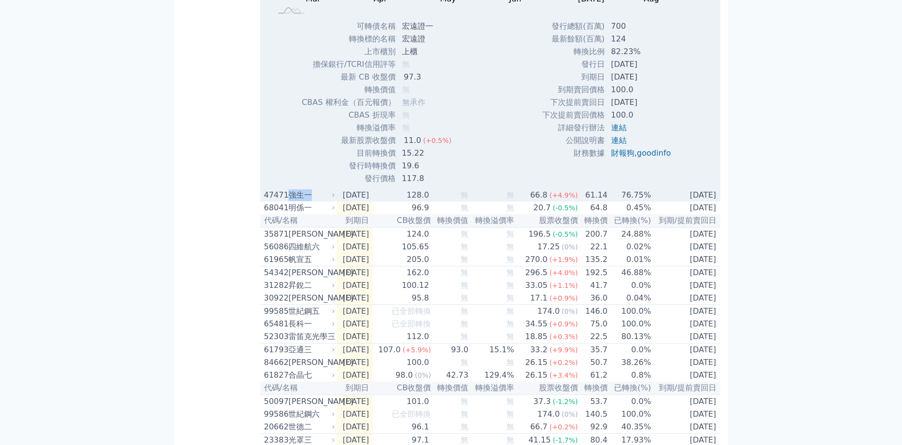
drag, startPoint x: 300, startPoint y: 284, endPoint x: 290, endPoint y: 286, distance: 10.8
click at [290, 201] on div "強生一" at bounding box center [311, 195] width 44 height 12
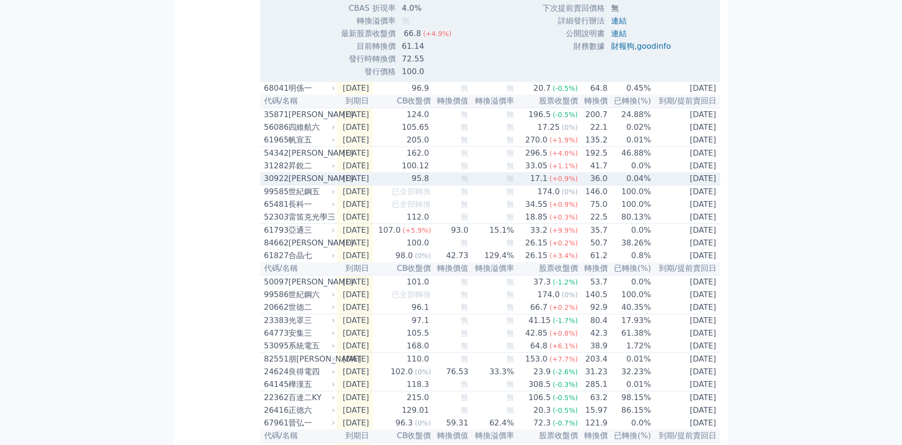
scroll to position [20486, 0]
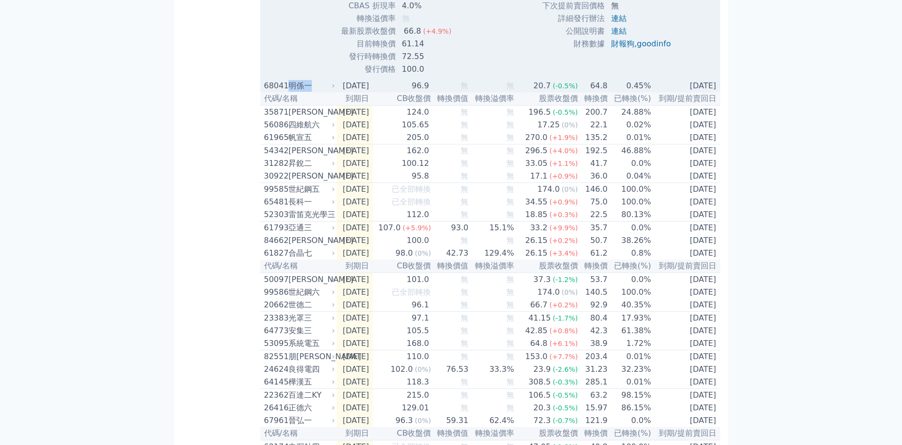
drag, startPoint x: 310, startPoint y: 174, endPoint x: 291, endPoint y: 175, distance: 18.5
click at [291, 92] on div "明係一" at bounding box center [311, 86] width 44 height 12
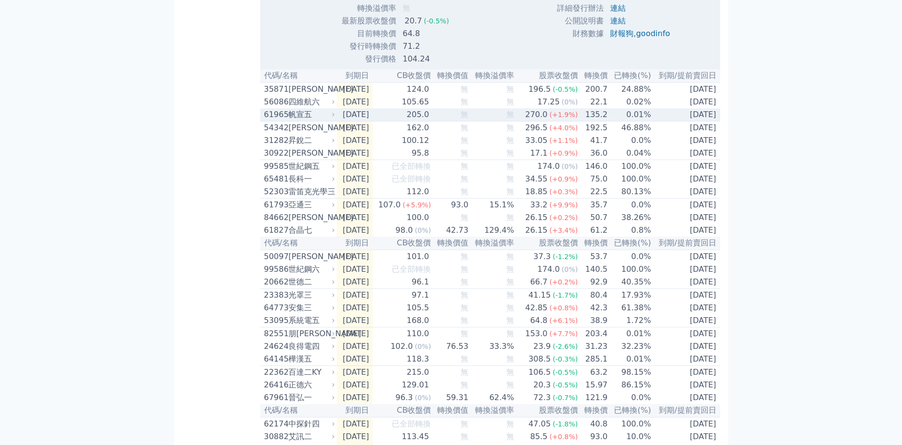
scroll to position [20827, 0]
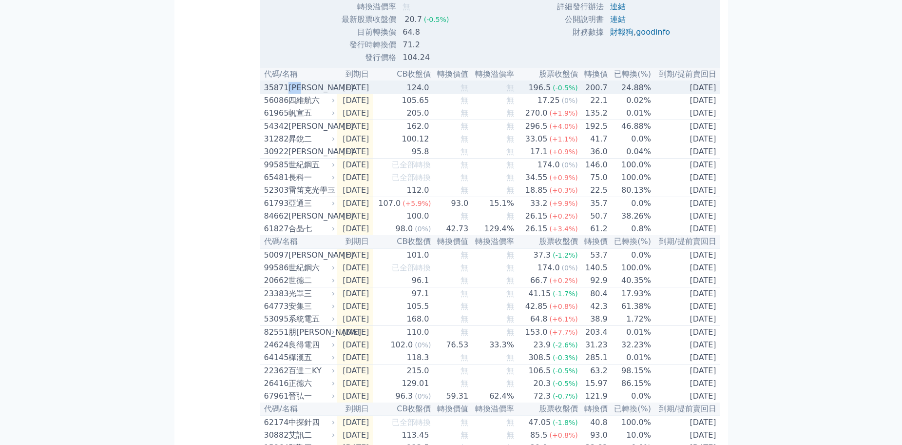
drag, startPoint x: 316, startPoint y: 178, endPoint x: 292, endPoint y: 180, distance: 24.4
click at [292, 94] on div "[PERSON_NAME]" at bounding box center [311, 88] width 44 height 12
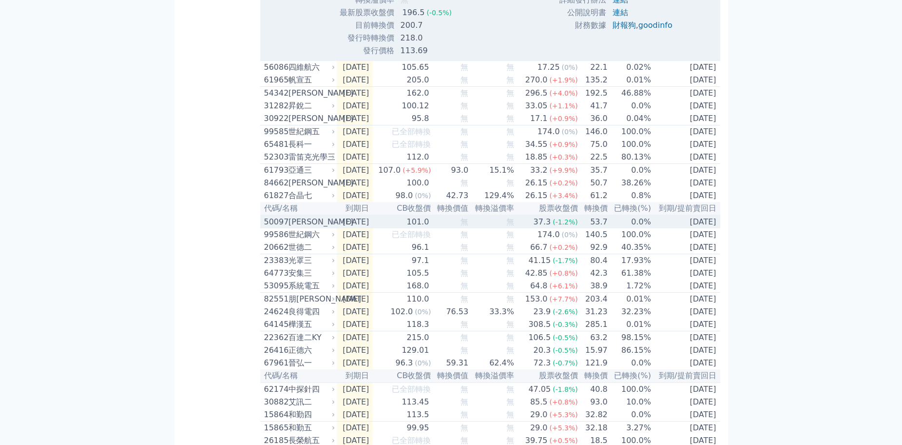
scroll to position [21168, 0]
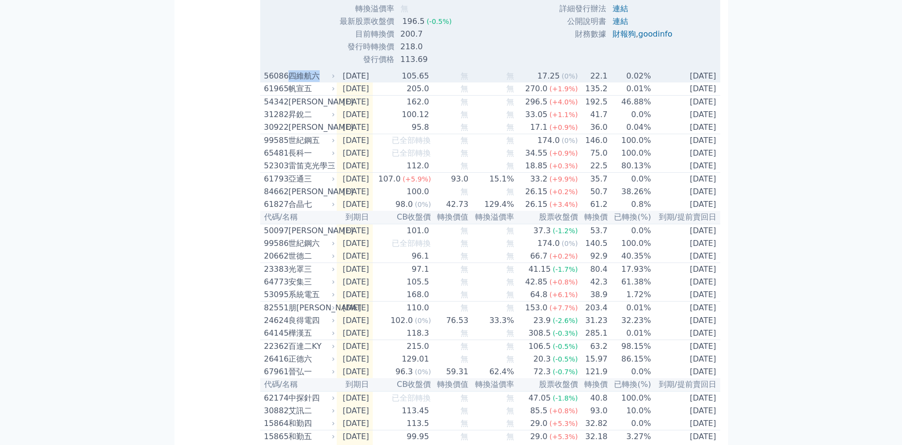
drag, startPoint x: 321, startPoint y: 167, endPoint x: 292, endPoint y: 170, distance: 28.9
click at [292, 82] on div "四維航六" at bounding box center [311, 76] width 44 height 12
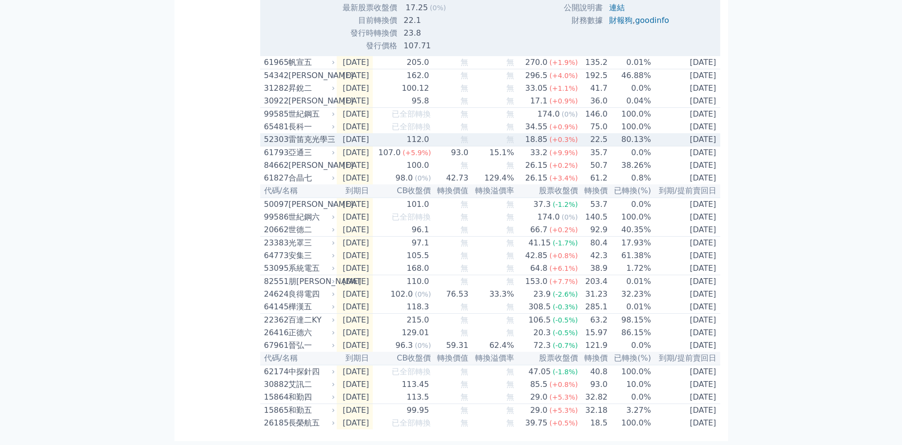
scroll to position [21631, 0]
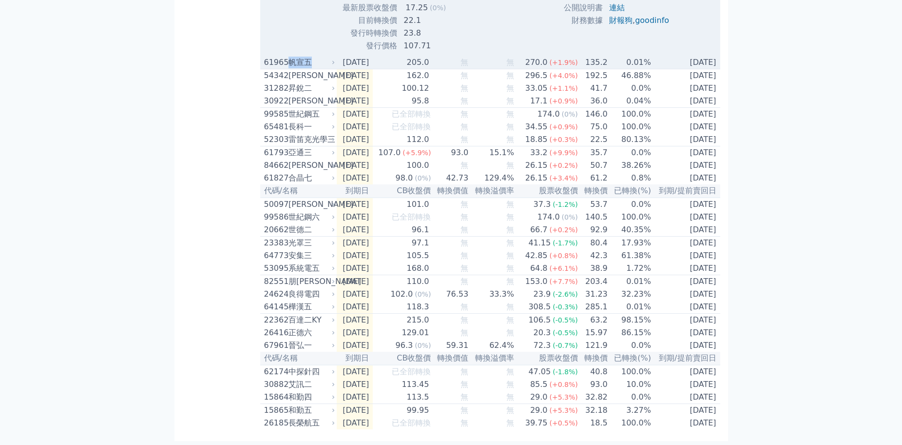
drag, startPoint x: 313, startPoint y: 34, endPoint x: 291, endPoint y: 36, distance: 22.1
click at [291, 57] on div "帆宣五" at bounding box center [311, 63] width 44 height 12
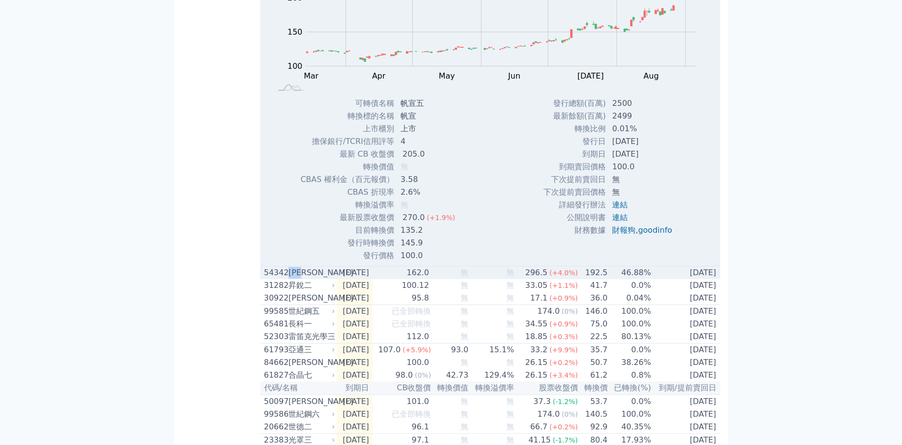
drag, startPoint x: 311, startPoint y: 369, endPoint x: 288, endPoint y: 365, distance: 24.3
click at [288, 278] on div "54342 [PERSON_NAME]" at bounding box center [297, 273] width 67 height 12
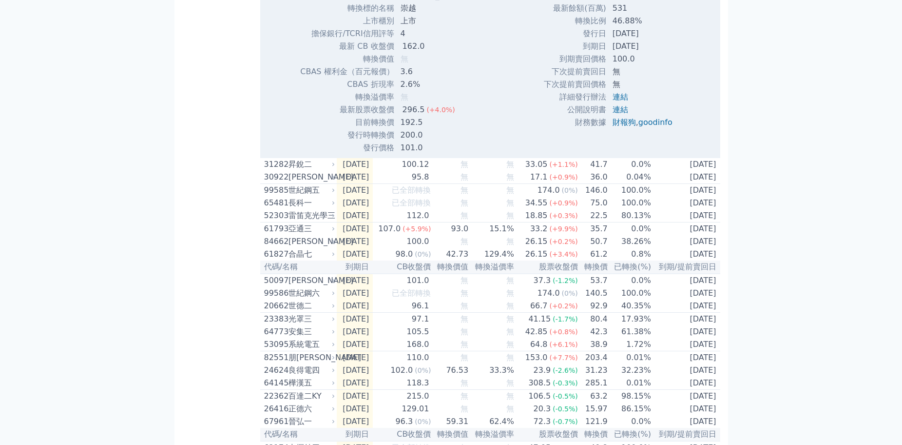
scroll to position [22119, 0]
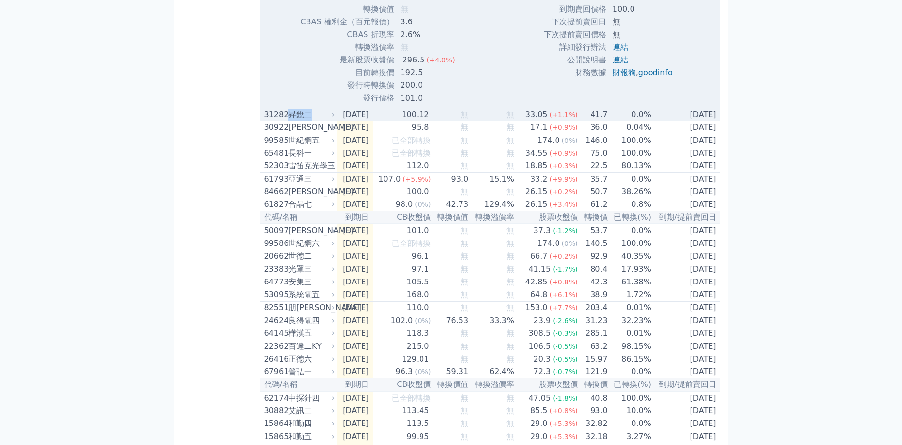
drag, startPoint x: 306, startPoint y: 207, endPoint x: 291, endPoint y: 207, distance: 14.6
click at [291, 120] on div "昇銳二" at bounding box center [311, 115] width 44 height 12
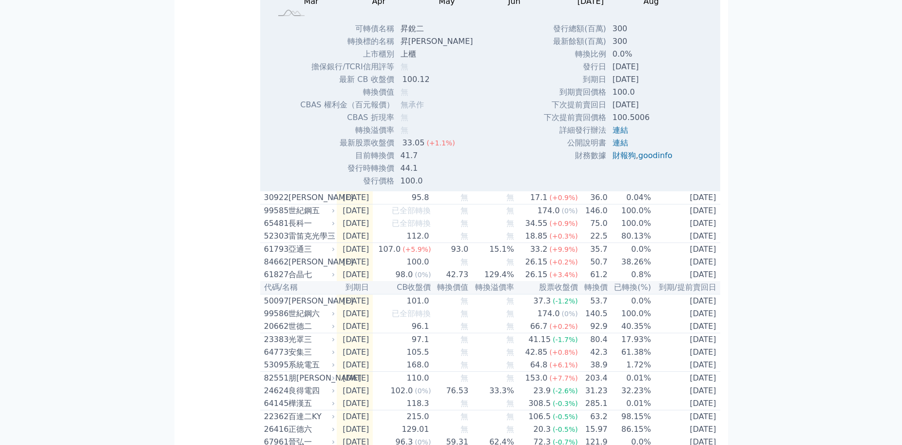
scroll to position [22460, 0]
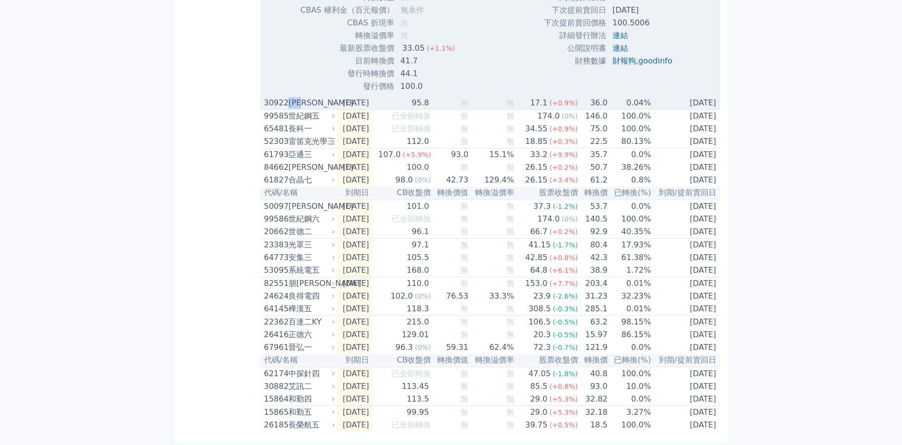
drag, startPoint x: 312, startPoint y: 198, endPoint x: 295, endPoint y: 204, distance: 18.0
click at [291, 109] on div "[PERSON_NAME]" at bounding box center [311, 103] width 44 height 12
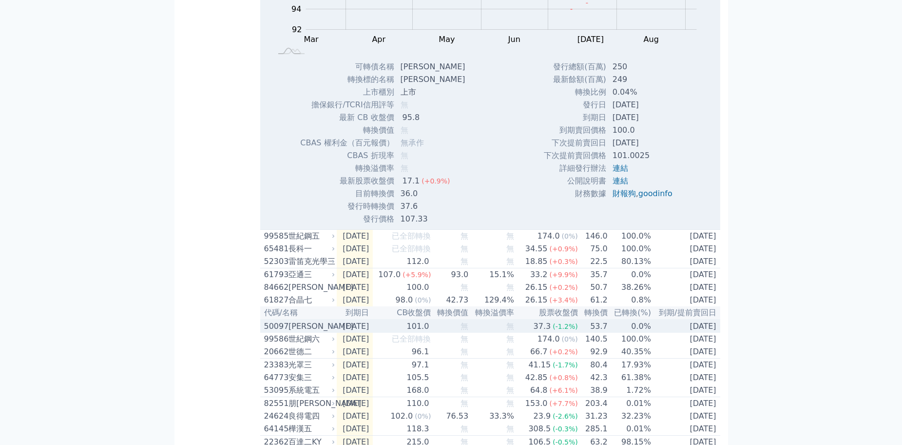
scroll to position [22752, 0]
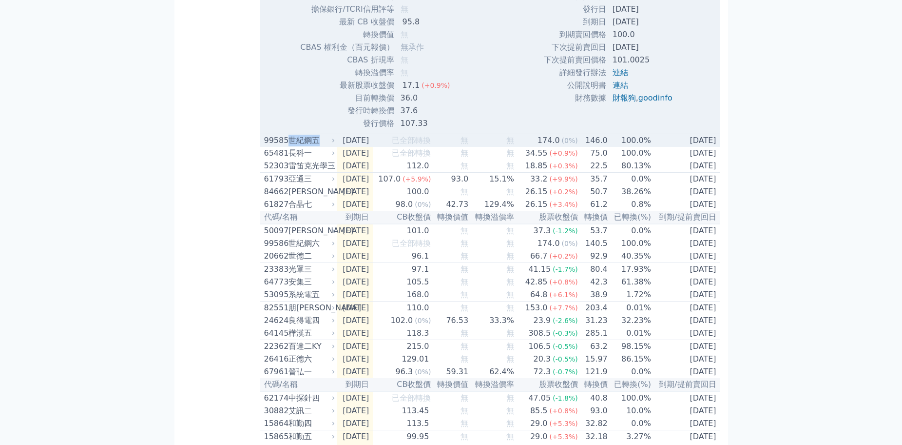
drag, startPoint x: 315, startPoint y: 239, endPoint x: 289, endPoint y: 247, distance: 27.8
click at [308, 146] on div "世紀鋼五" at bounding box center [311, 141] width 44 height 12
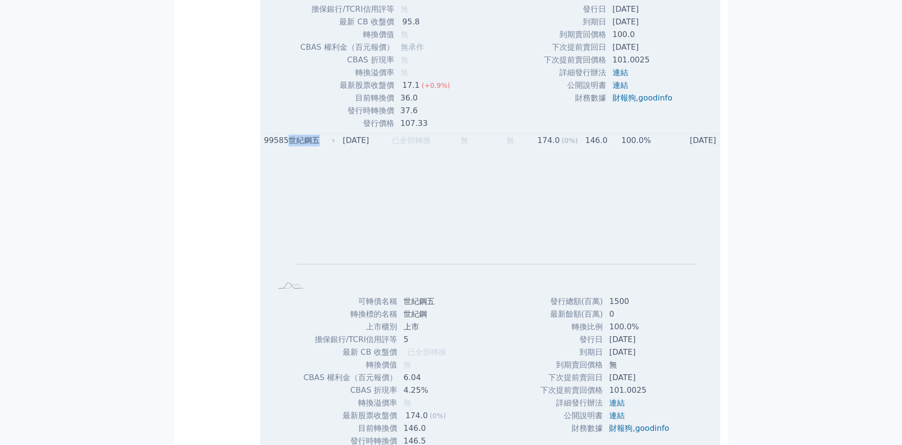
drag, startPoint x: 317, startPoint y: 236, endPoint x: 291, endPoint y: 239, distance: 26.4
click at [291, 146] on div "世紀鋼五" at bounding box center [311, 141] width 44 height 12
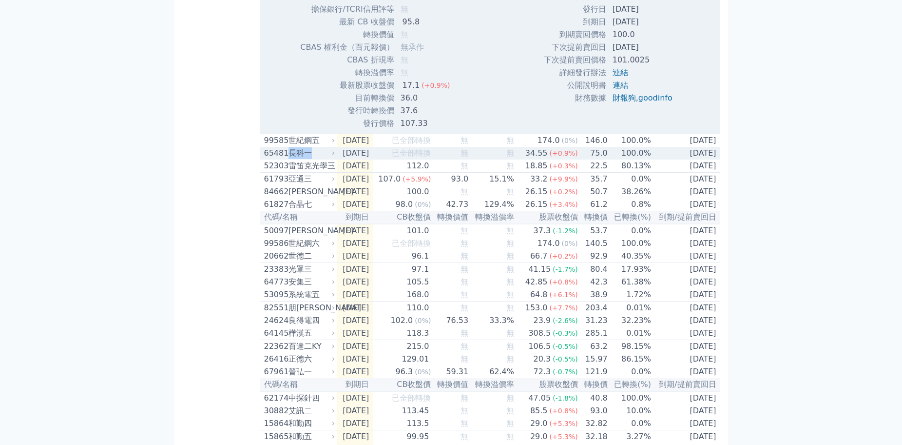
drag, startPoint x: 320, startPoint y: 249, endPoint x: 289, endPoint y: 253, distance: 31.5
click at [289, 159] on div "長科一" at bounding box center [311, 153] width 44 height 12
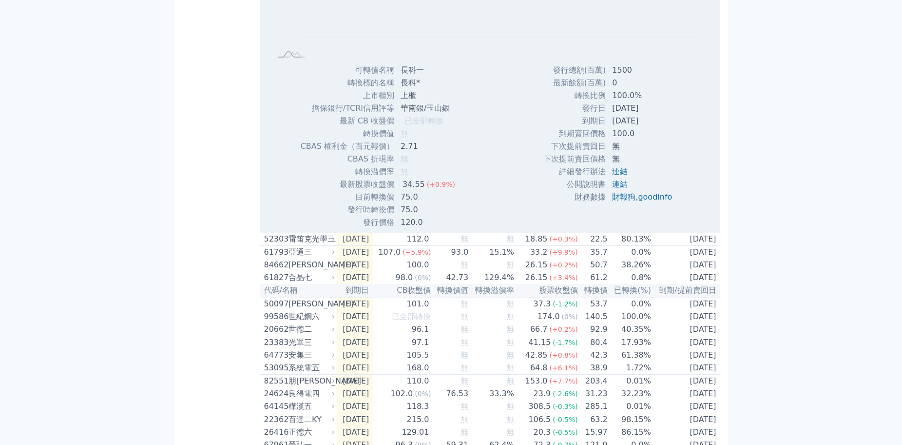
scroll to position [23142, 0]
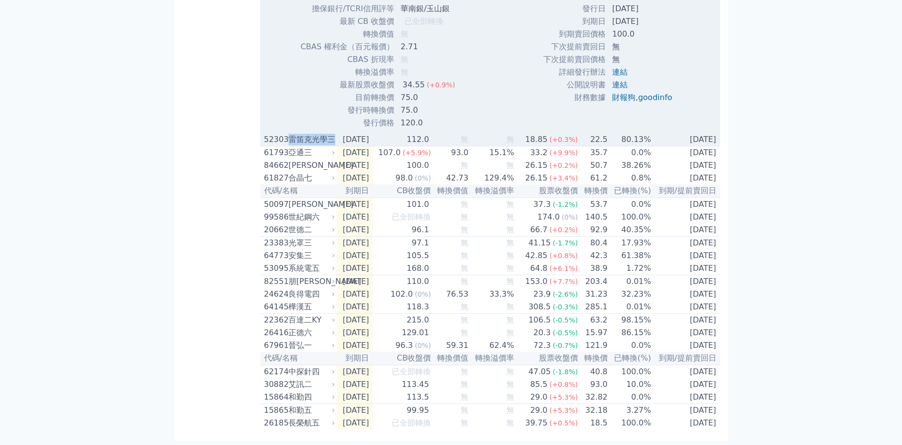
drag, startPoint x: 333, startPoint y: 190, endPoint x: 290, endPoint y: 195, distance: 43.2
click at [290, 145] on div "52303 雷笛克光學三" at bounding box center [300, 140] width 73 height 12
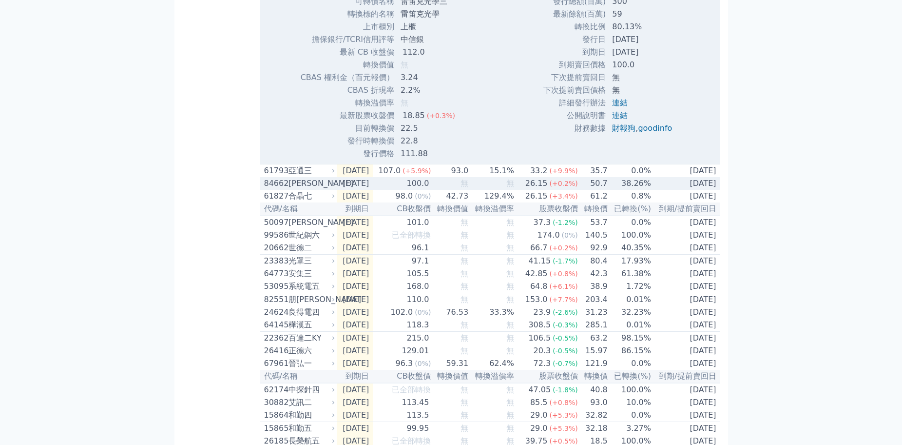
scroll to position [23483, 0]
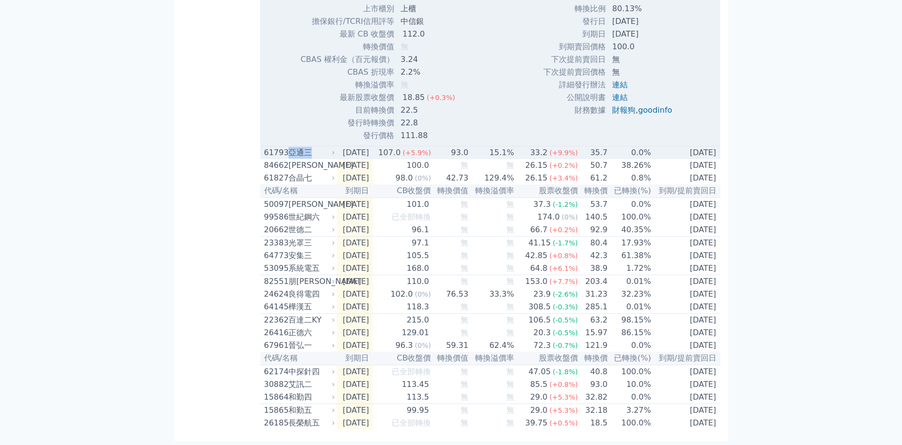
drag, startPoint x: 307, startPoint y: 184, endPoint x: 290, endPoint y: 183, distance: 17.1
click at [290, 158] on div "亞通三" at bounding box center [311, 153] width 44 height 12
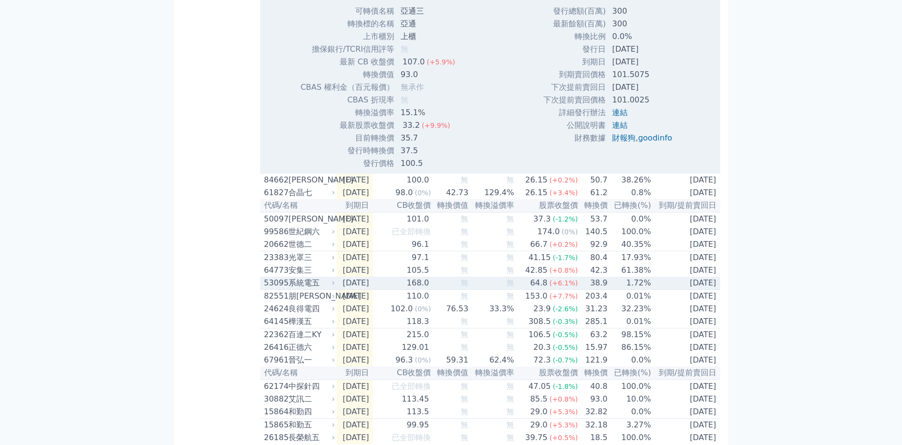
scroll to position [23776, 0]
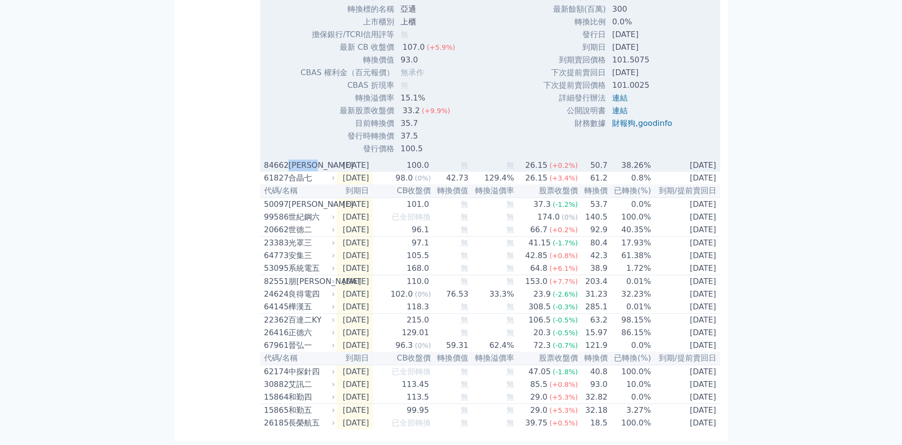
drag, startPoint x: 329, startPoint y: 219, endPoint x: 291, endPoint y: 219, distance: 37.0
click at [291, 171] on div "[PERSON_NAME]" at bounding box center [311, 165] width 44 height 12
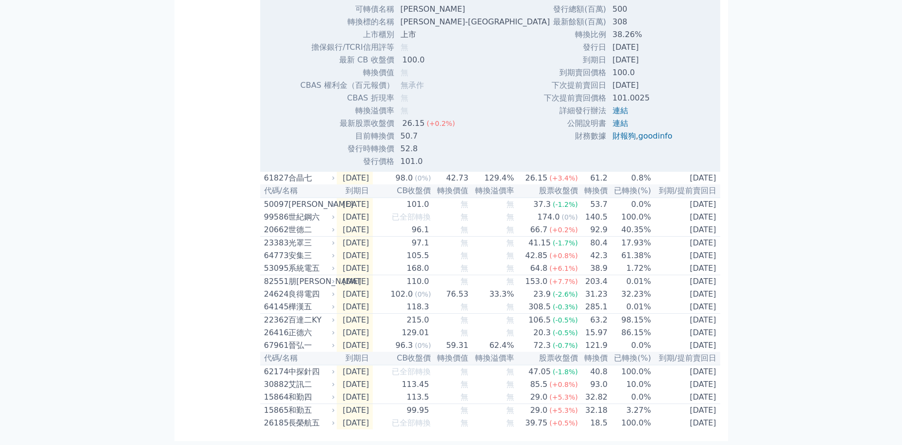
scroll to position [24166, 0]
drag, startPoint x: 311, startPoint y: 159, endPoint x: 291, endPoint y: 160, distance: 19.5
click at [291, 172] on div "合晶七" at bounding box center [311, 178] width 44 height 12
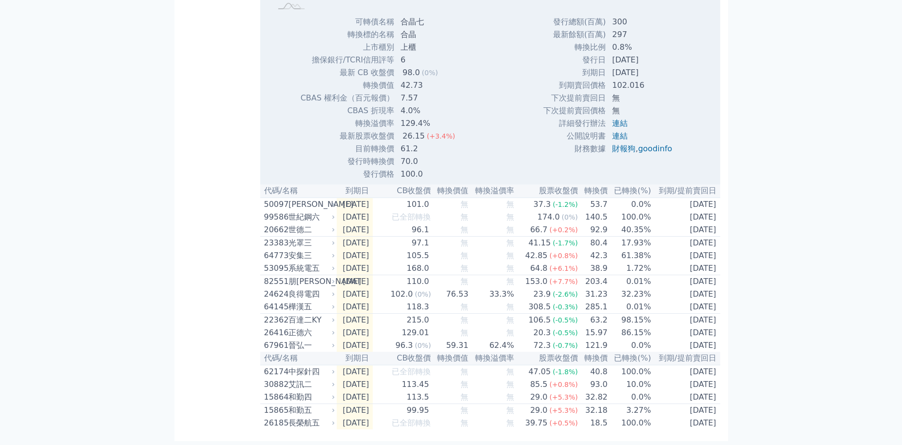
scroll to position [24458, 0]
drag, startPoint x: 313, startPoint y: 211, endPoint x: 291, endPoint y: 215, distance: 22.8
click at [291, 210] on div "[PERSON_NAME]" at bounding box center [311, 204] width 44 height 12
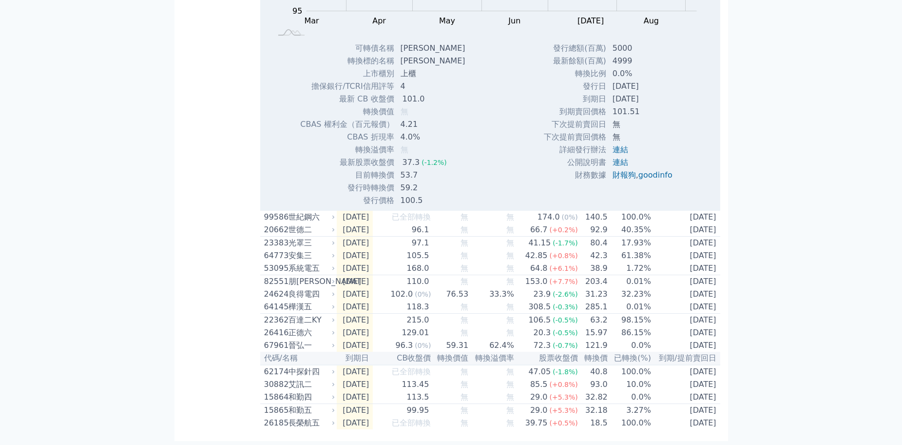
scroll to position [24799, 0]
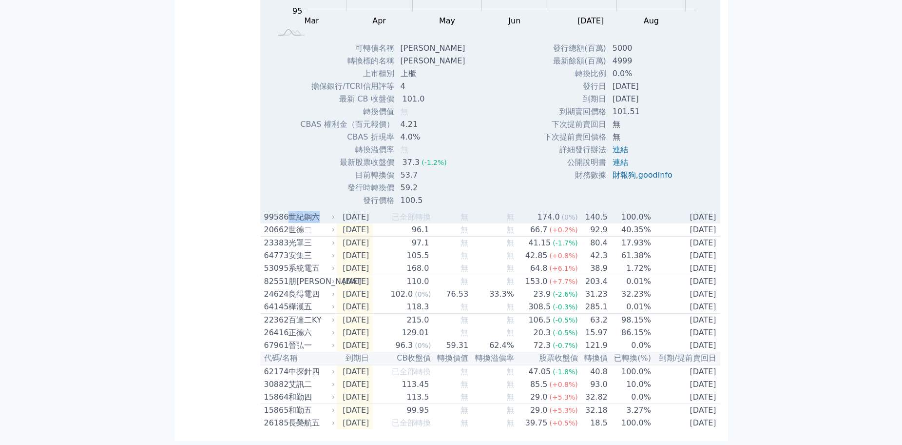
drag, startPoint x: 320, startPoint y: 203, endPoint x: 290, endPoint y: 204, distance: 29.8
click at [290, 211] on div "世紀鋼六" at bounding box center [311, 217] width 44 height 12
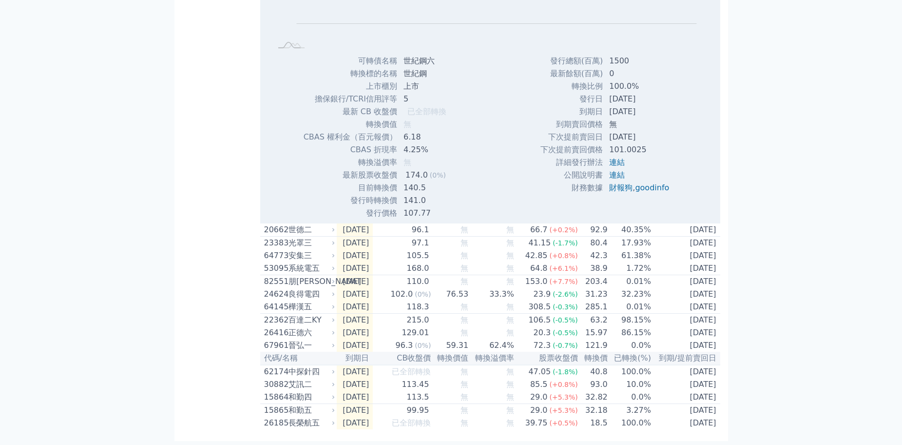
scroll to position [25116, 0]
drag, startPoint x: 310, startPoint y: 213, endPoint x: 289, endPoint y: 211, distance: 21.5
click at [289, 224] on div "世德二" at bounding box center [311, 230] width 44 height 12
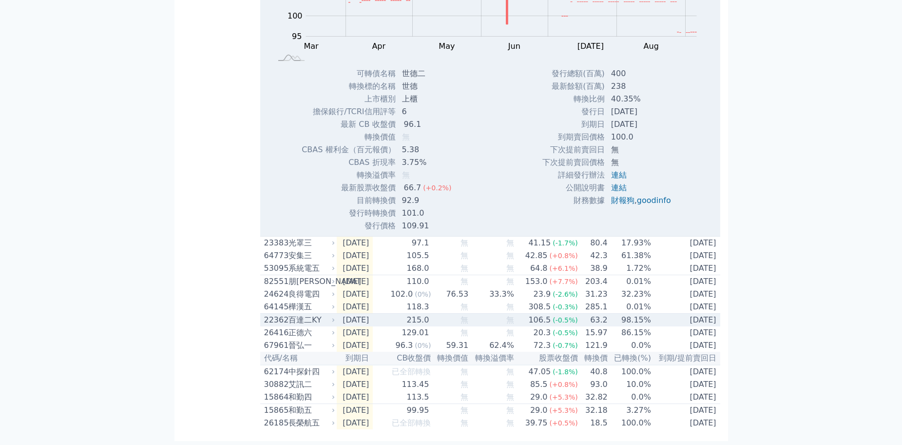
scroll to position [25433, 0]
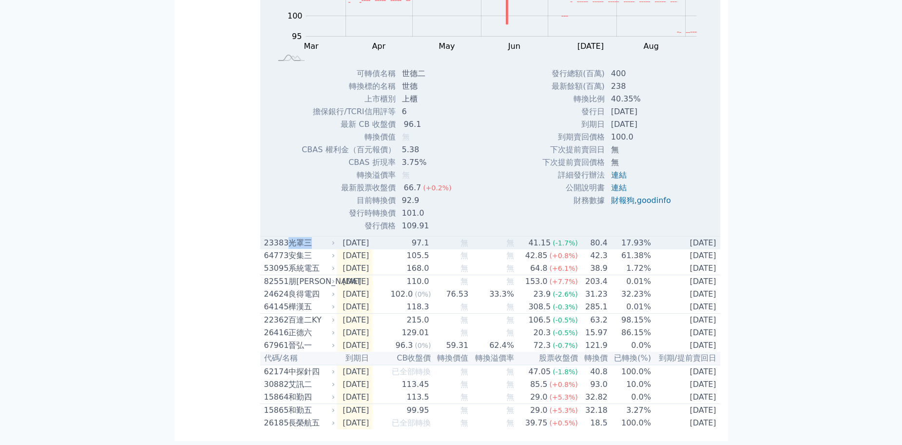
drag, startPoint x: 313, startPoint y: 229, endPoint x: 290, endPoint y: 229, distance: 22.9
click at [290, 237] on div "光罩三" at bounding box center [311, 243] width 44 height 12
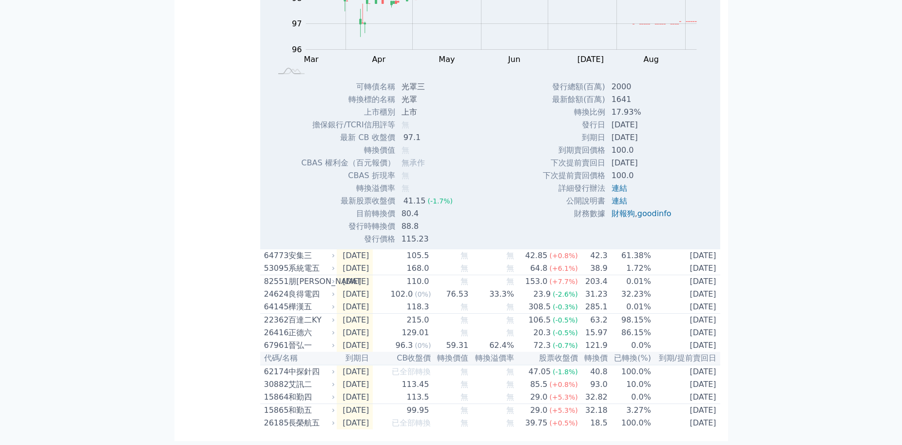
scroll to position [25750, 0]
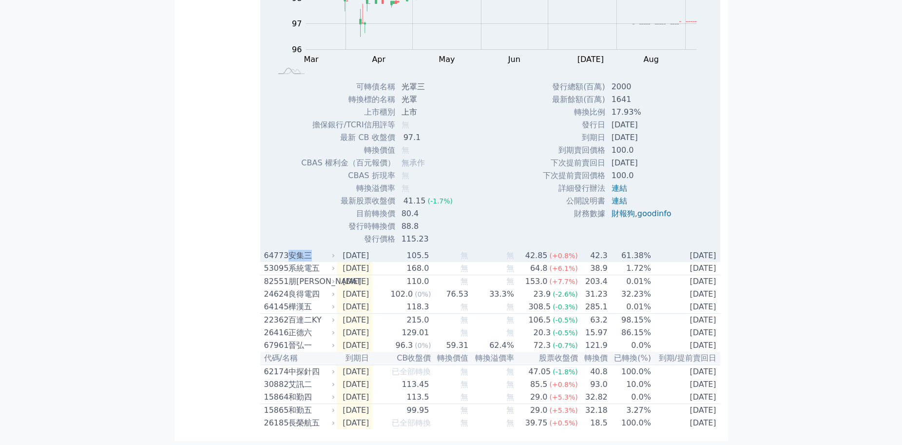
drag, startPoint x: 313, startPoint y: 245, endPoint x: 290, endPoint y: 245, distance: 22.9
click at [290, 250] on div "安集三" at bounding box center [311, 256] width 44 height 12
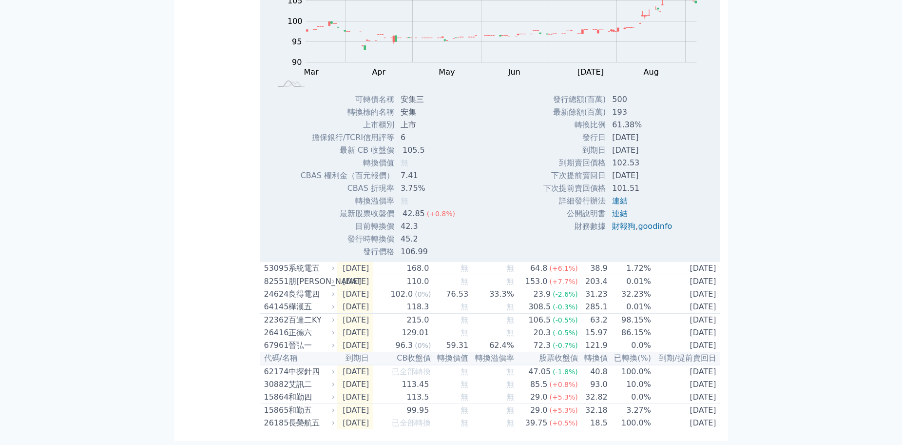
scroll to position [26067, 0]
drag, startPoint x: 320, startPoint y: 258, endPoint x: 289, endPoint y: 258, distance: 30.7
click at [289, 262] on div "系統電五" at bounding box center [311, 268] width 44 height 12
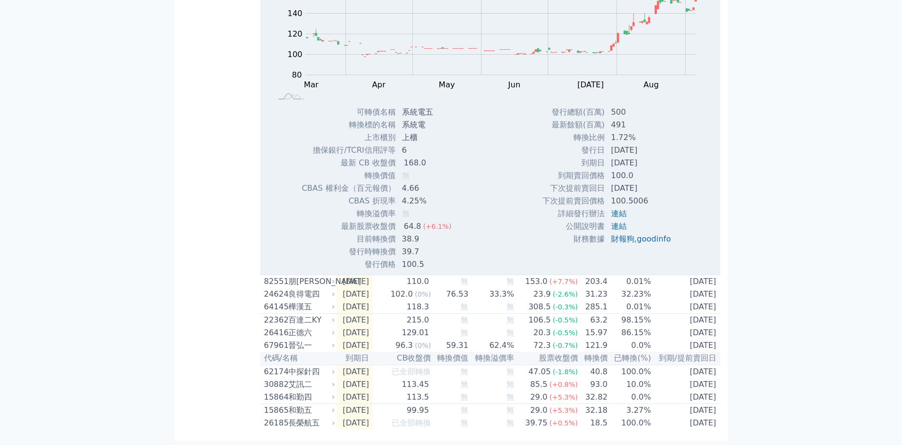
scroll to position [26384, 0]
drag, startPoint x: 315, startPoint y: 271, endPoint x: 290, endPoint y: 274, distance: 25.2
click at [290, 275] on div "朋[PERSON_NAME]" at bounding box center [311, 281] width 44 height 12
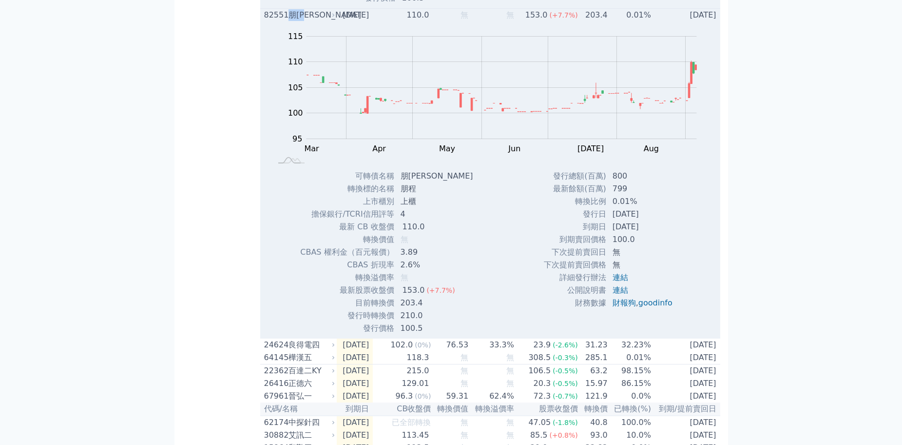
scroll to position [26700, 0]
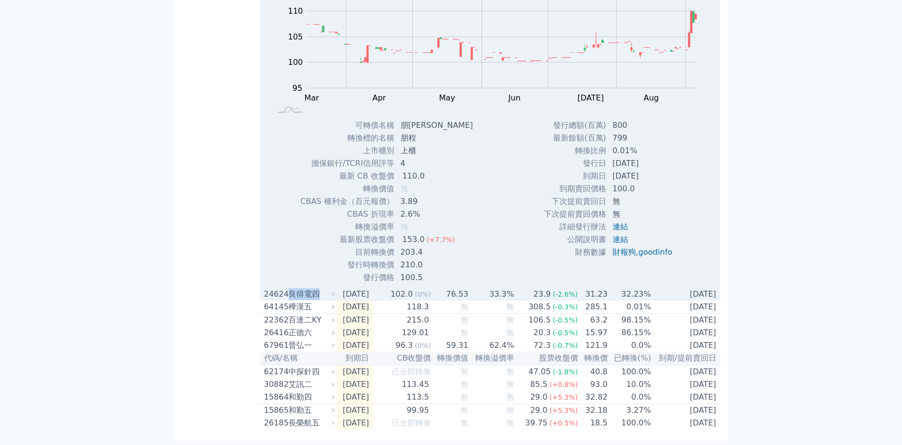
drag, startPoint x: 323, startPoint y: 285, endPoint x: 290, endPoint y: 287, distance: 33.2
click at [290, 288] on div "良得電四" at bounding box center [311, 294] width 44 height 12
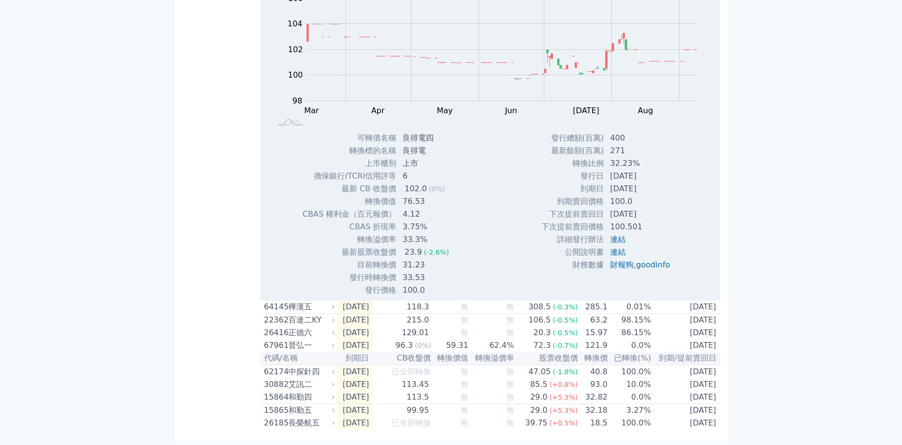
scroll to position [27017, 0]
drag, startPoint x: 313, startPoint y: 296, endPoint x: 290, endPoint y: 296, distance: 23.4
click at [290, 301] on div "樺漢五" at bounding box center [311, 307] width 44 height 12
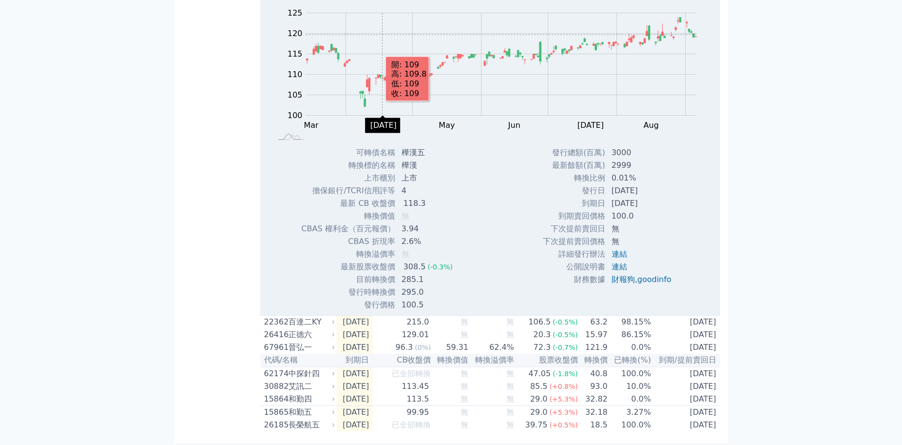
scroll to position [27334, 0]
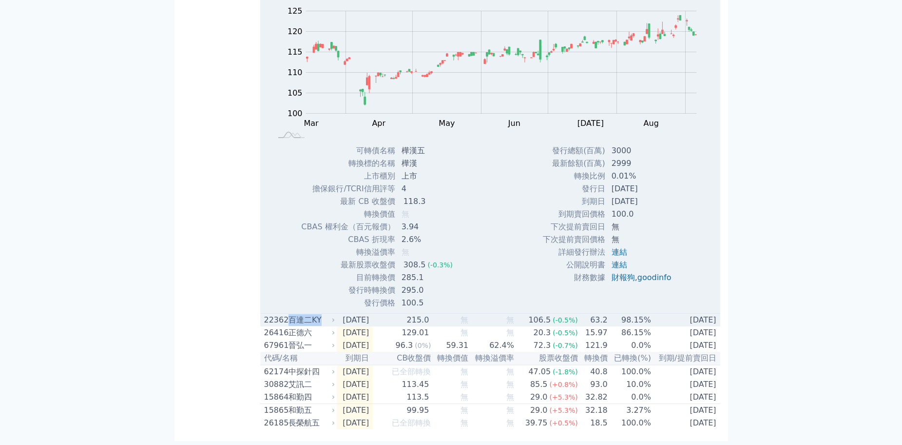
drag, startPoint x: 314, startPoint y: 312, endPoint x: 290, endPoint y: 314, distance: 24.9
click at [289, 314] on div "百達二KY" at bounding box center [311, 320] width 44 height 12
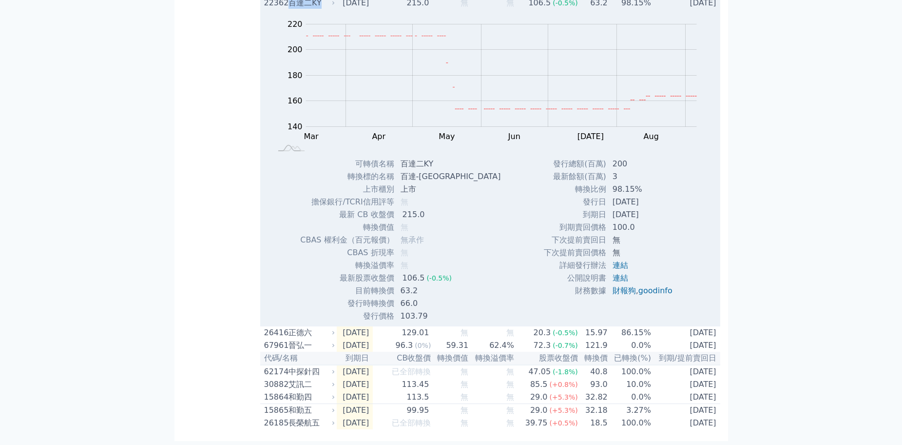
scroll to position [27651, 0]
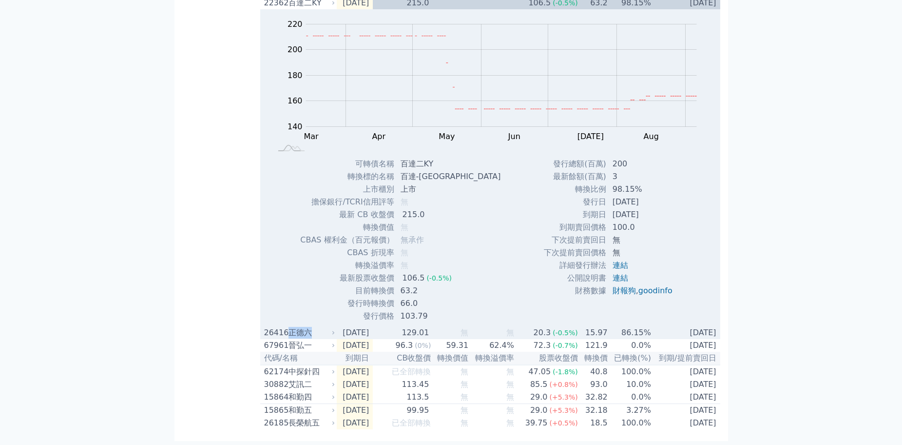
drag, startPoint x: 310, startPoint y: 329, endPoint x: 290, endPoint y: 330, distance: 19.6
click at [290, 330] on div "正德六" at bounding box center [311, 333] width 44 height 12
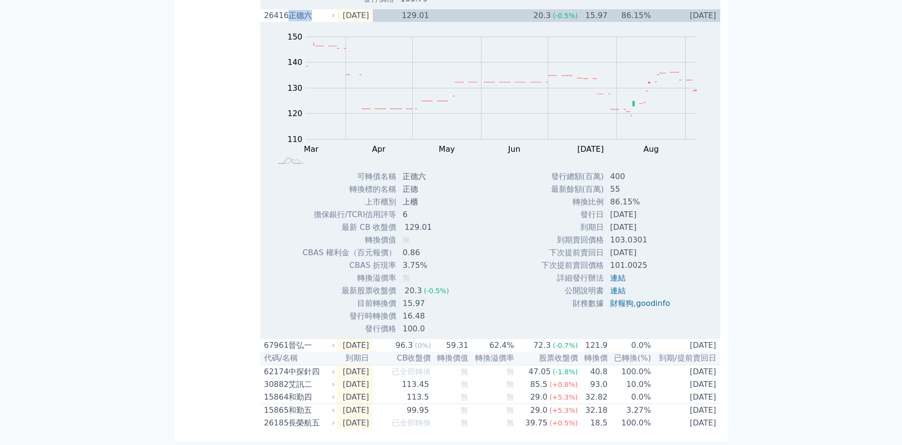
scroll to position [27968, 0]
drag, startPoint x: 310, startPoint y: 339, endPoint x: 287, endPoint y: 340, distance: 22.9
click at [287, 340] on div "67961 晉弘一" at bounding box center [297, 345] width 67 height 12
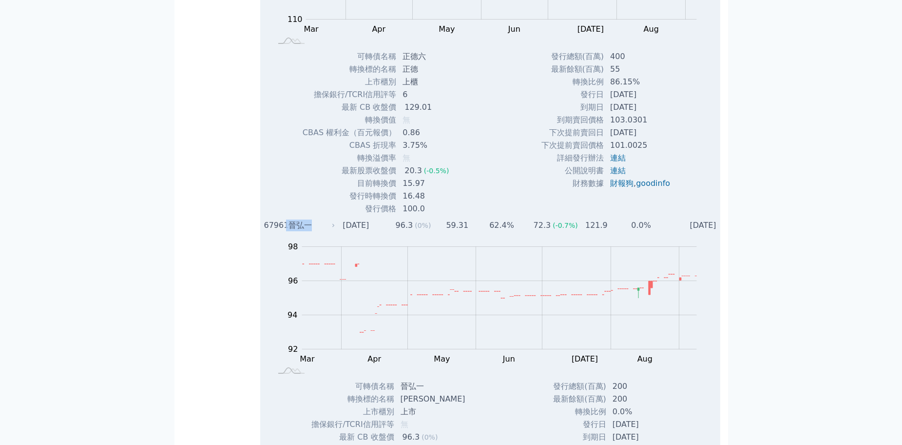
click at [318, 231] on div "晉弘一" at bounding box center [311, 225] width 44 height 12
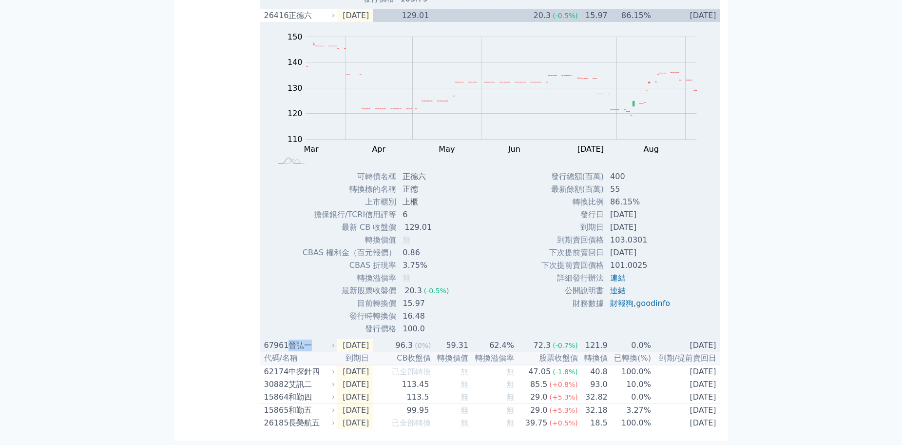
drag, startPoint x: 306, startPoint y: 340, endPoint x: 290, endPoint y: 340, distance: 16.6
click at [290, 340] on div "晉弘一" at bounding box center [311, 345] width 44 height 12
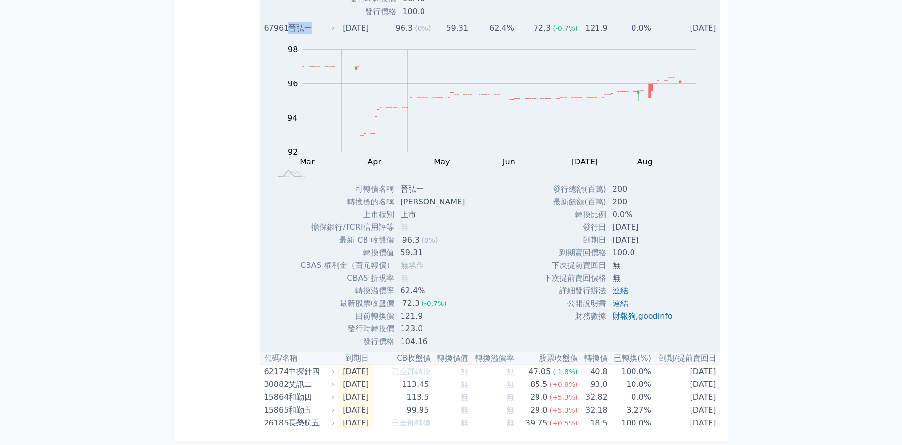
scroll to position [28284, 0]
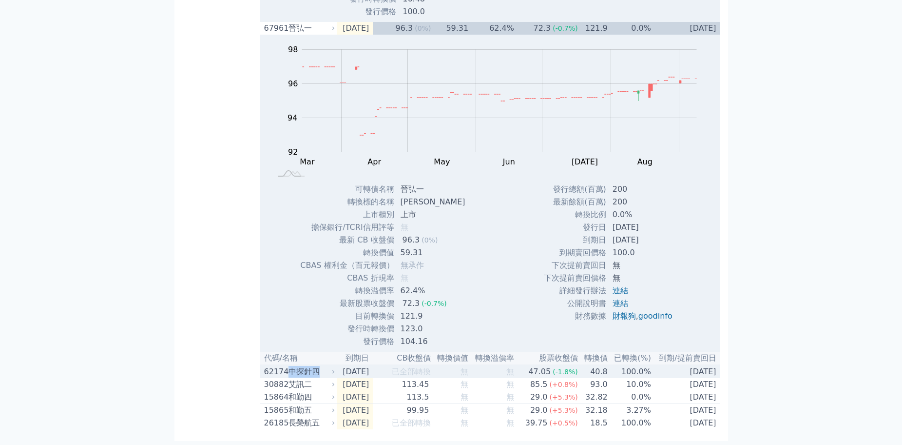
drag, startPoint x: 319, startPoint y: 368, endPoint x: 290, endPoint y: 367, distance: 28.8
click at [290, 367] on div "中探針四" at bounding box center [311, 372] width 44 height 12
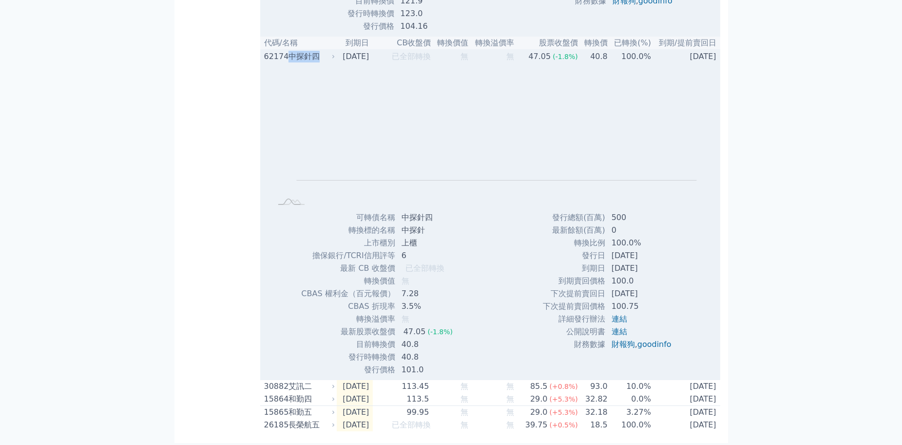
scroll to position [28601, 0]
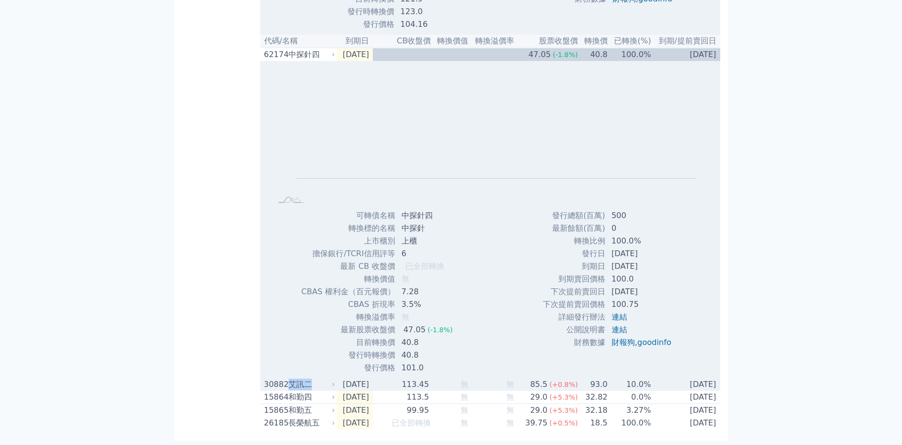
drag, startPoint x: 311, startPoint y: 381, endPoint x: 290, endPoint y: 379, distance: 20.5
click at [290, 379] on div "艾訊二" at bounding box center [311, 384] width 44 height 12
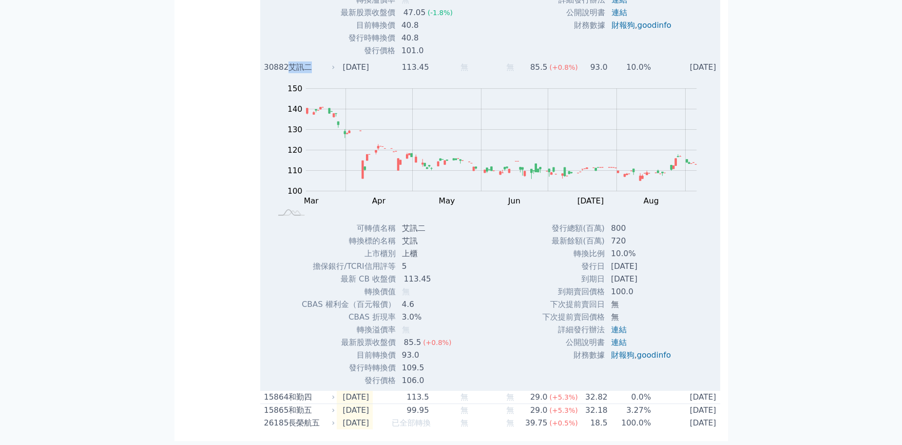
scroll to position [28918, 0]
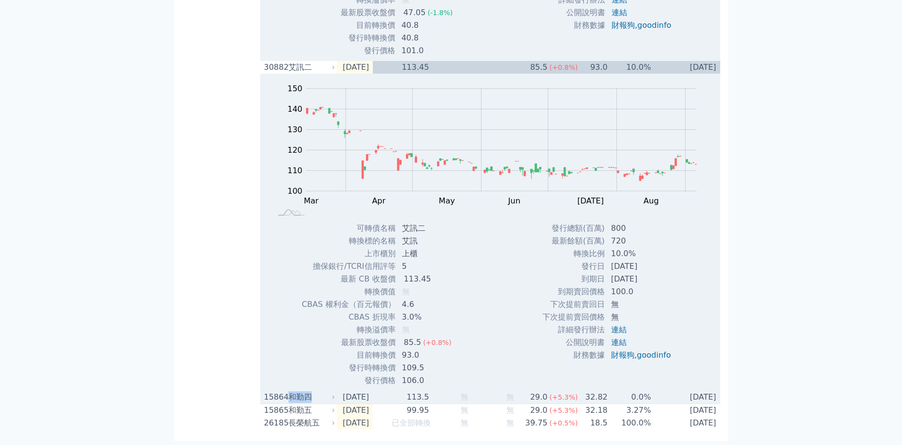
drag, startPoint x: 316, startPoint y: 396, endPoint x: 290, endPoint y: 395, distance: 25.9
click at [290, 395] on div "和勤四" at bounding box center [311, 397] width 44 height 12
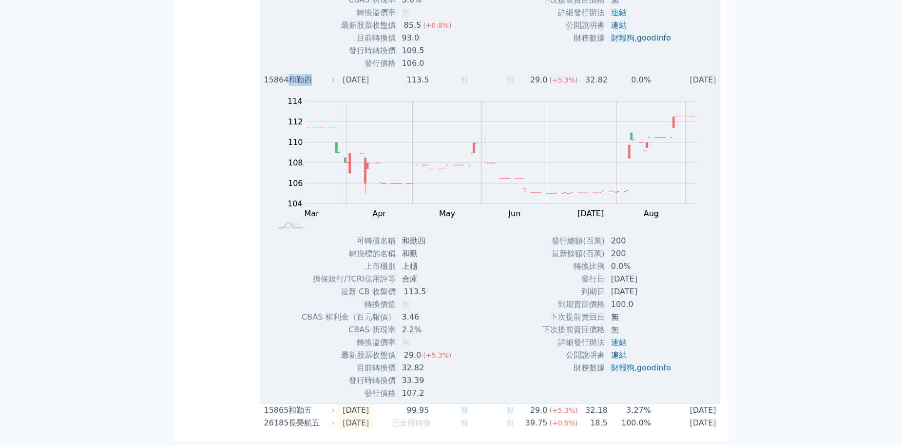
scroll to position [29235, 0]
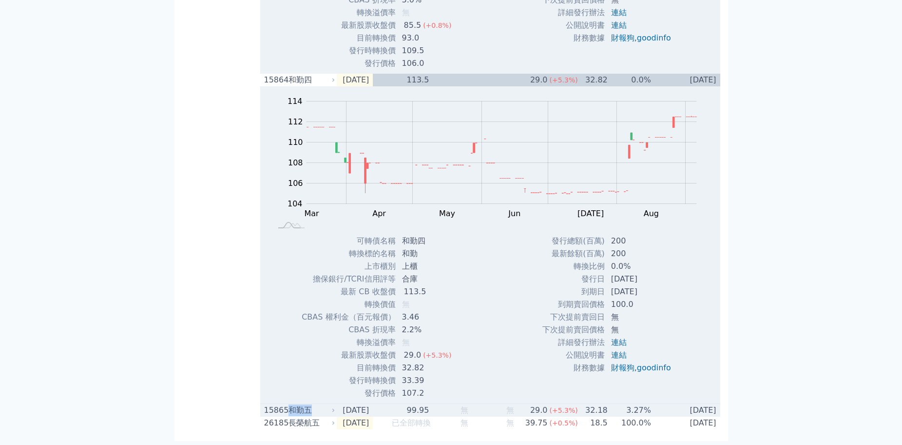
drag, startPoint x: 321, startPoint y: 409, endPoint x: 292, endPoint y: 408, distance: 29.3
click at [292, 408] on div "和勤五" at bounding box center [311, 410] width 44 height 12
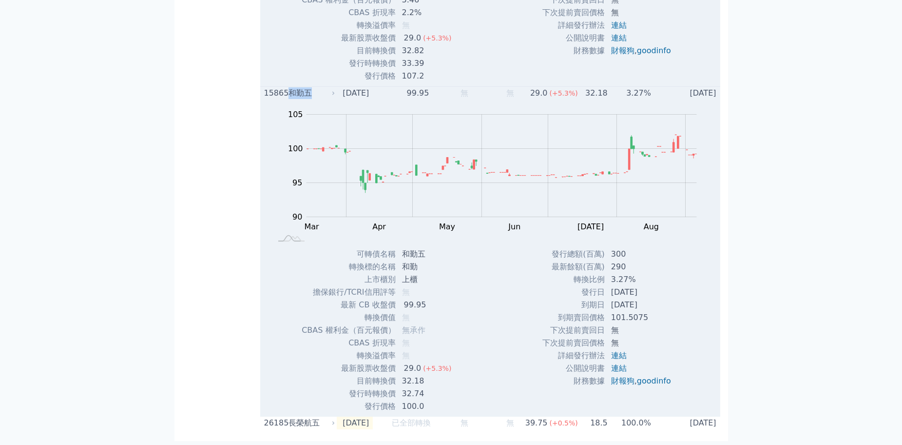
scroll to position [29552, 0]
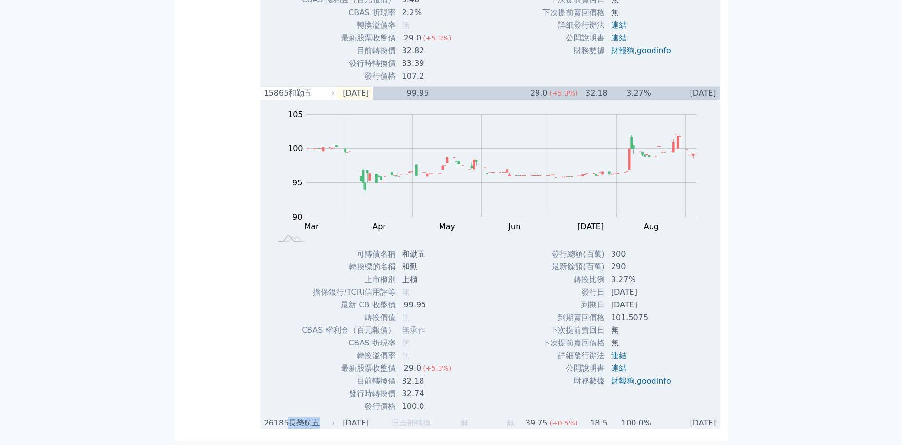
drag, startPoint x: 320, startPoint y: 423, endPoint x: 291, endPoint y: 422, distance: 28.8
click at [291, 422] on div "長榮航五" at bounding box center [311, 423] width 44 height 12
